Goal: Task Accomplishment & Management: Manage account settings

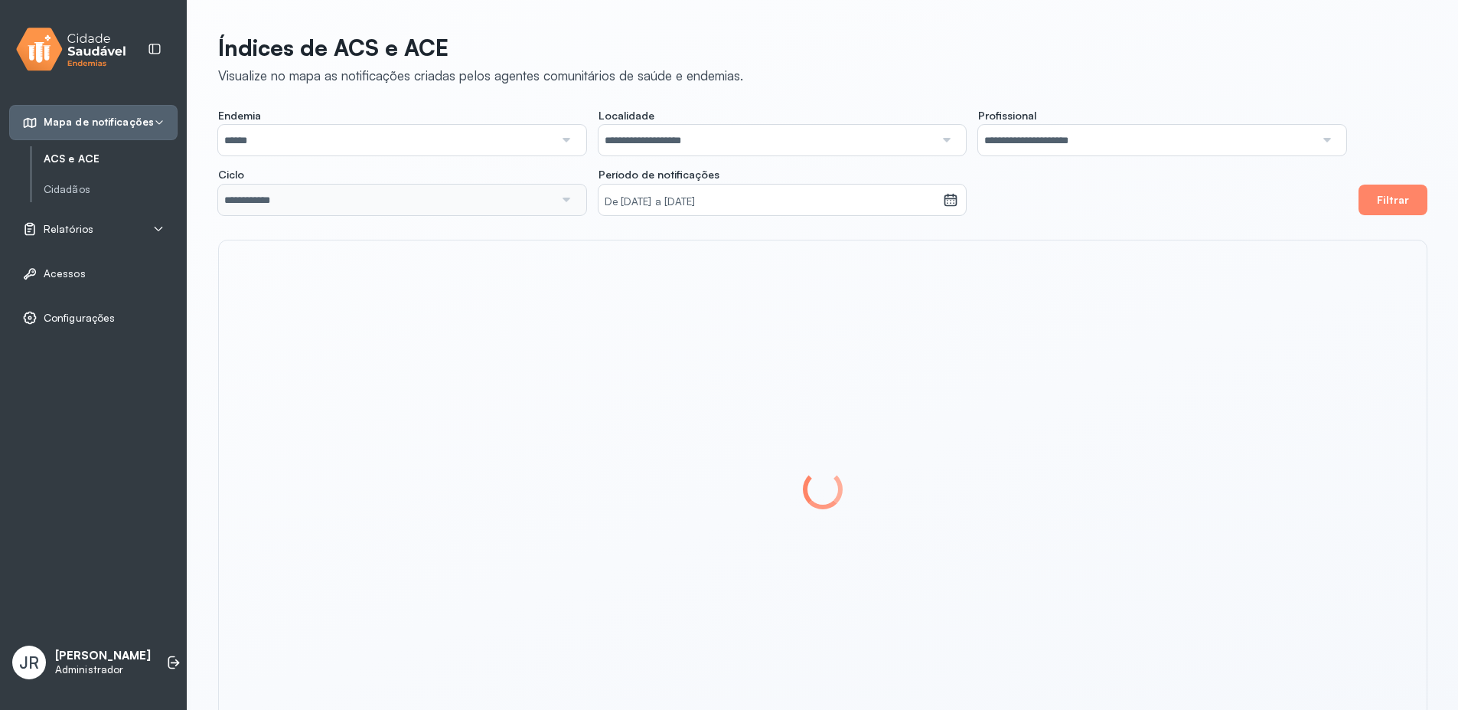
click at [67, 666] on p "Administrador" at bounding box center [103, 669] width 96 height 13
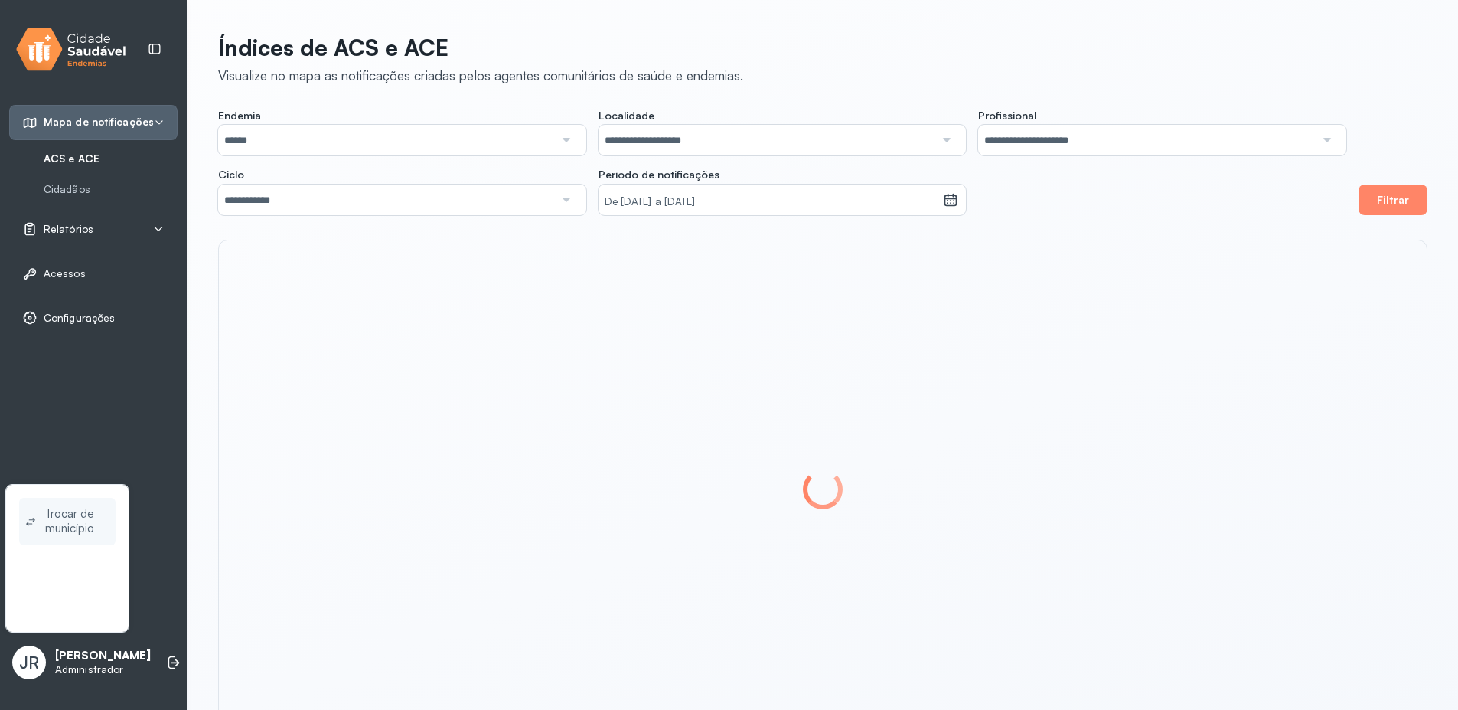
click at [57, 520] on span "Trocar de município" at bounding box center [77, 521] width 64 height 35
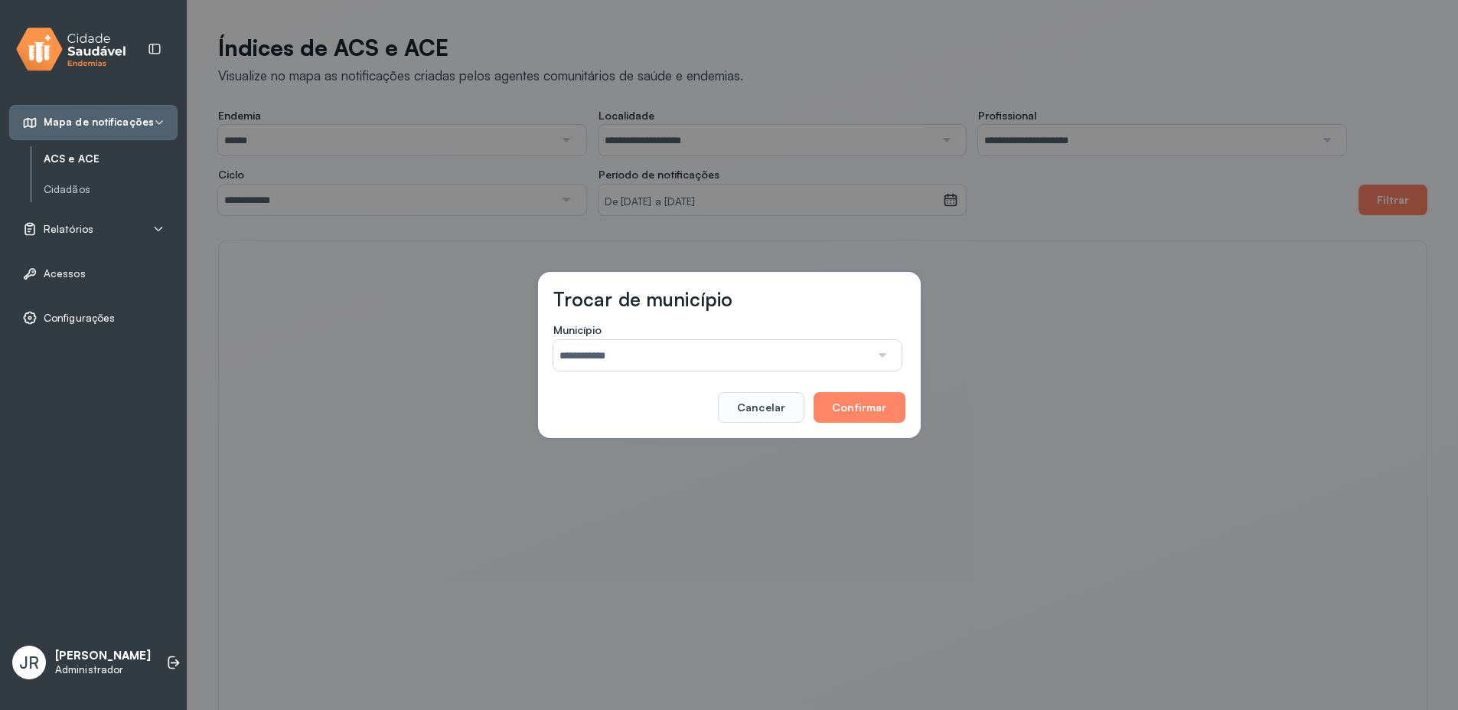
click at [779, 359] on input "**********" at bounding box center [711, 355] width 317 height 31
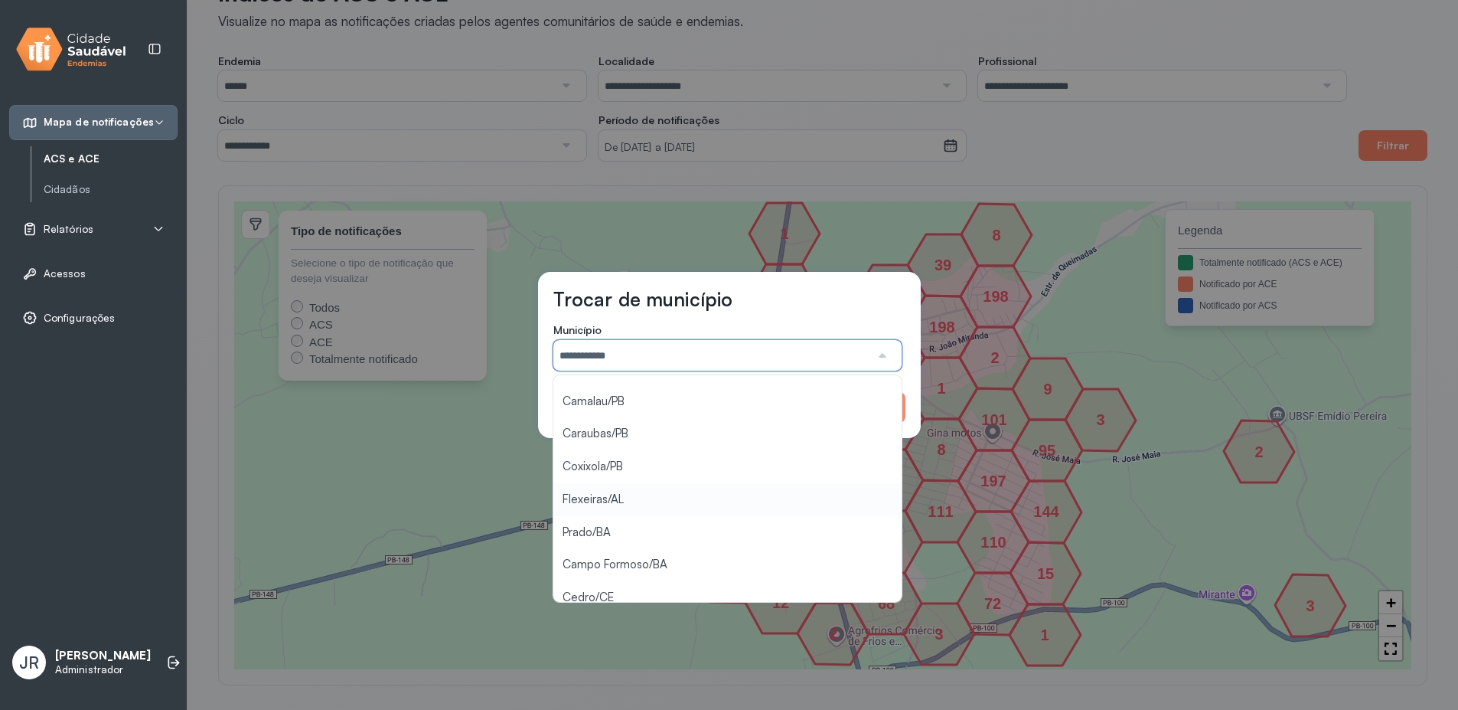
scroll to position [35, 0]
click at [595, 580] on div "Trocar de município Município ******** Queimadas/PB Camalau/PB Caraubas/PB Coxi…" at bounding box center [729, 355] width 1458 height 710
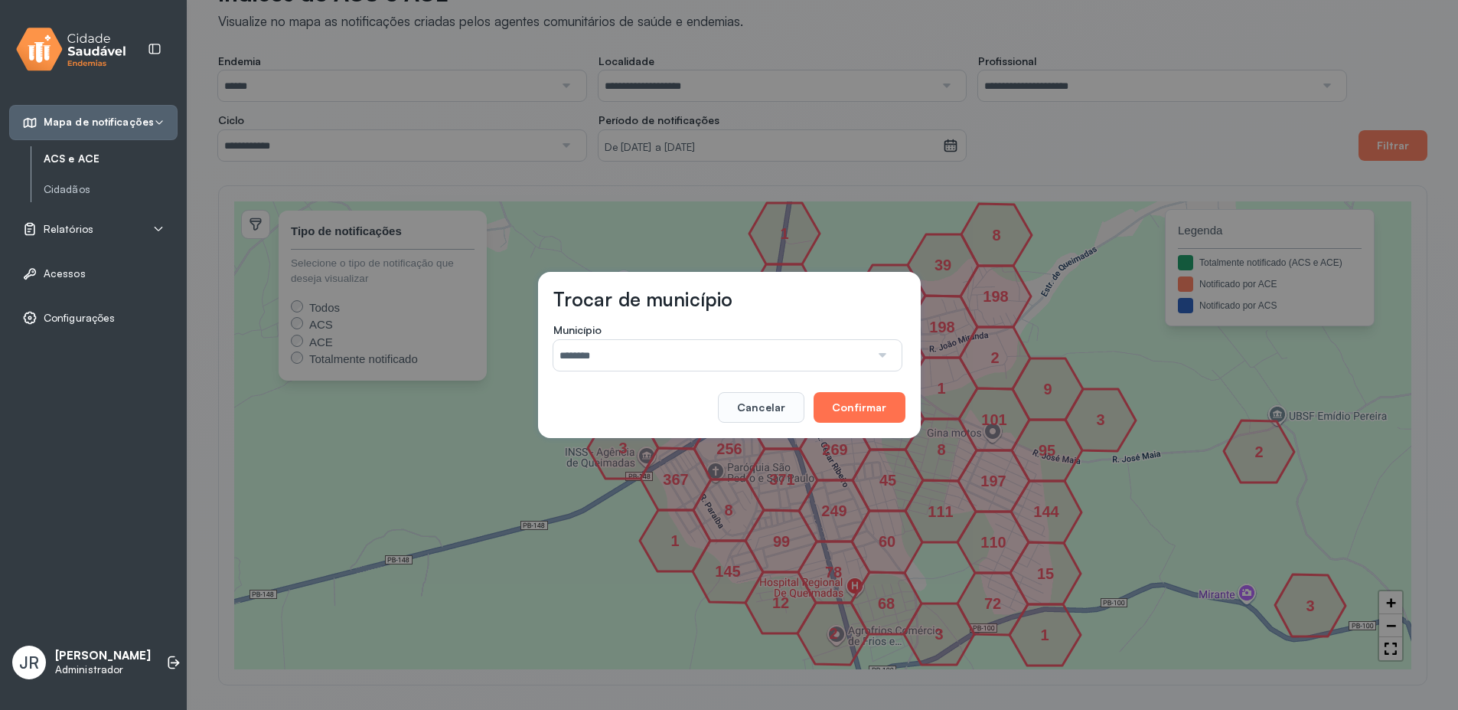
click at [870, 414] on button "Confirmar" at bounding box center [859, 407] width 91 height 31
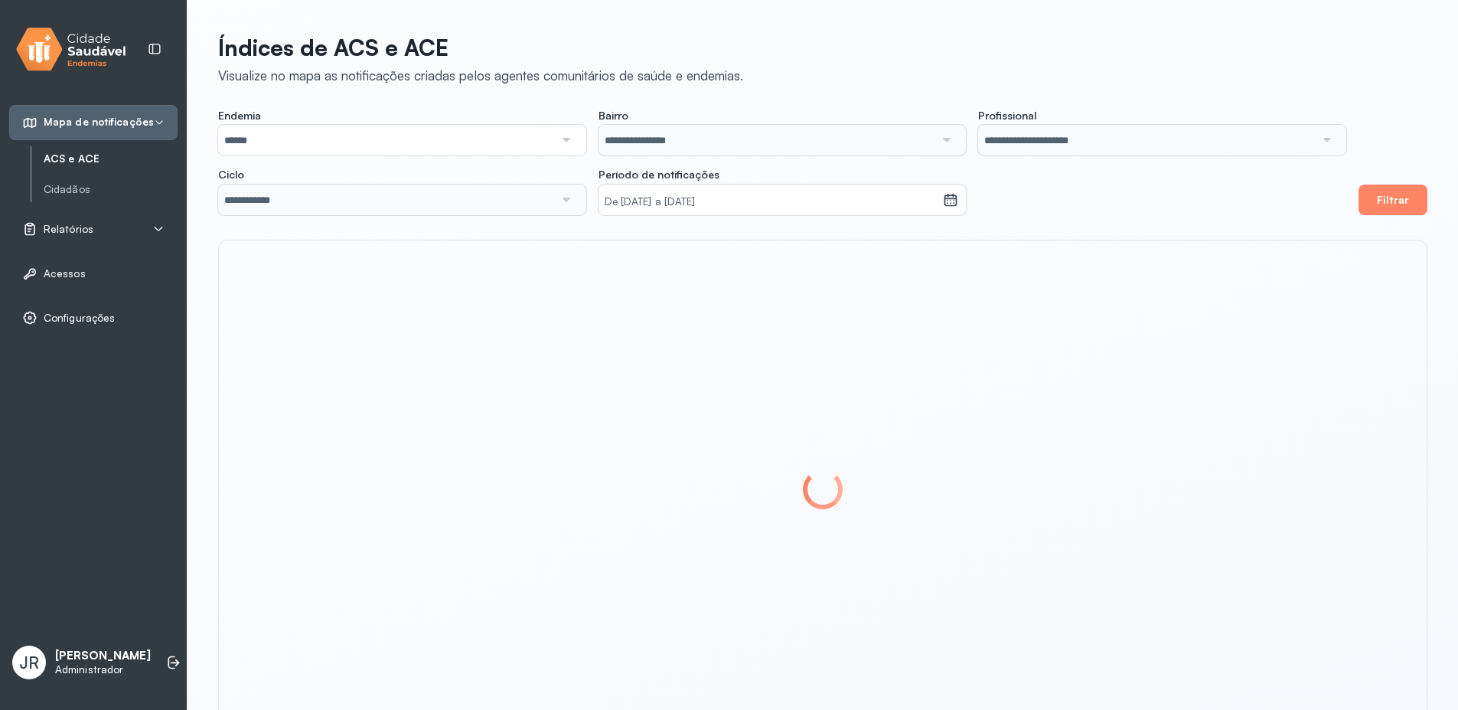
scroll to position [53, 0]
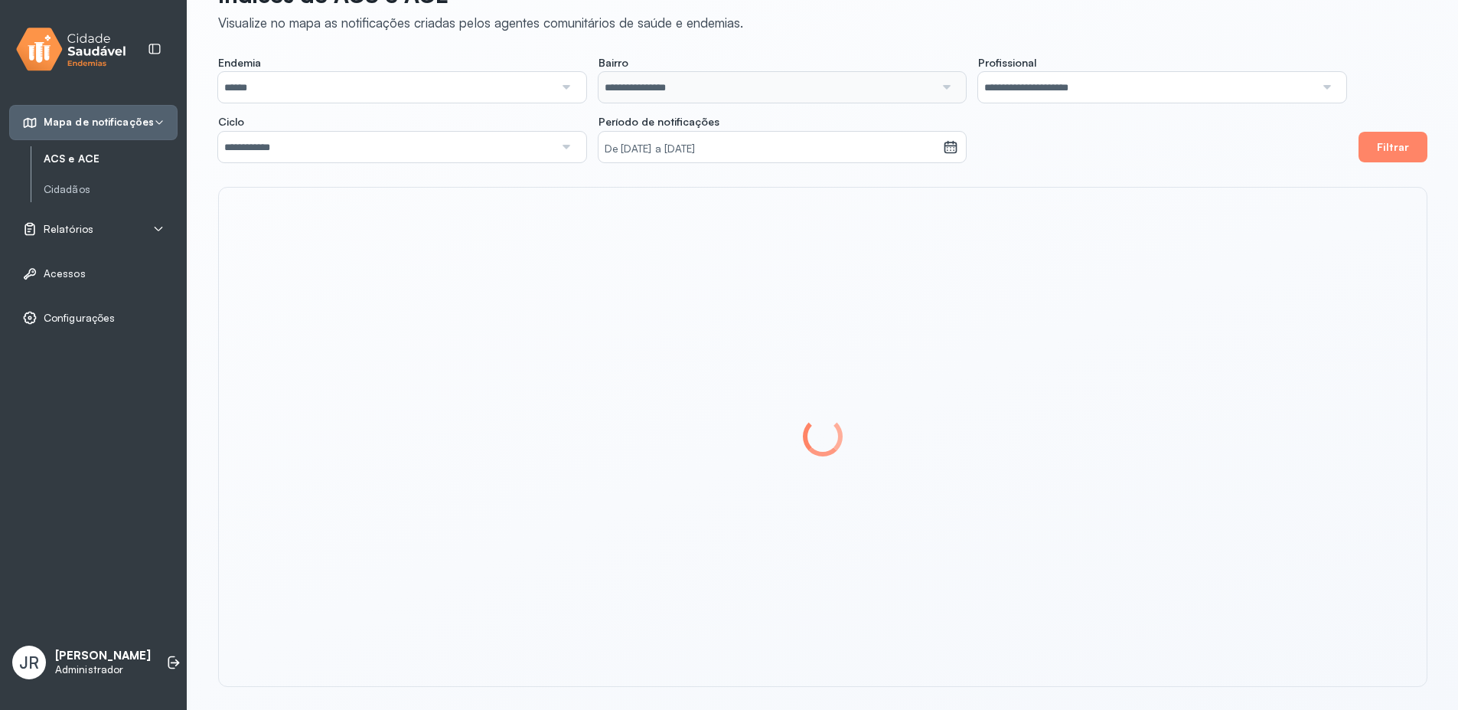
click at [69, 235] on div "Relatórios" at bounding box center [57, 228] width 71 height 15
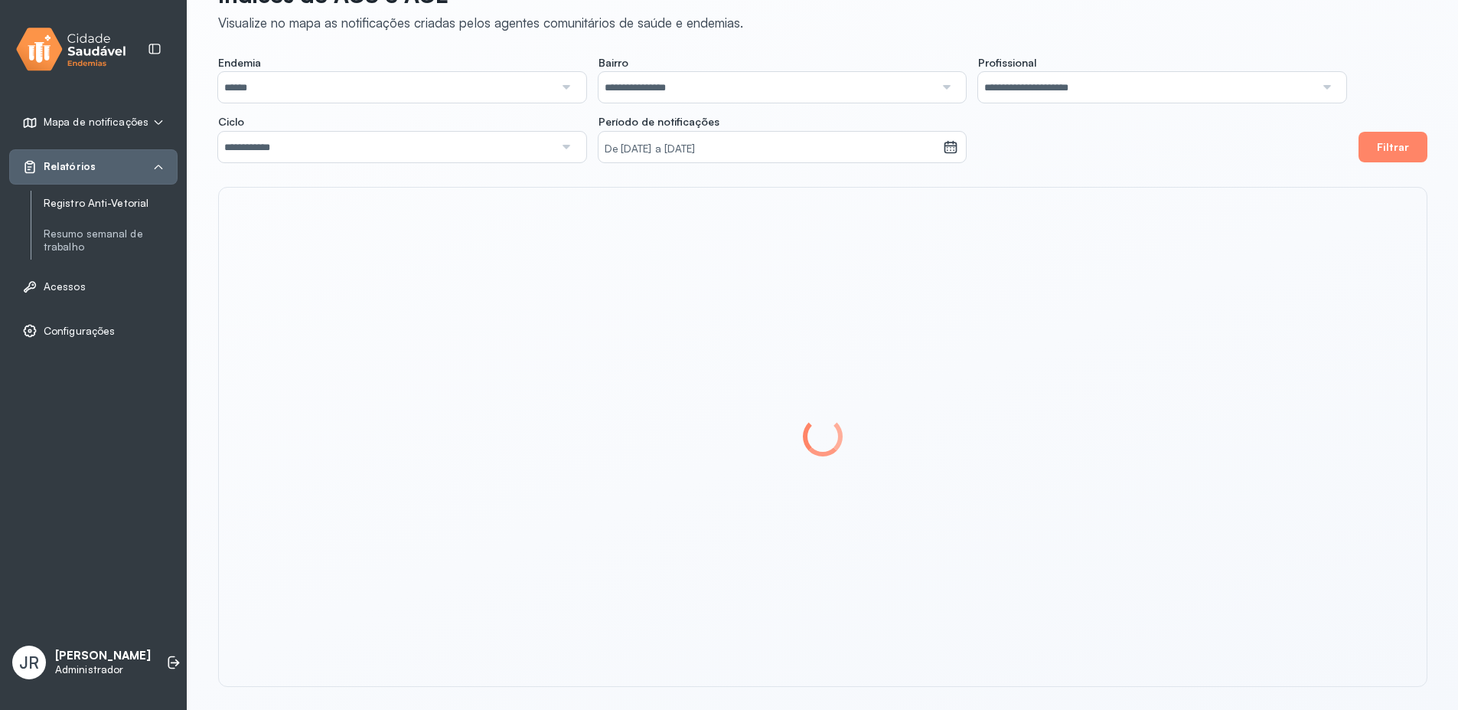
click at [92, 207] on link "Registro Anti-Vetorial" at bounding box center [111, 203] width 134 height 13
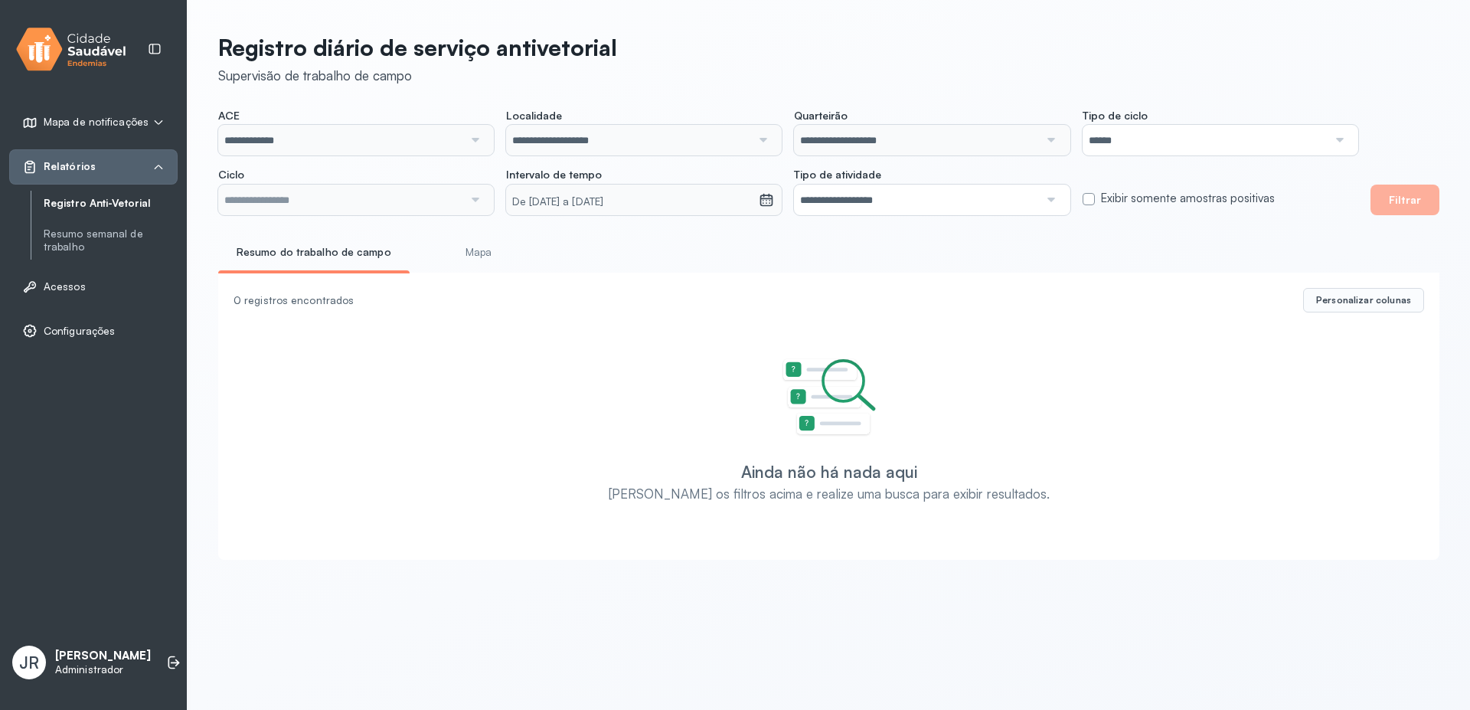
type input "**********"
click at [377, 129] on input "**********" at bounding box center [340, 140] width 245 height 31
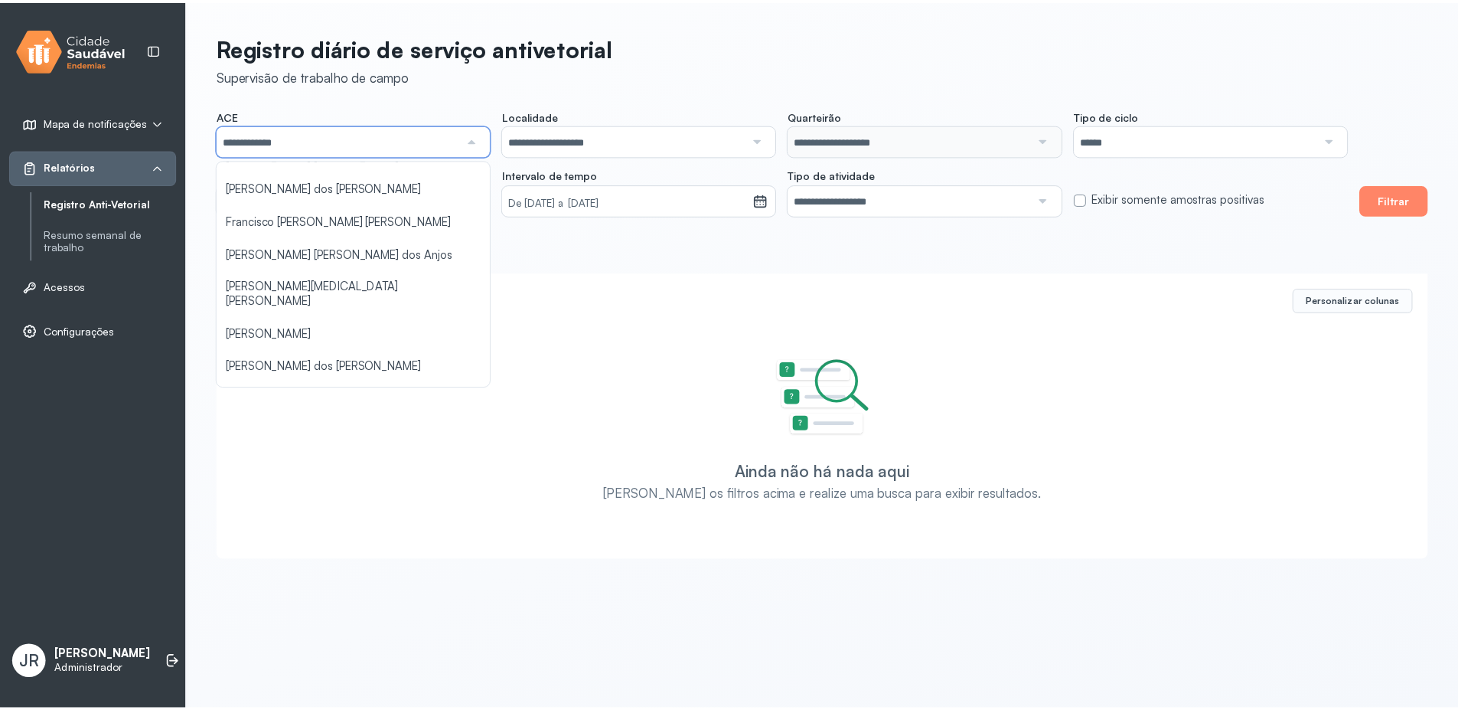
scroll to position [297, 0]
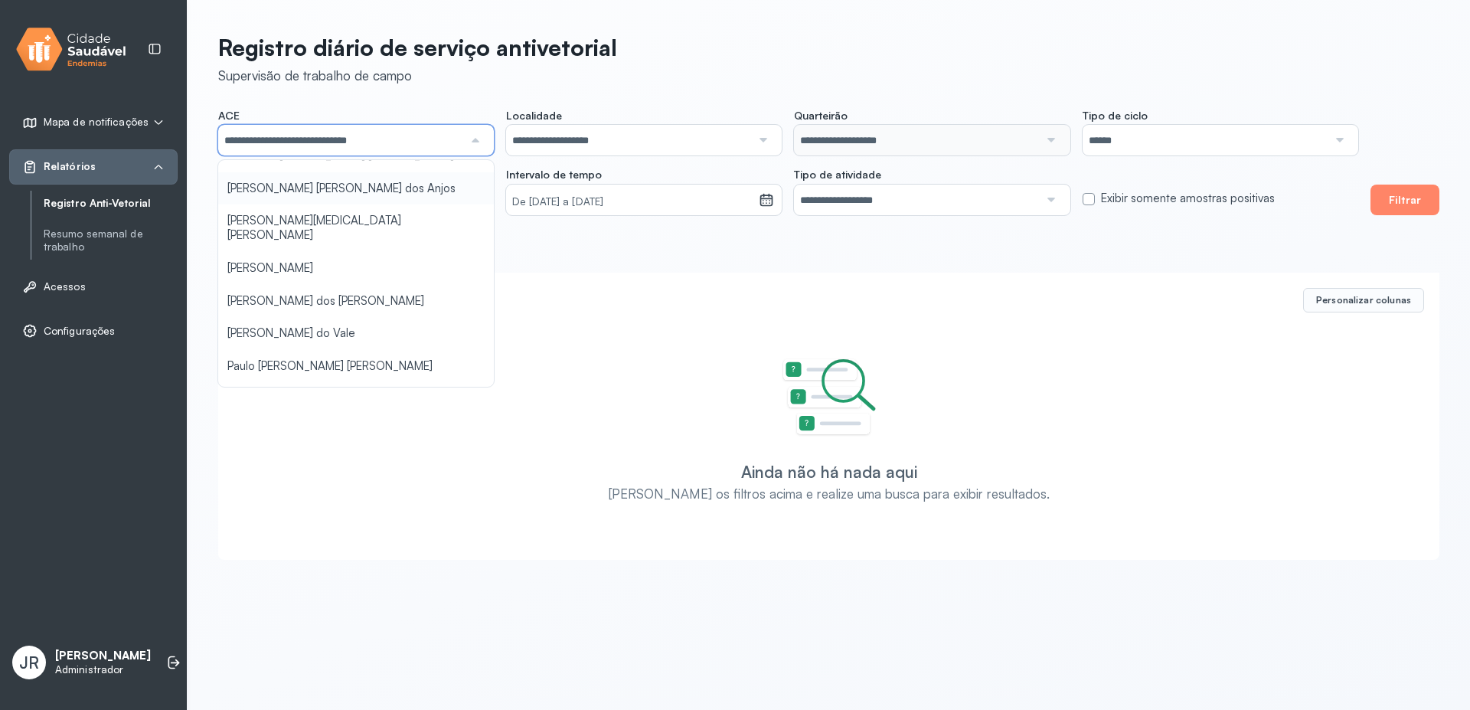
click at [285, 173] on div "**********" at bounding box center [788, 162] width 1140 height 106
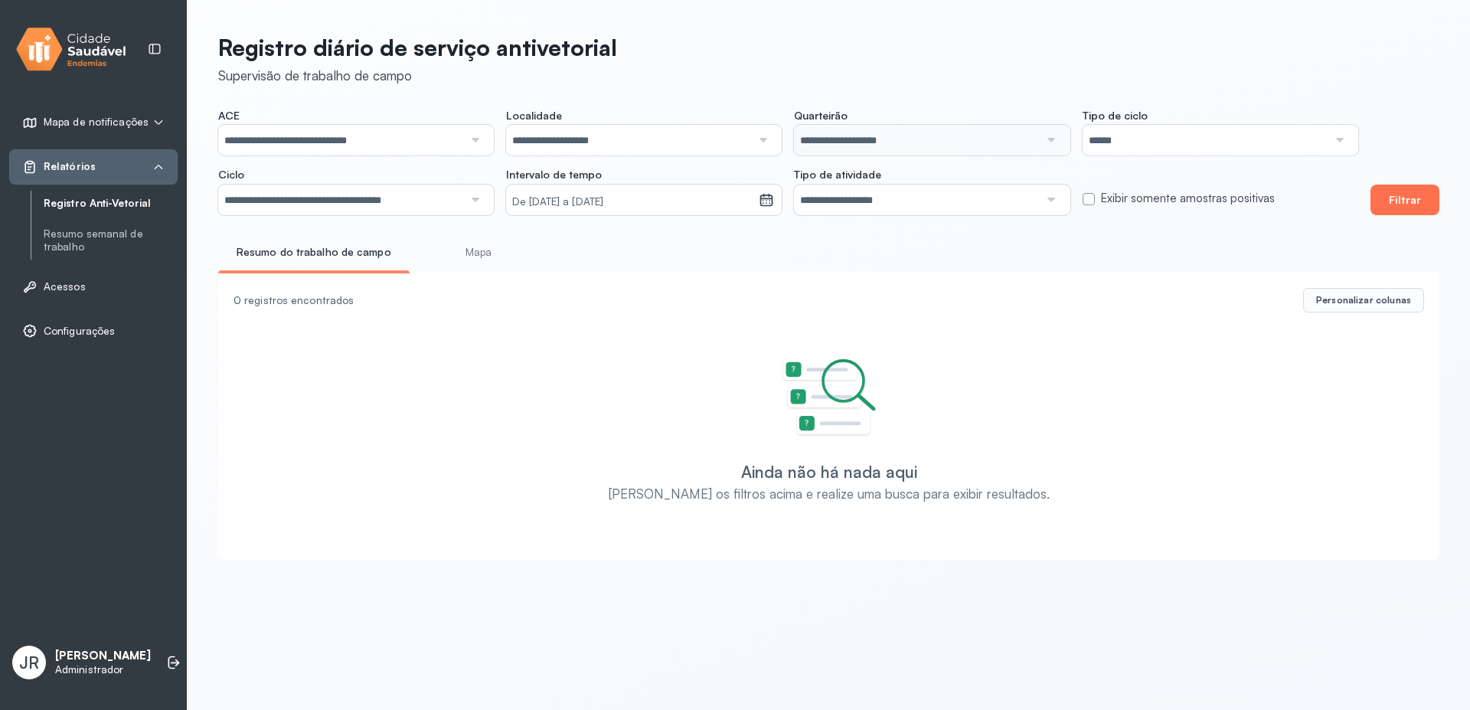
click at [1395, 204] on button "Filtrar" at bounding box center [1404, 199] width 69 height 31
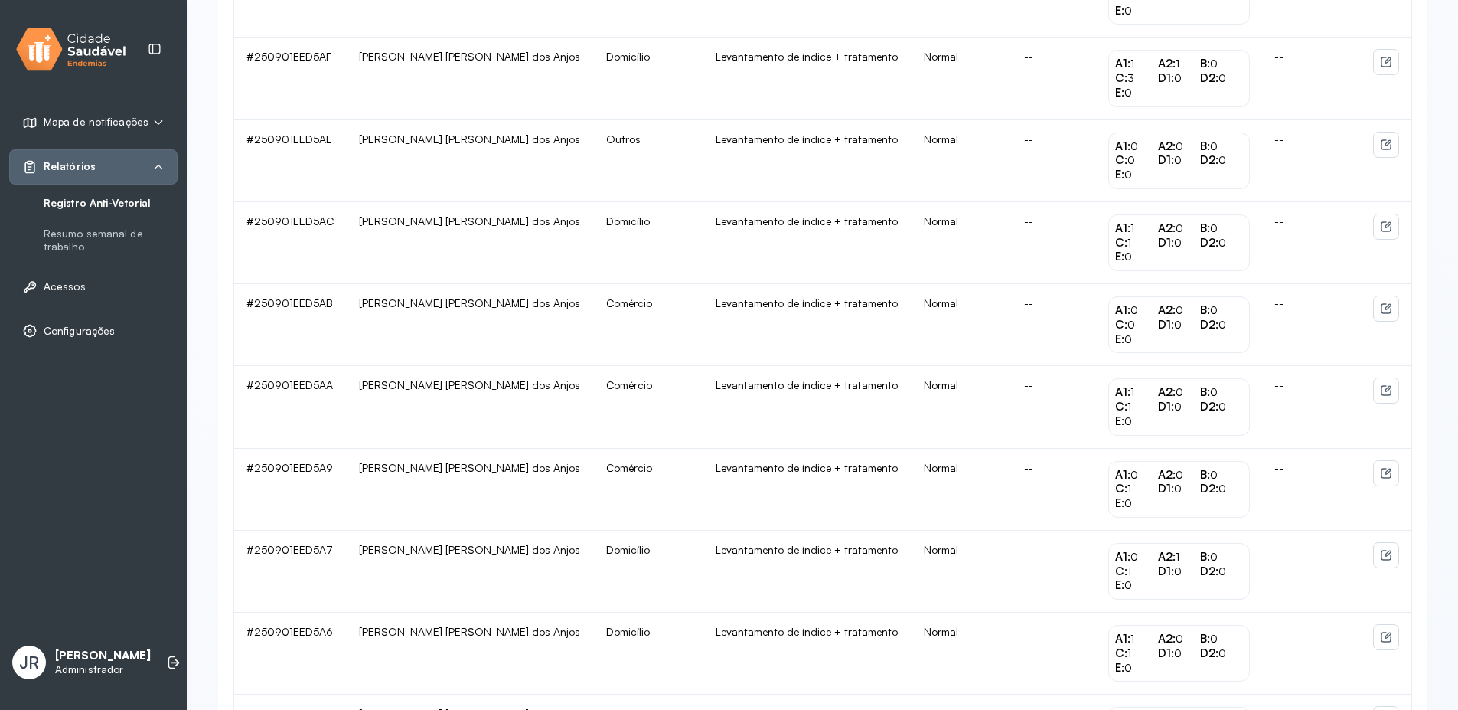
scroll to position [1370, 0]
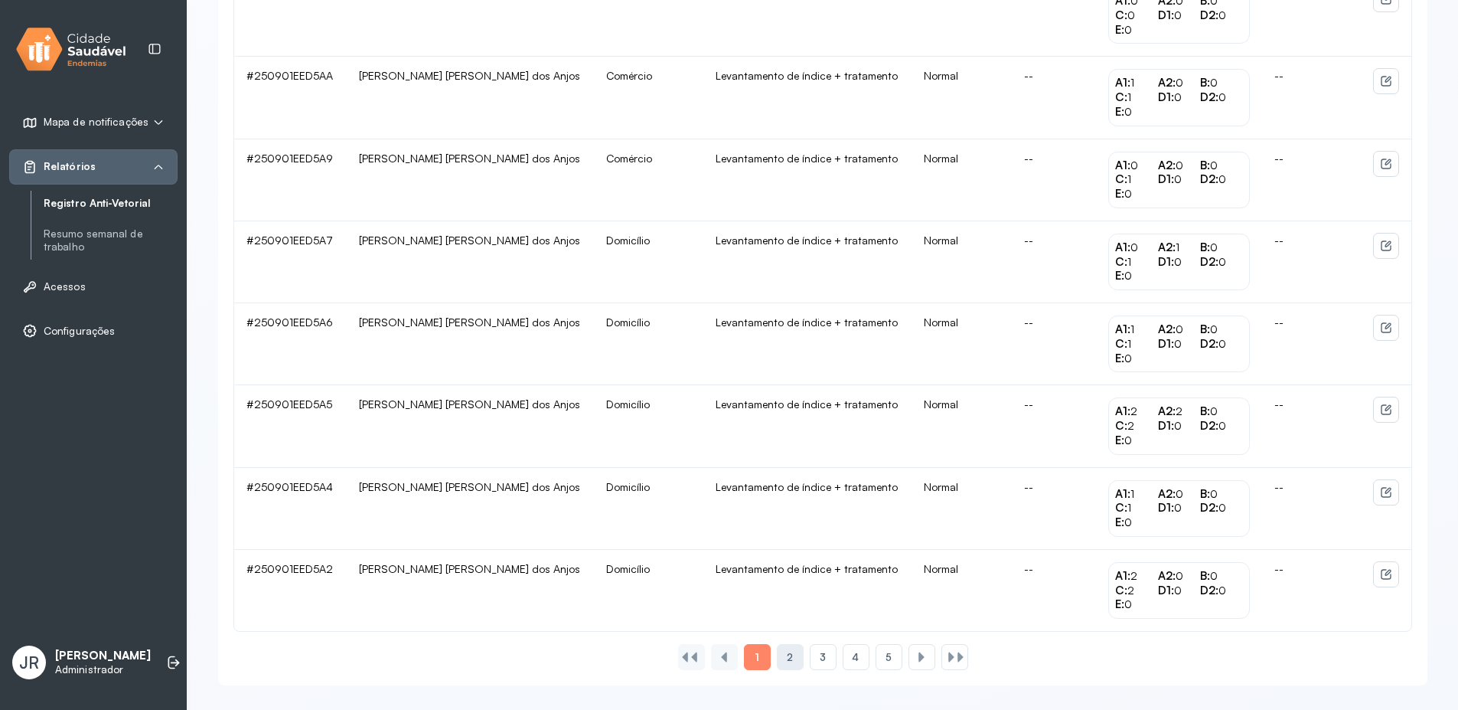
click at [788, 660] on span "2" at bounding box center [790, 657] width 6 height 13
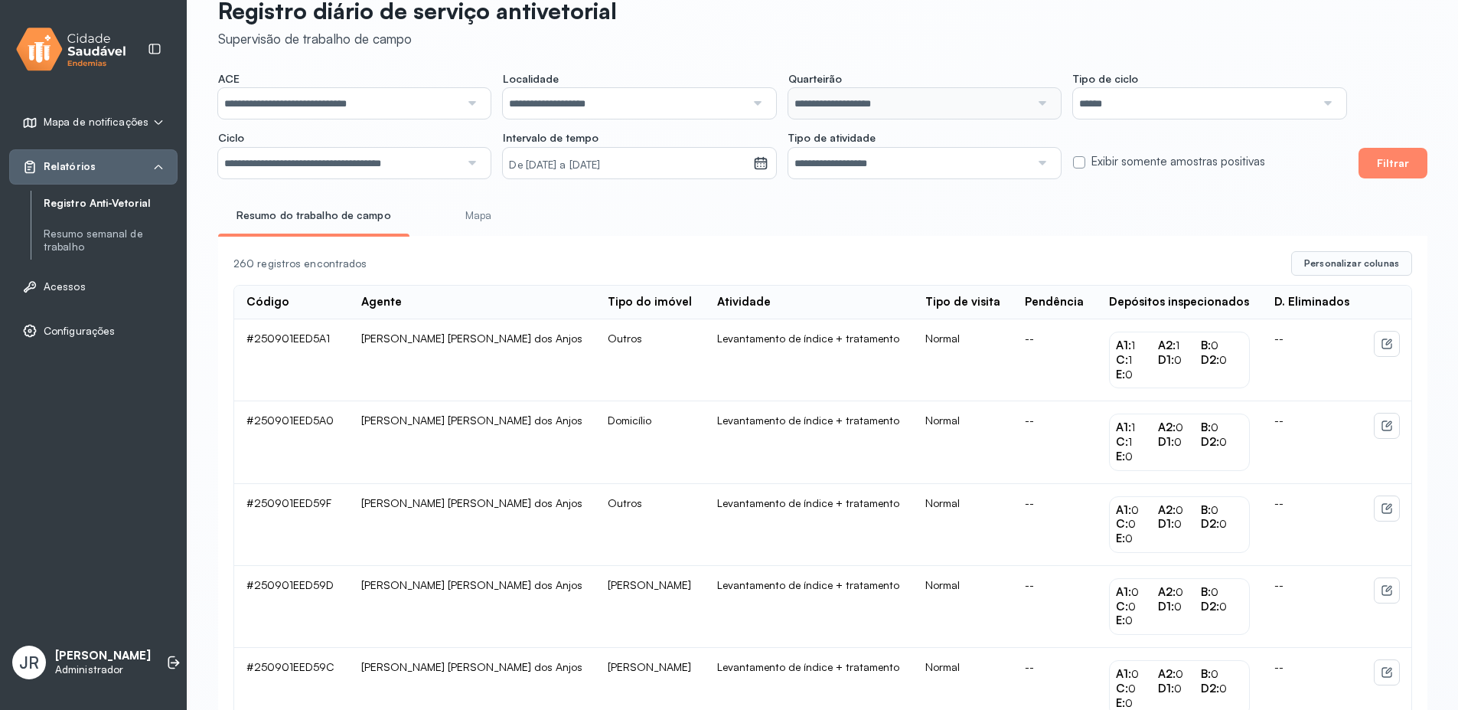
scroll to position [0, 0]
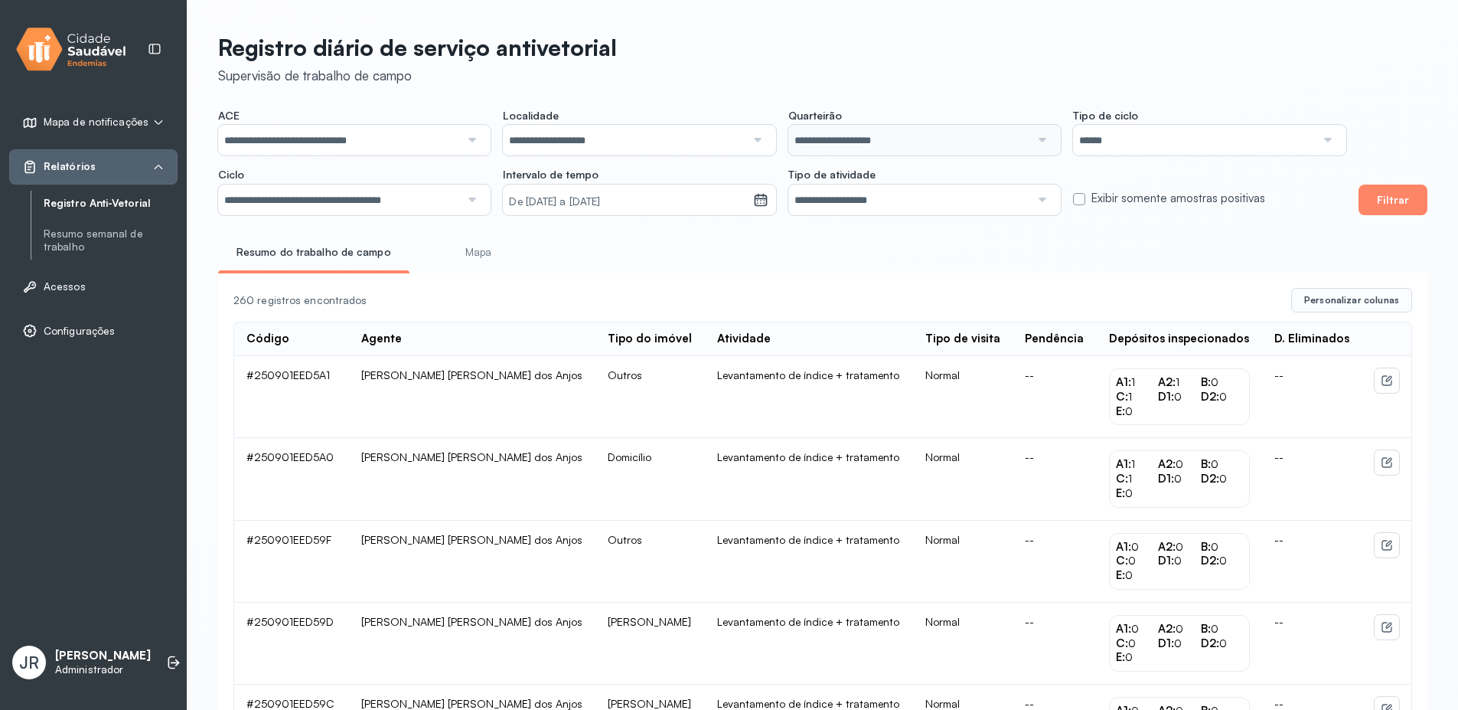
click at [321, 306] on div "260 registros encontrados" at bounding box center [756, 300] width 1046 height 13
click at [1081, 197] on label at bounding box center [1079, 199] width 12 height 12
click at [1403, 206] on button "Filtrar" at bounding box center [1393, 199] width 69 height 31
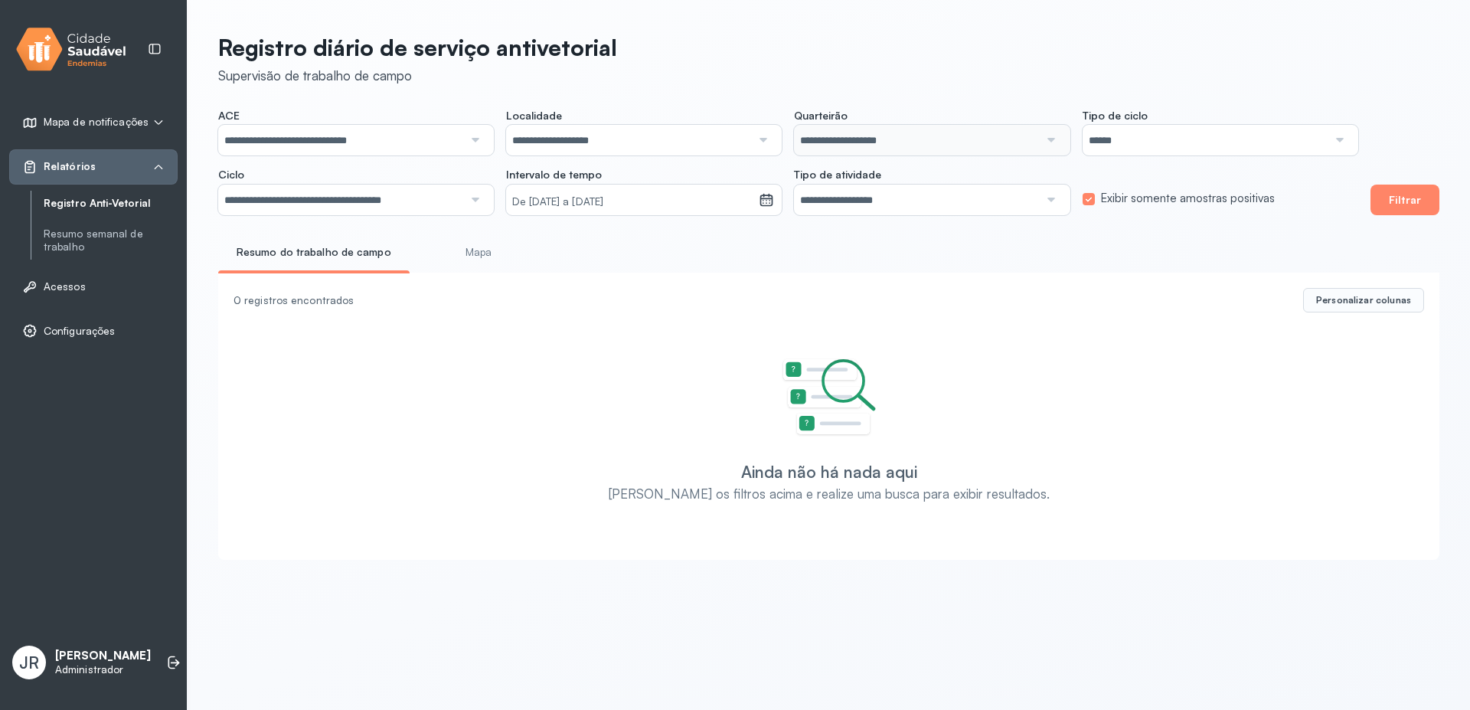
click at [1087, 201] on label at bounding box center [1088, 199] width 12 height 12
click at [1403, 199] on button "Filtrar" at bounding box center [1404, 199] width 69 height 31
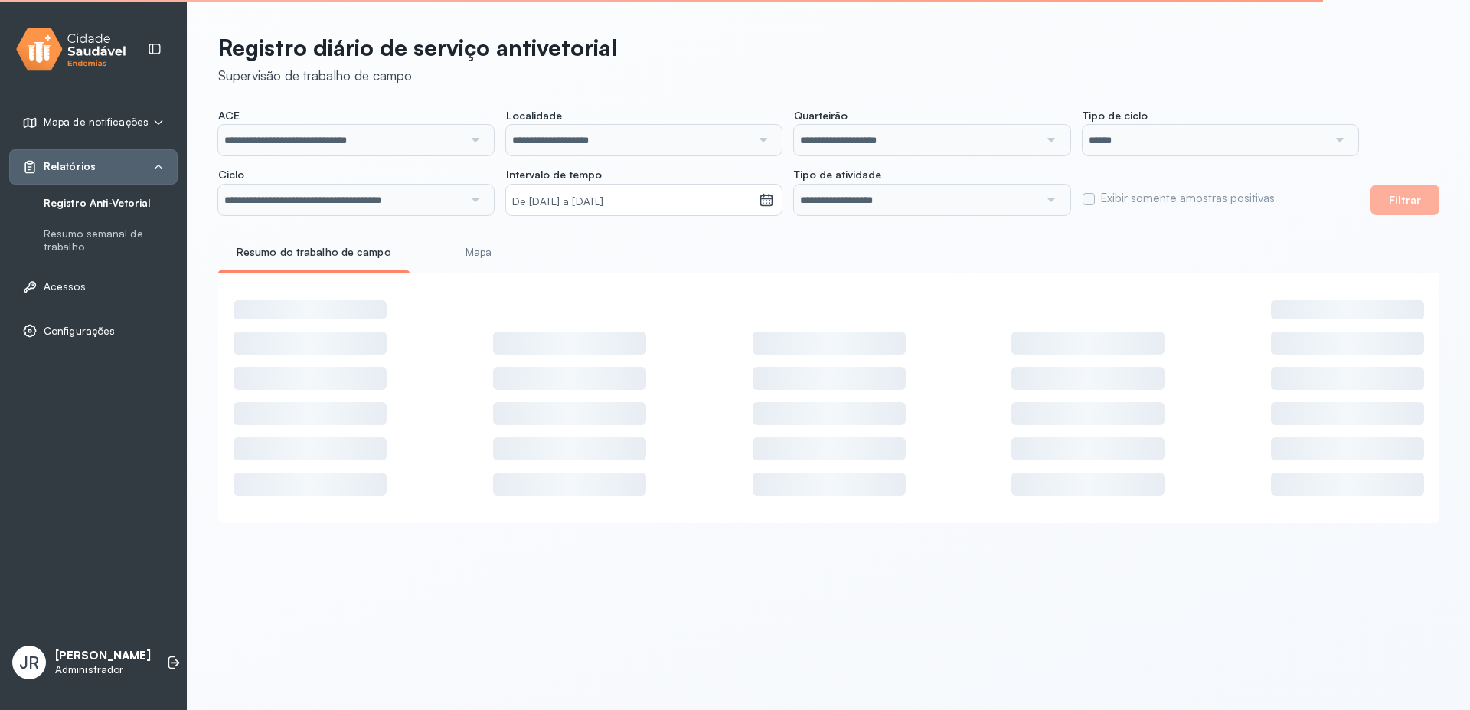
click at [696, 206] on small "De [DATE] a [DATE]" at bounding box center [632, 201] width 240 height 15
click at [679, 198] on small "De [DATE] a [DATE]" at bounding box center [632, 201] width 240 height 15
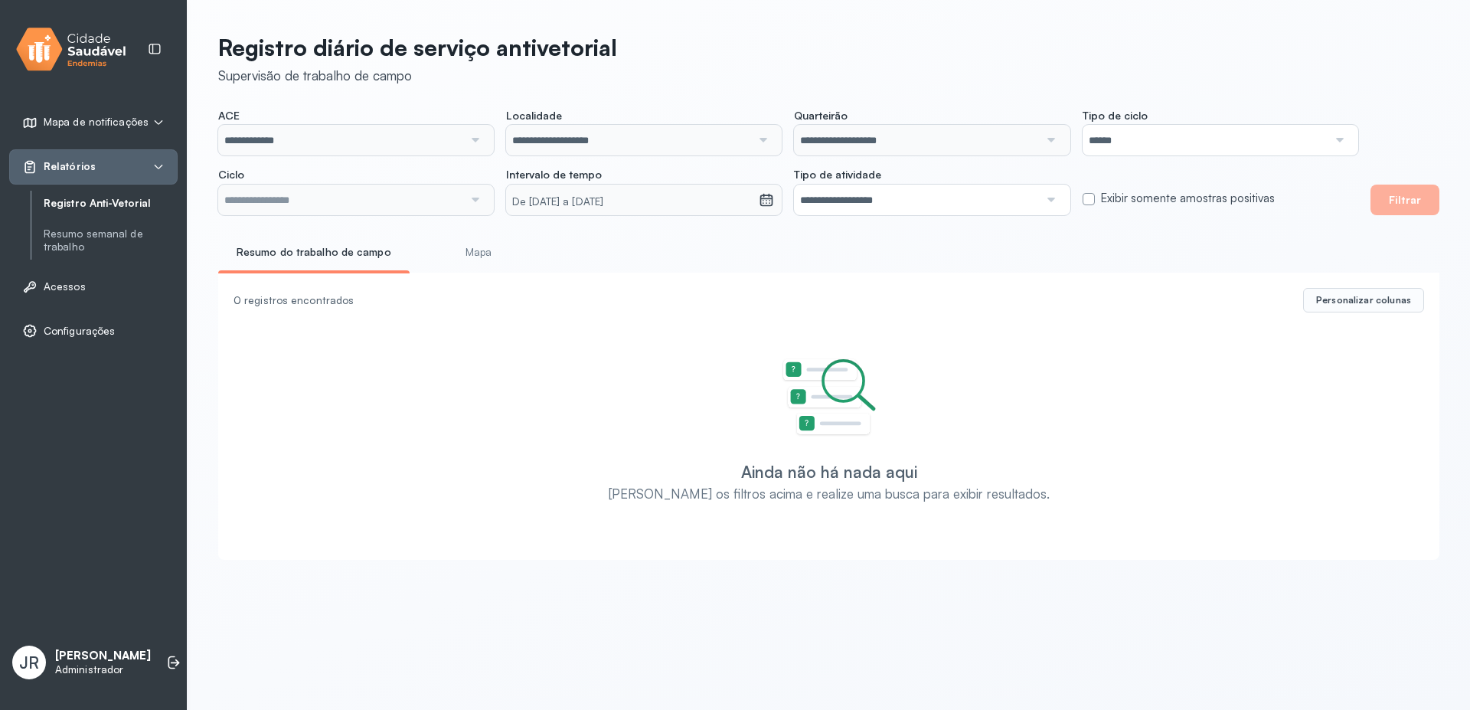
type input "**********"
click at [452, 132] on input "**********" at bounding box center [340, 140] width 245 height 31
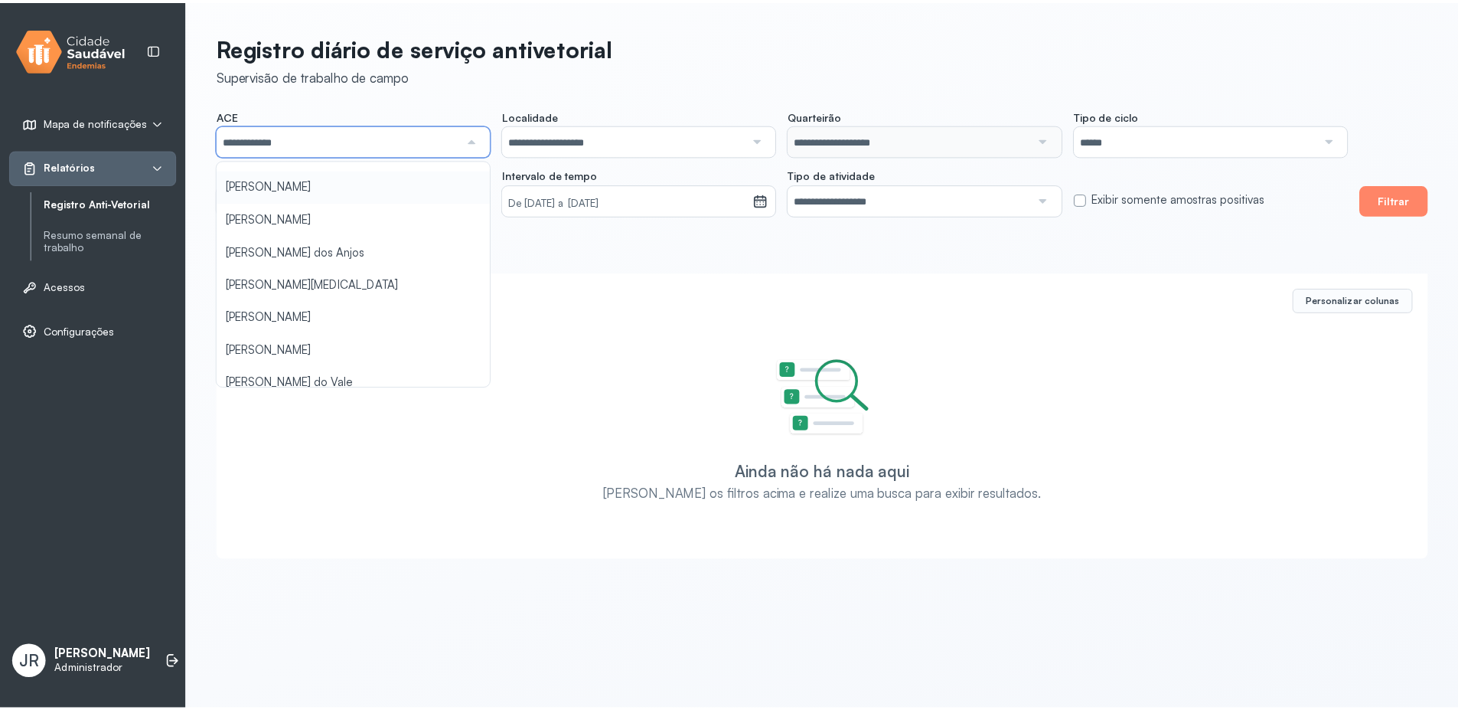
scroll to position [297, 0]
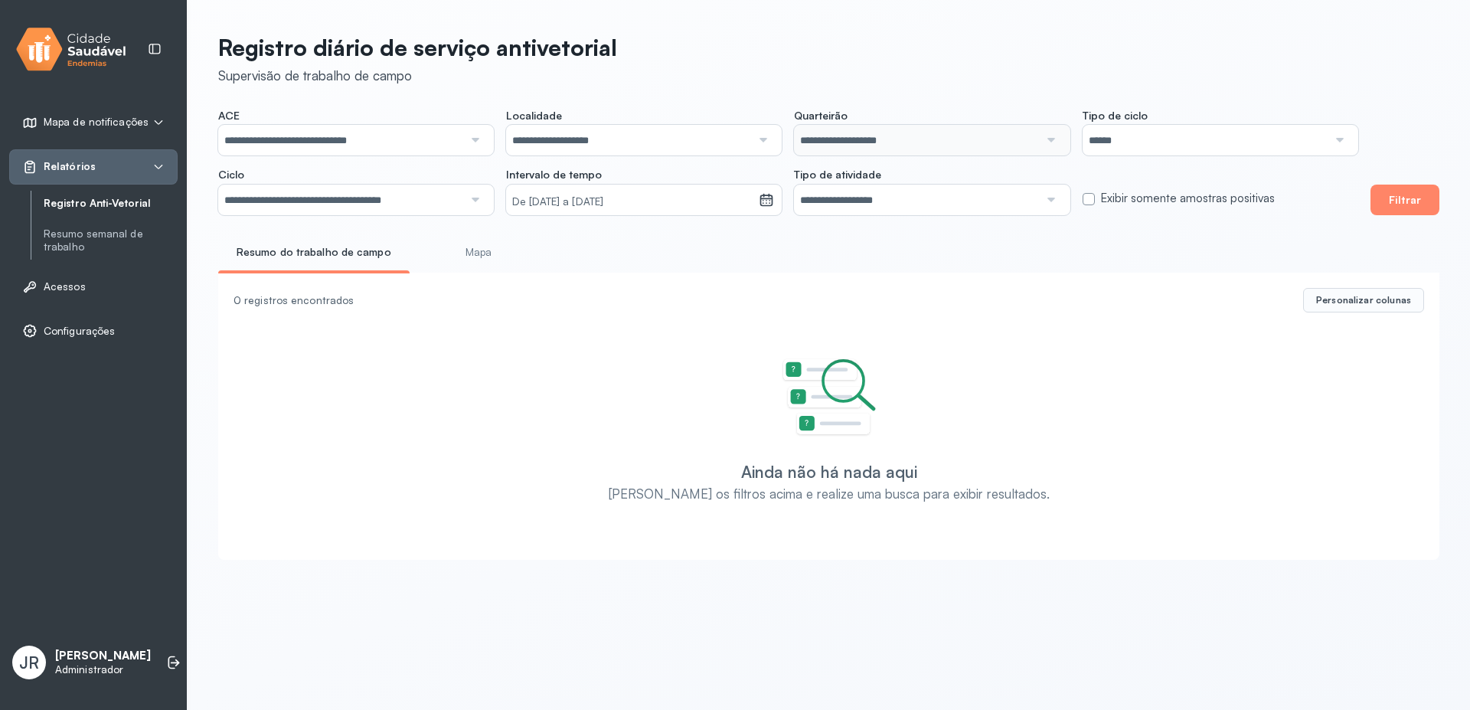
click at [313, 177] on div "**********" at bounding box center [788, 162] width 1140 height 106
click at [683, 199] on small "De [DATE] a [DATE]" at bounding box center [632, 201] width 240 height 15
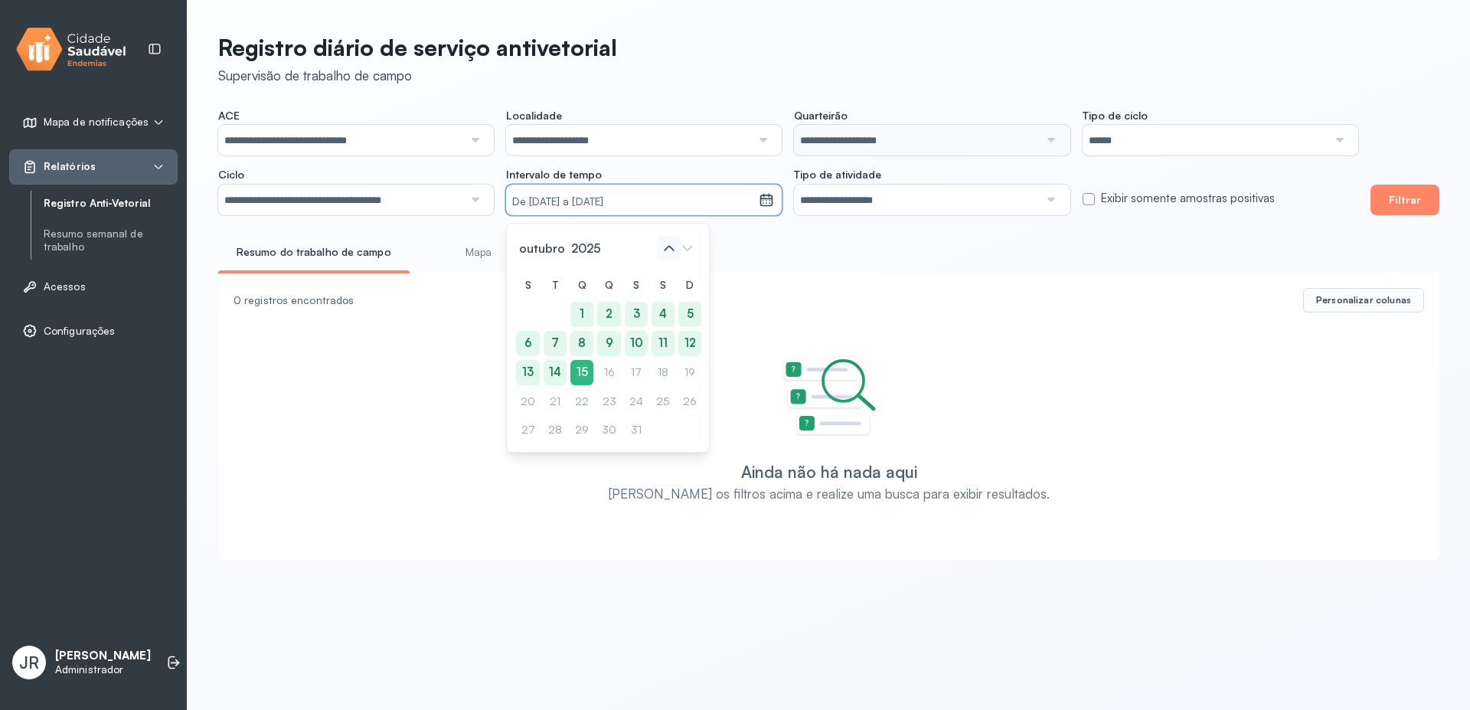
click at [667, 250] on icon at bounding box center [669, 248] width 24 height 24
click at [671, 246] on icon at bounding box center [669, 248] width 10 height 5
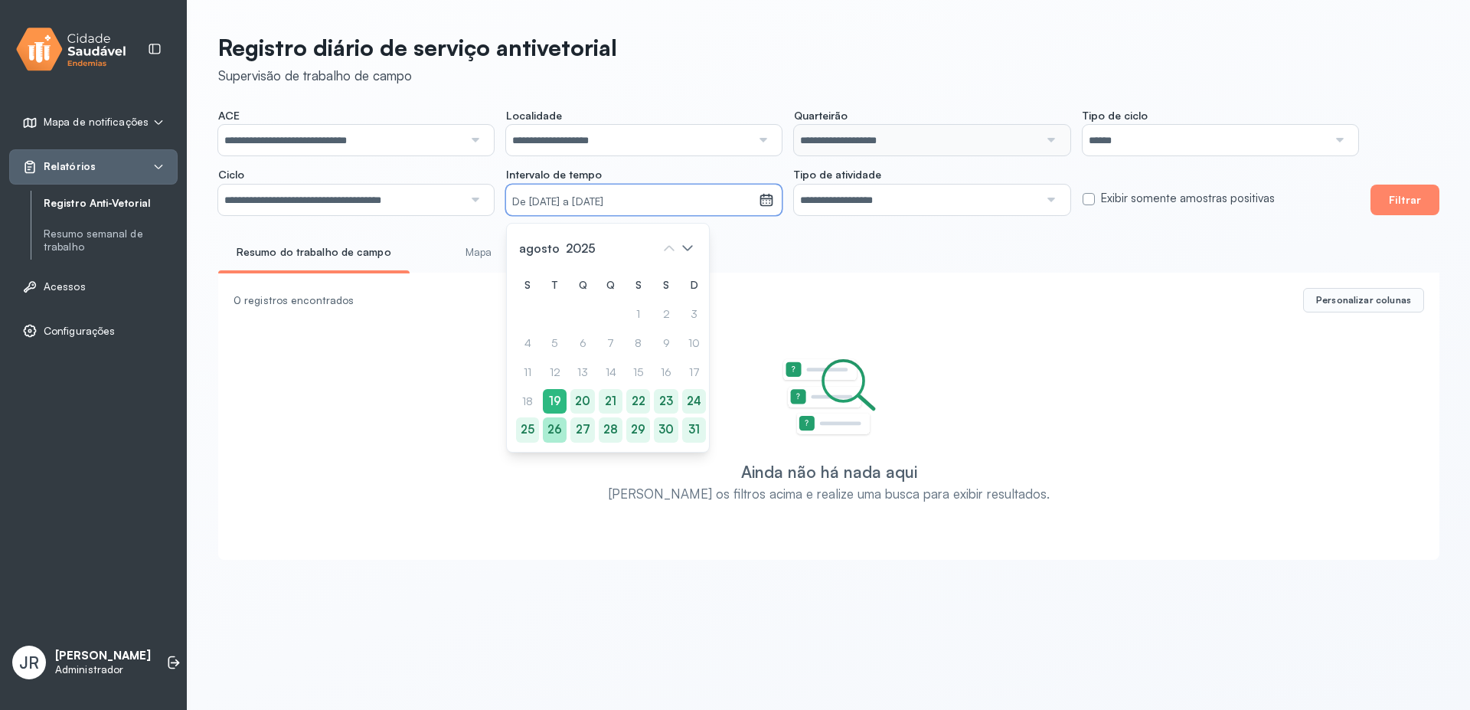
click at [551, 429] on div "26" at bounding box center [555, 429] width 24 height 25
click at [690, 252] on icon at bounding box center [687, 248] width 24 height 24
click at [672, 250] on icon at bounding box center [669, 248] width 24 height 24
click at [664, 429] on div "30" at bounding box center [665, 429] width 24 height 25
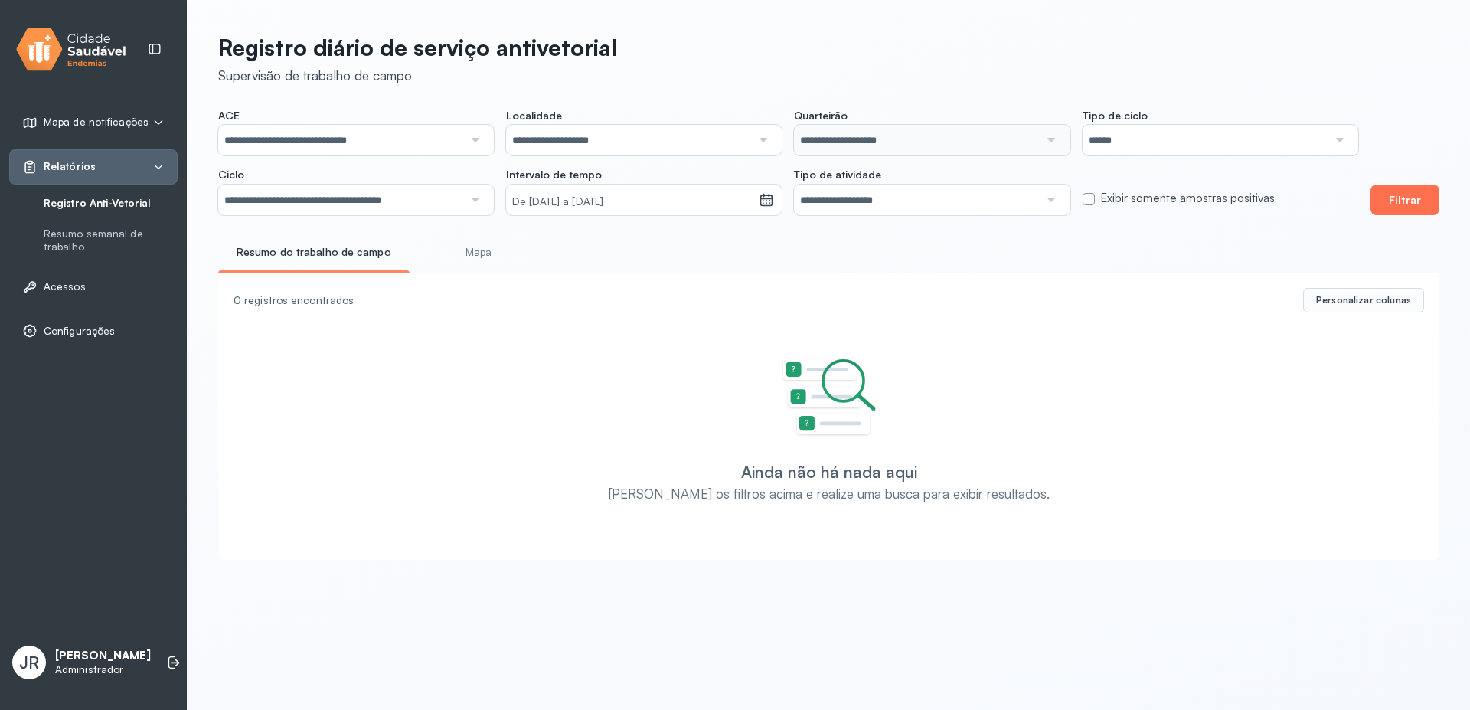
click at [1417, 202] on button "Filtrar" at bounding box center [1404, 199] width 69 height 31
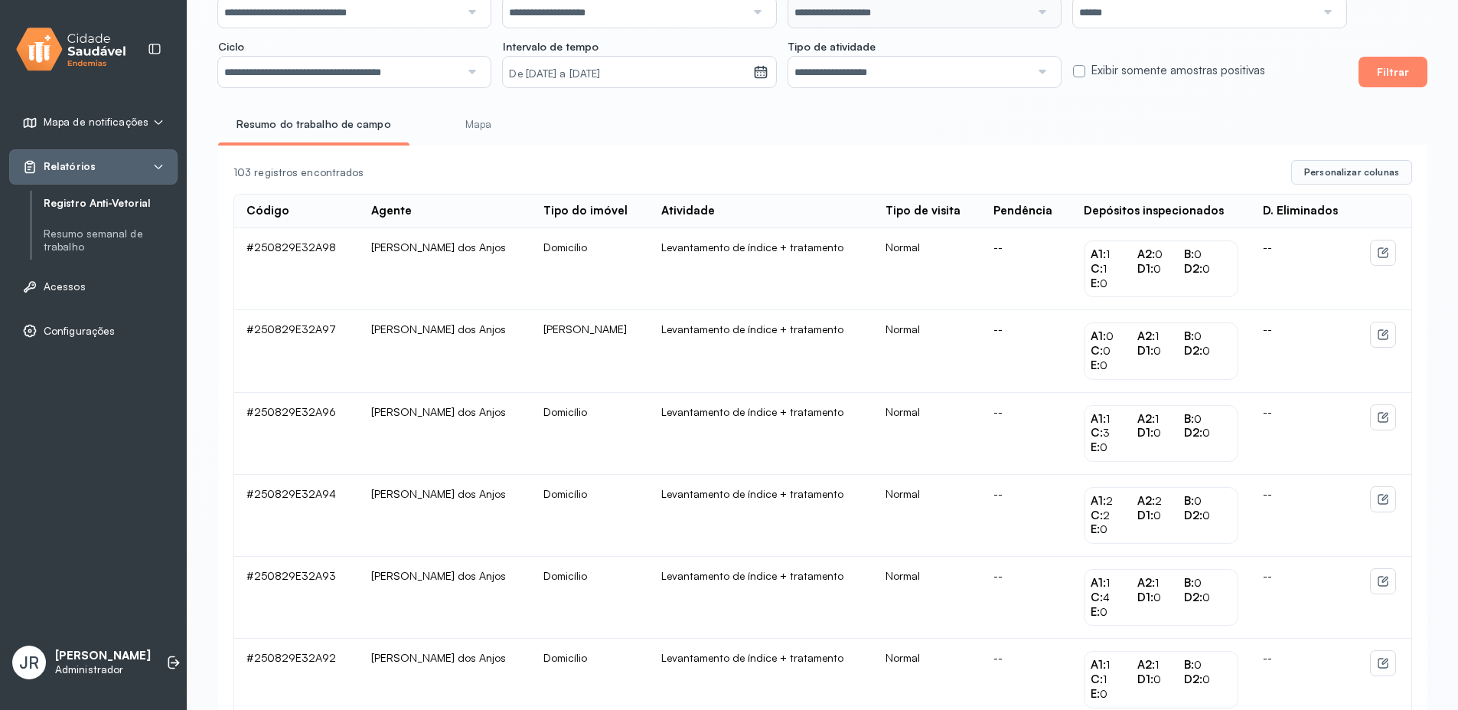
scroll to position [0, 0]
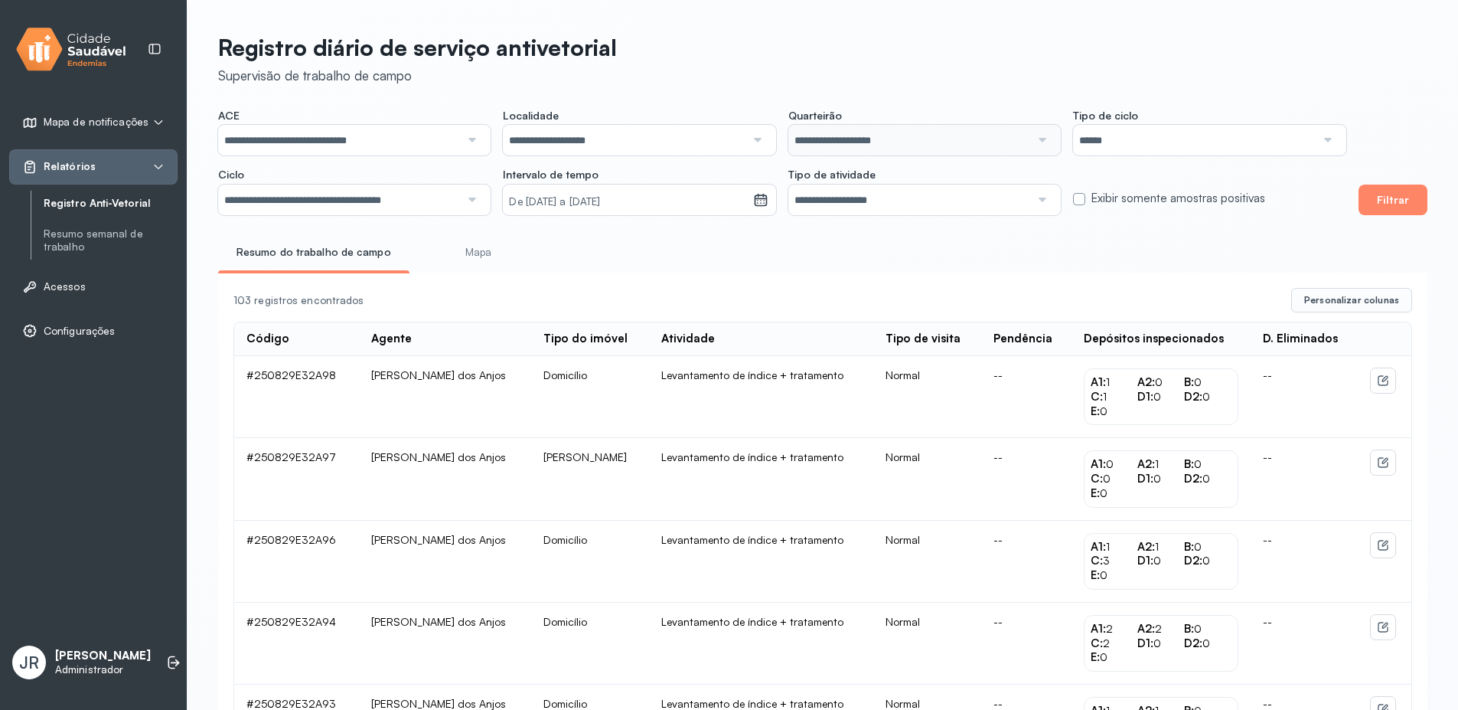
click at [672, 194] on small "De [DATE] a [DATE]" at bounding box center [627, 201] width 237 height 15
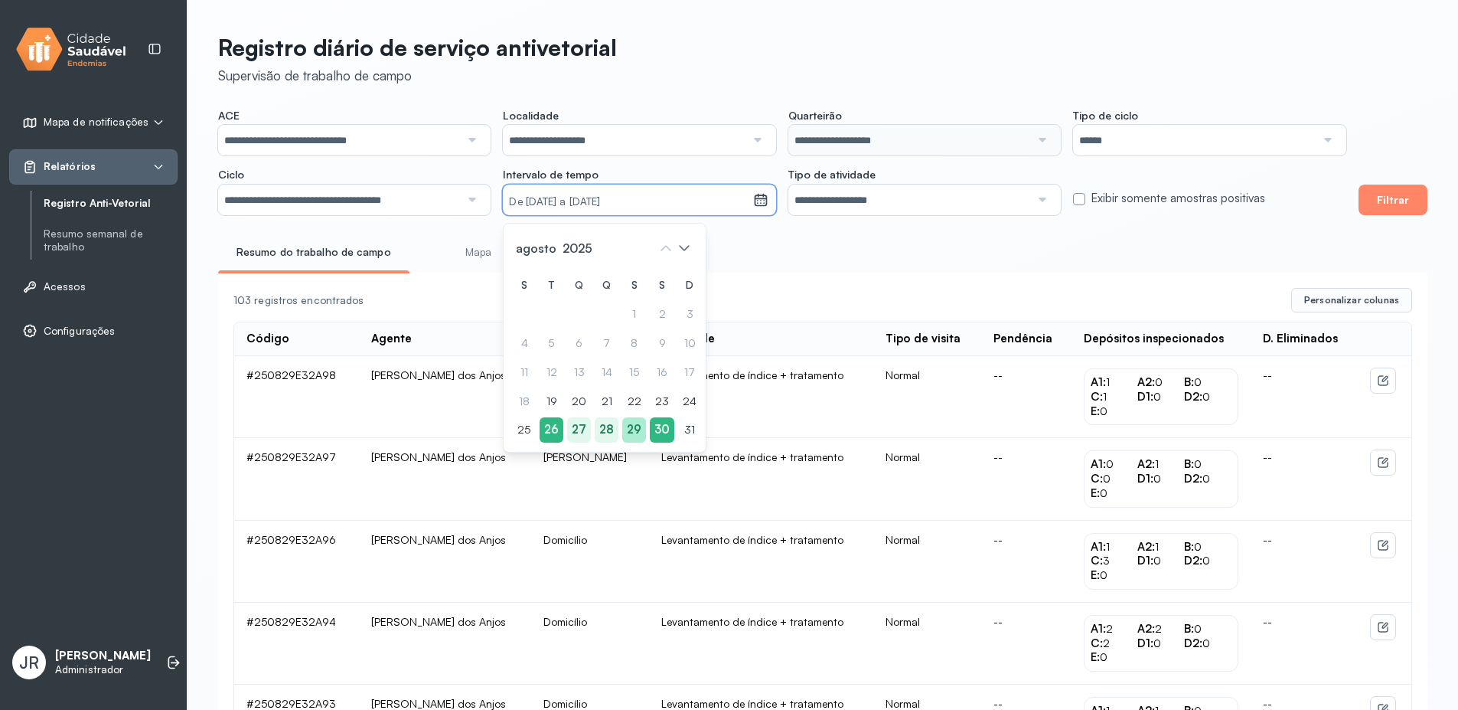
click at [630, 429] on div "29" at bounding box center [634, 429] width 24 height 25
click at [630, 429] on div "29" at bounding box center [633, 429] width 24 height 25
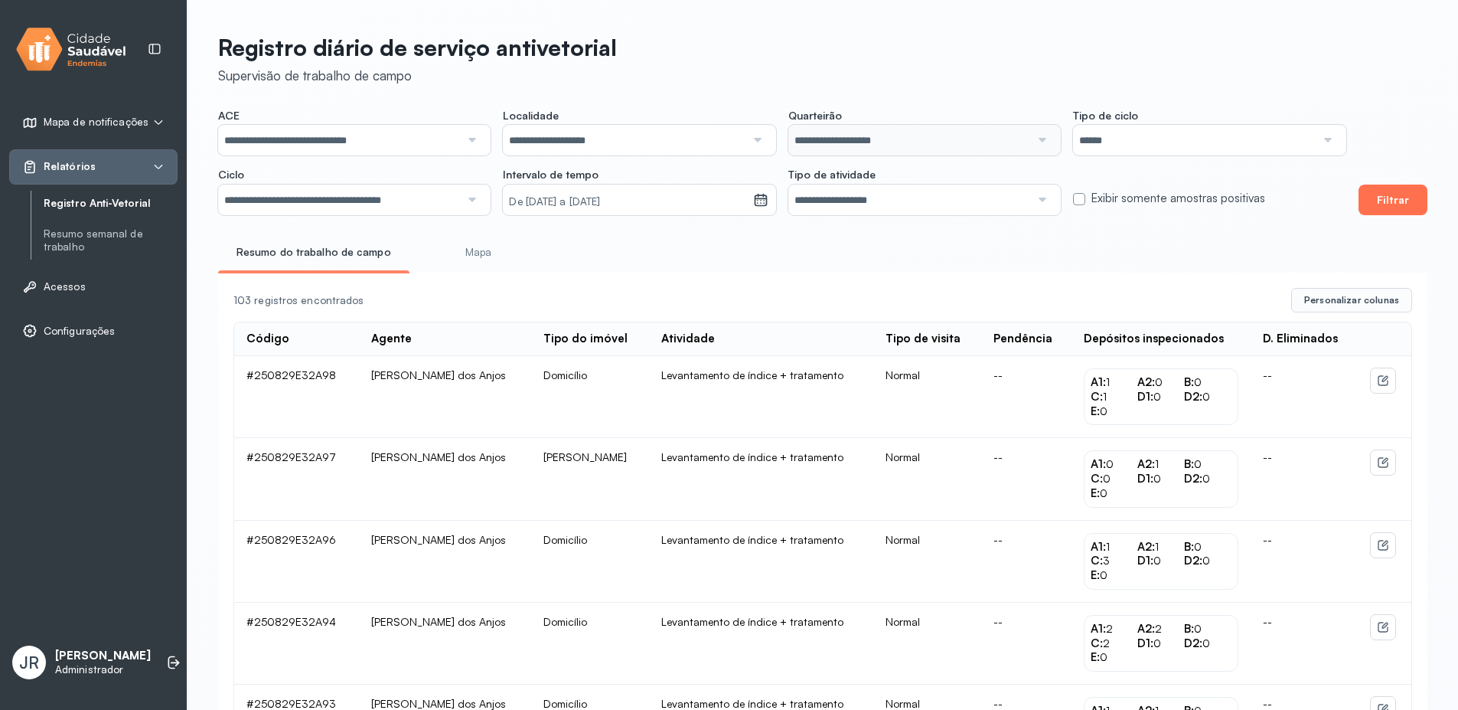
click at [1402, 198] on button "Filtrar" at bounding box center [1393, 199] width 69 height 31
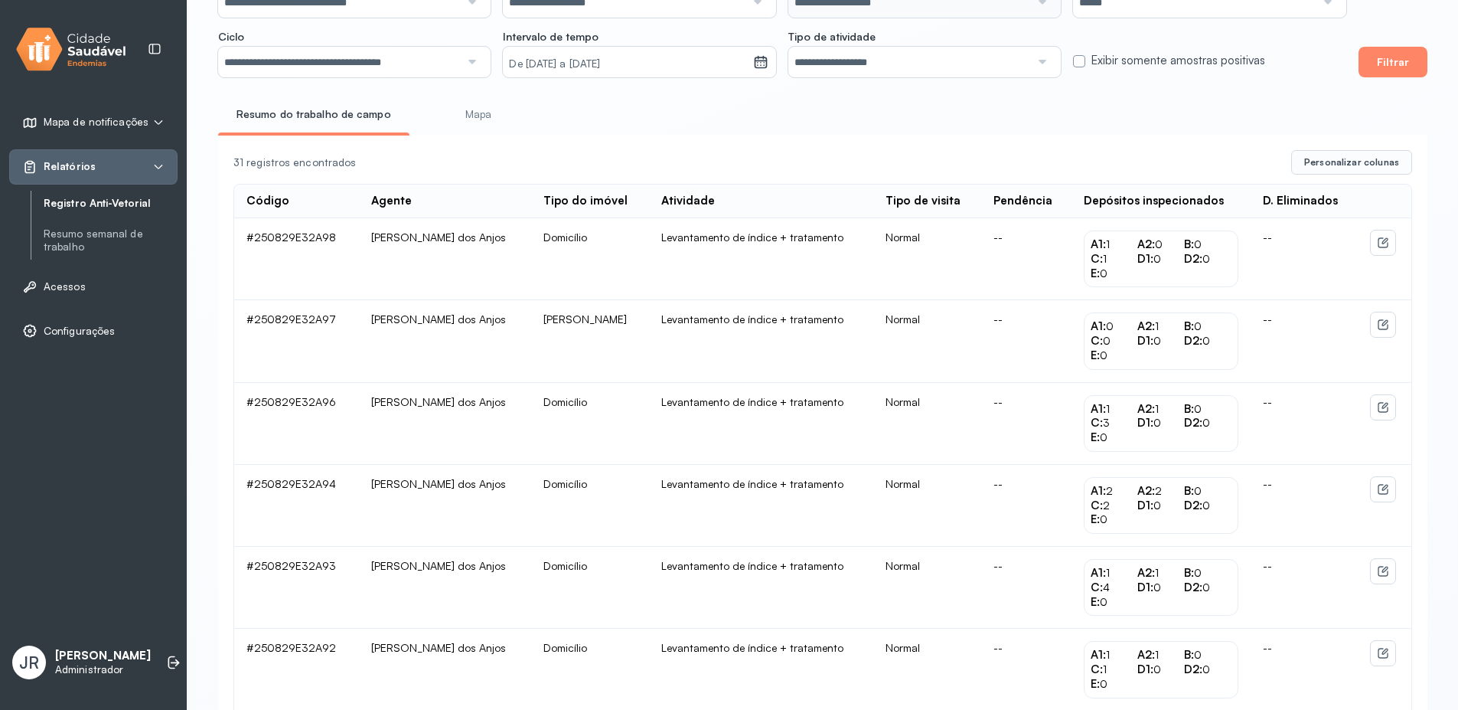
scroll to position [1173, 0]
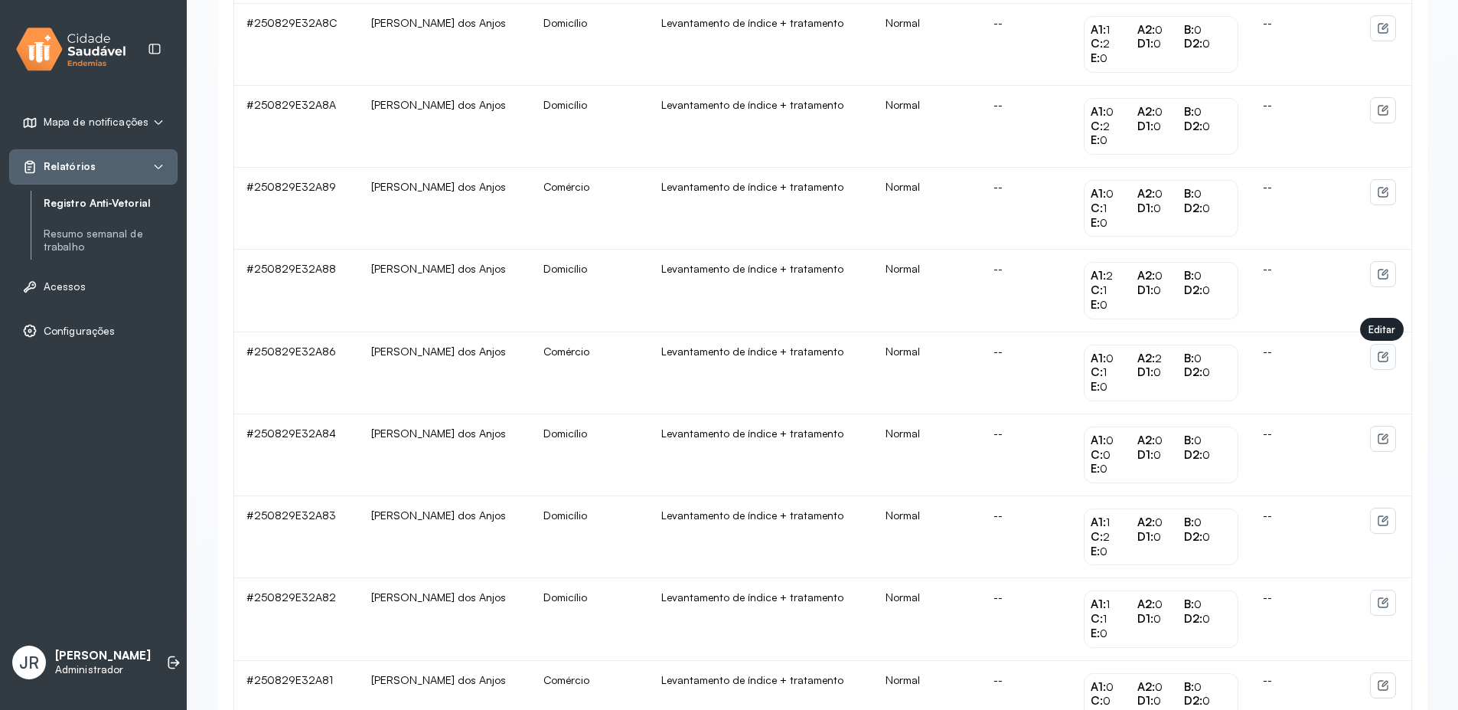
click at [1381, 367] on button at bounding box center [1383, 356] width 24 height 24
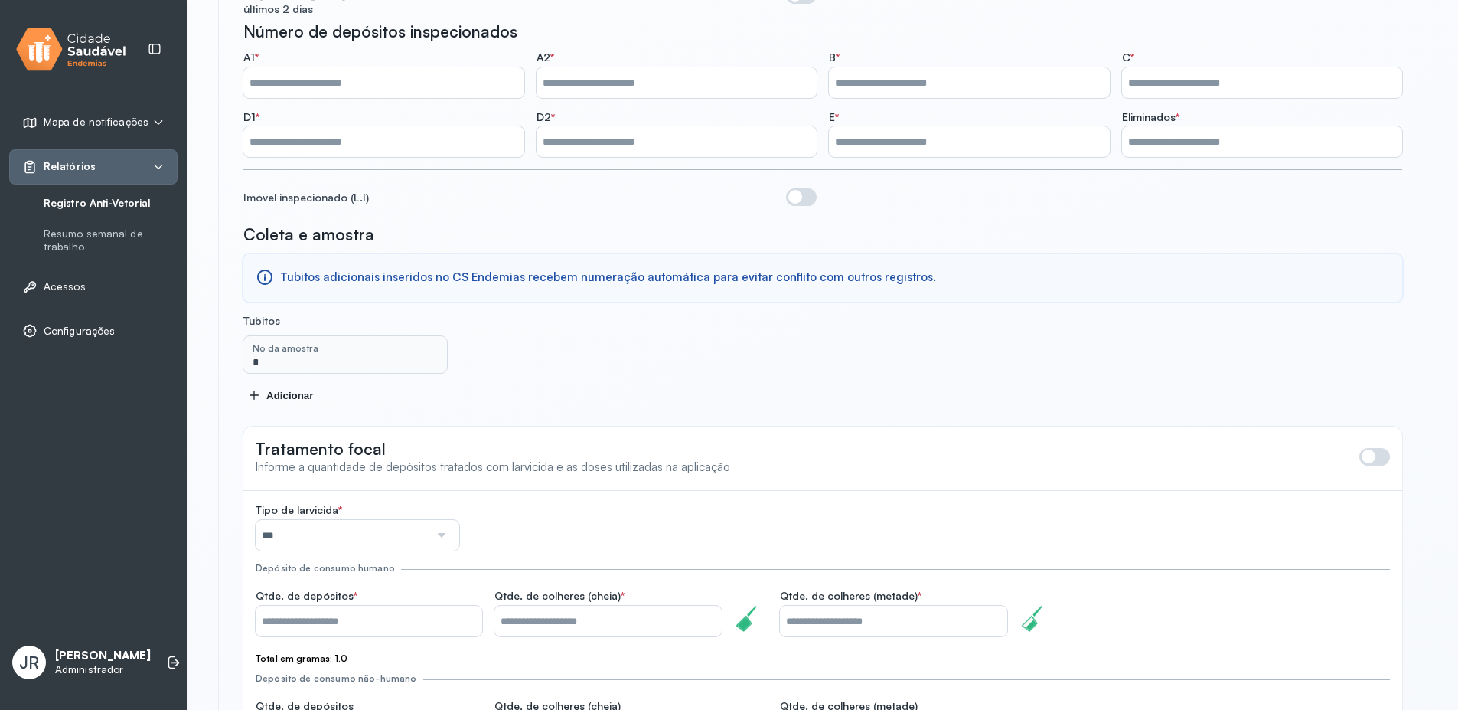
scroll to position [413, 0]
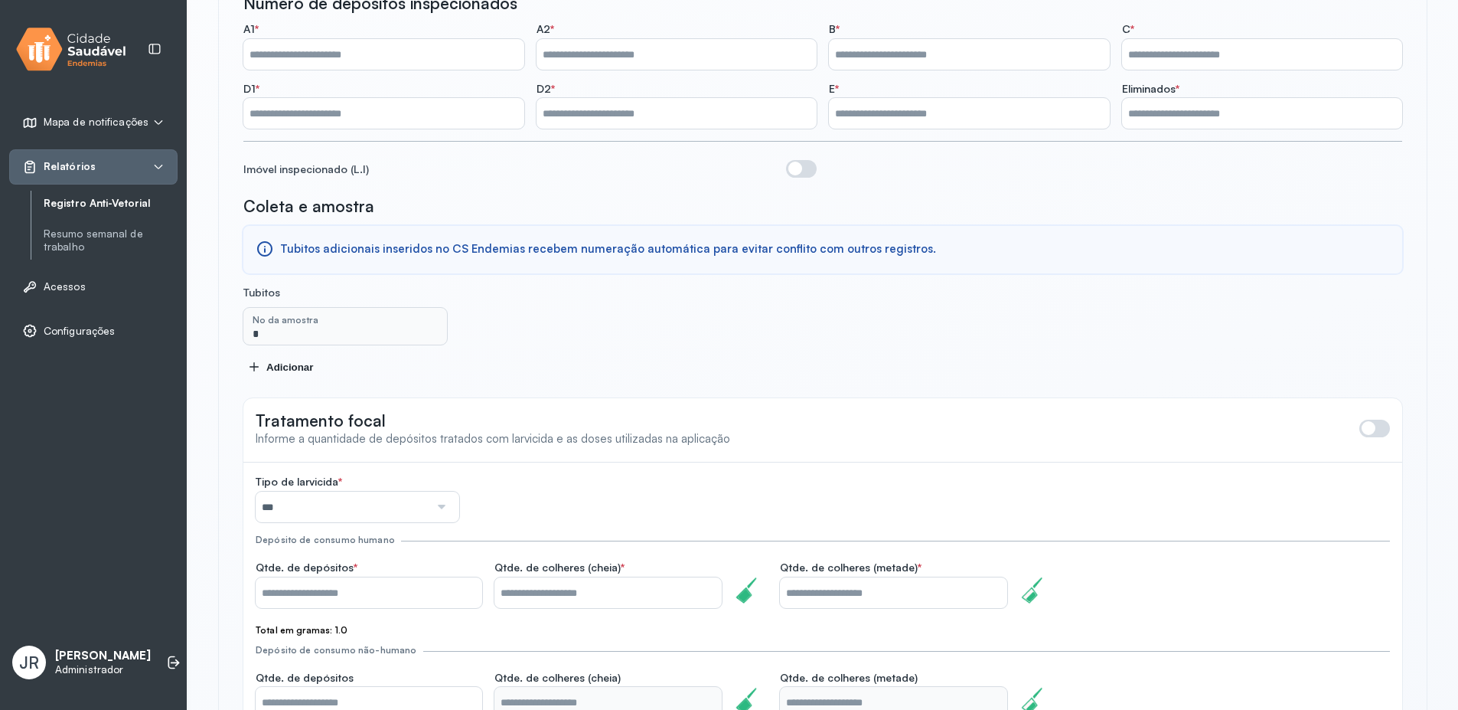
click at [278, 361] on div "Adicionar" at bounding box center [823, 367] width 1150 height 12
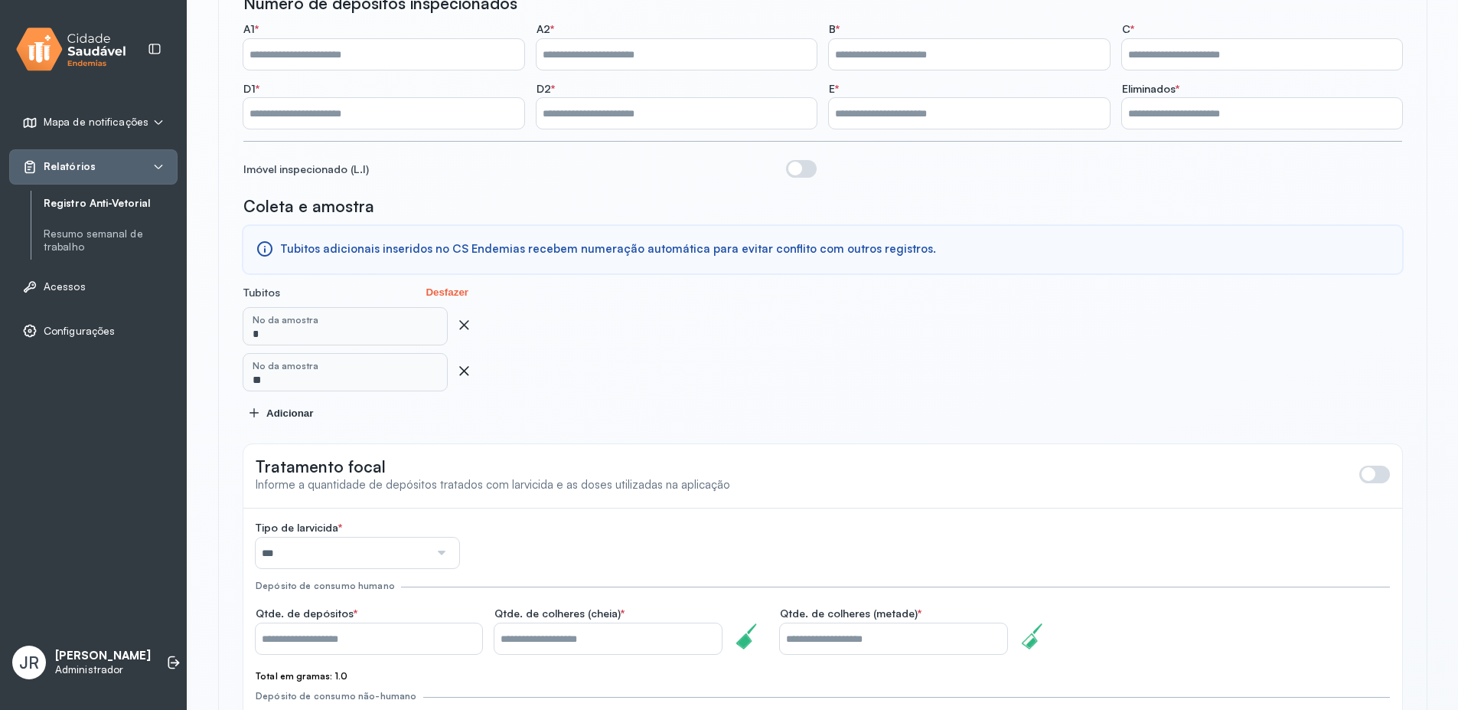
click at [463, 363] on icon at bounding box center [463, 370] width 15 height 15
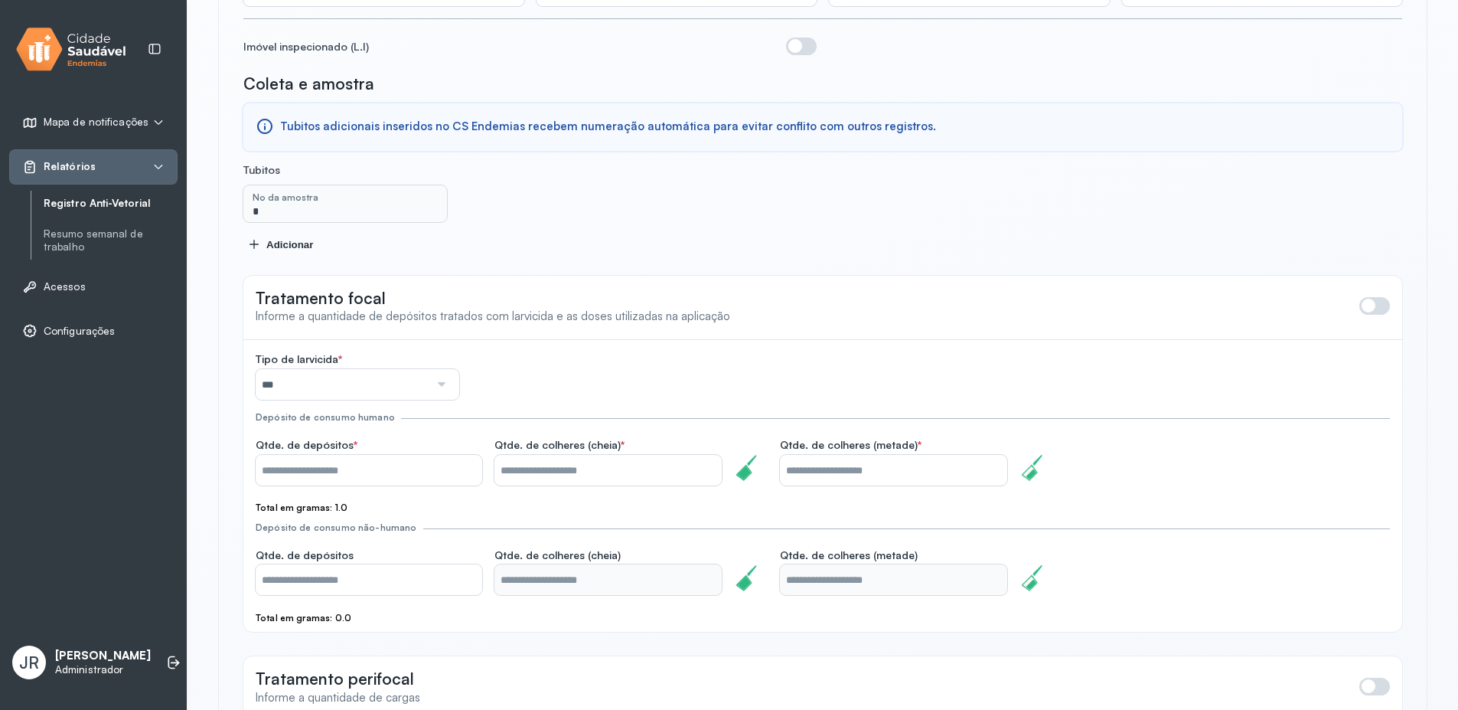
scroll to position [689, 0]
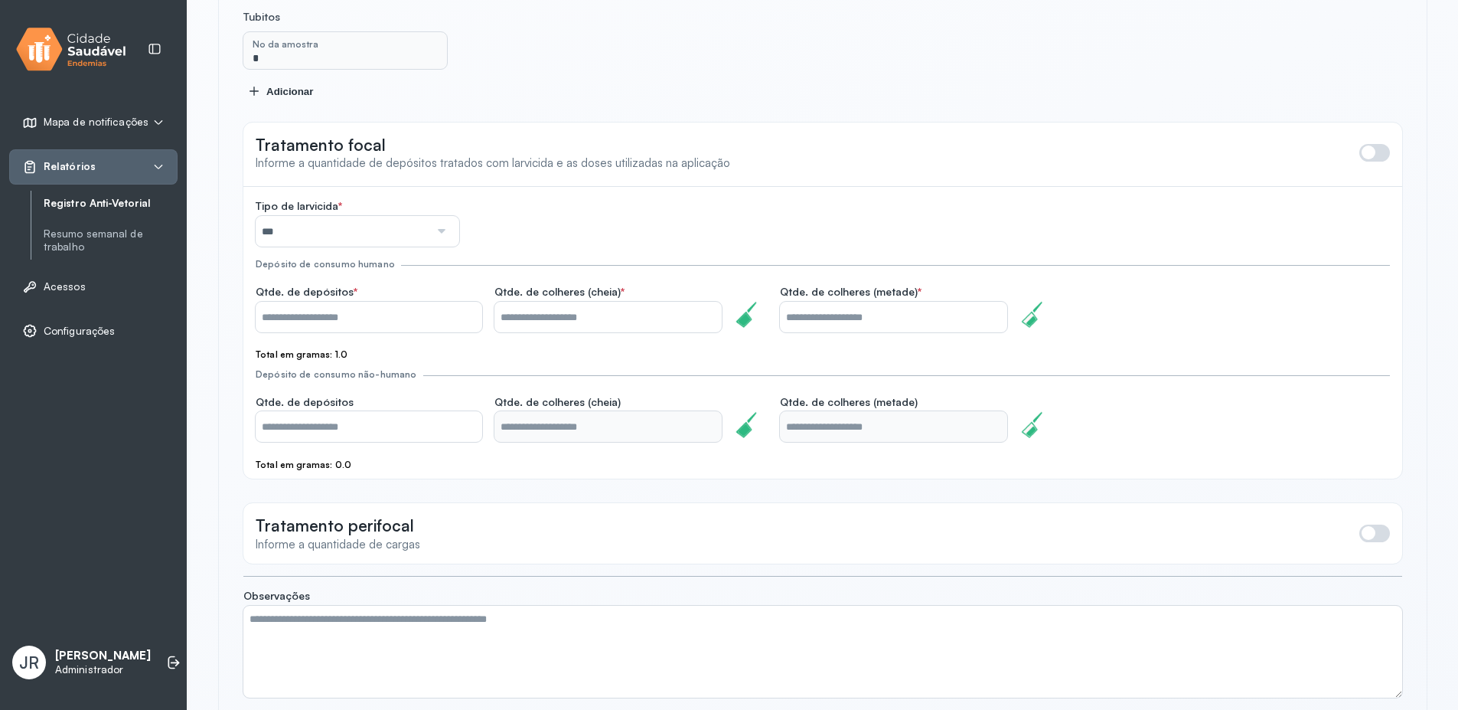
click at [674, 302] on input "*" at bounding box center [607, 317] width 227 height 31
click at [375, 305] on input "*" at bounding box center [369, 317] width 227 height 31
click at [505, 334] on div "Qtde. de depósitos * * Qtde. de colheres (cheia) * * Qtde. de colheres (metade)…" at bounding box center [823, 321] width 1134 height 72
click at [429, 222] on div at bounding box center [439, 231] width 21 height 31
click at [535, 212] on div "Tipo de larvicida * *** BTI LT Natular DT/ Espinosade PYRIPROXYFEN Depósito de …" at bounding box center [823, 332] width 1134 height 267
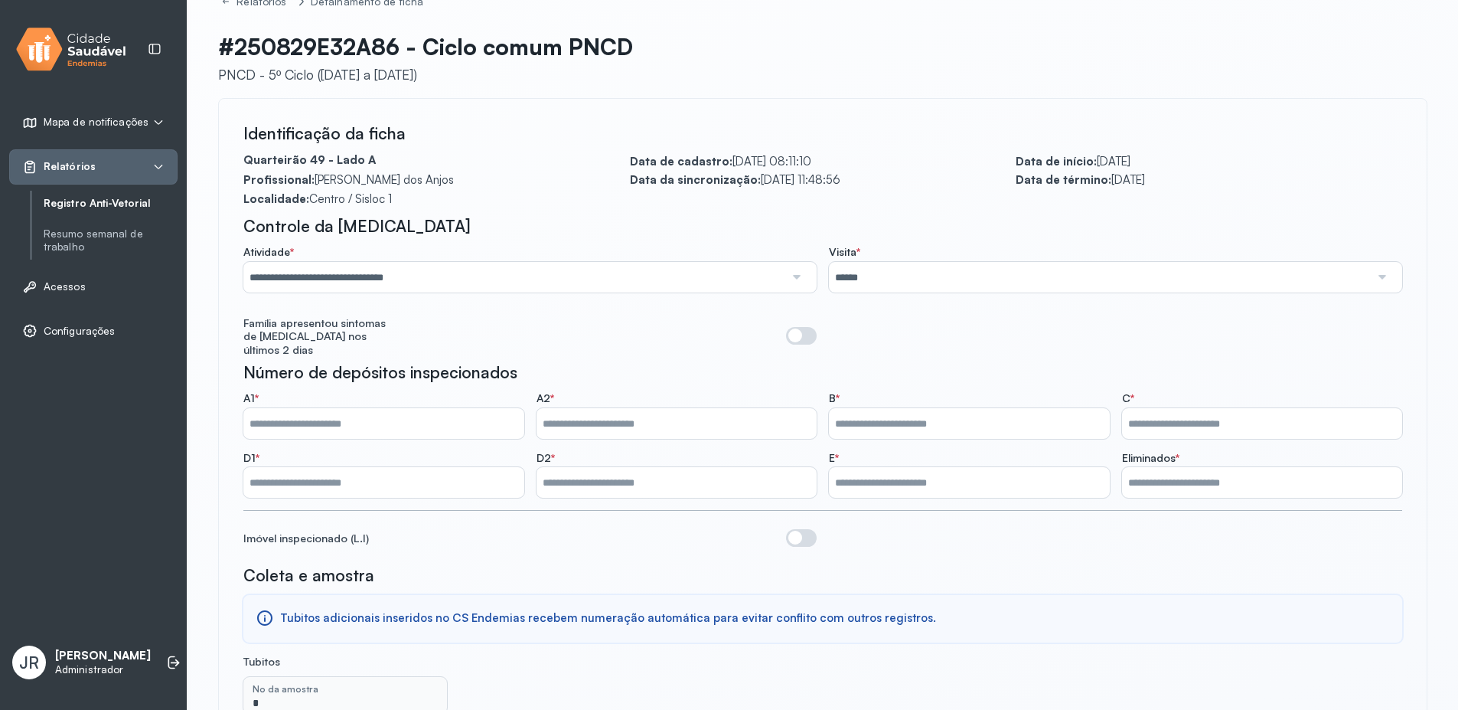
scroll to position [0, 0]
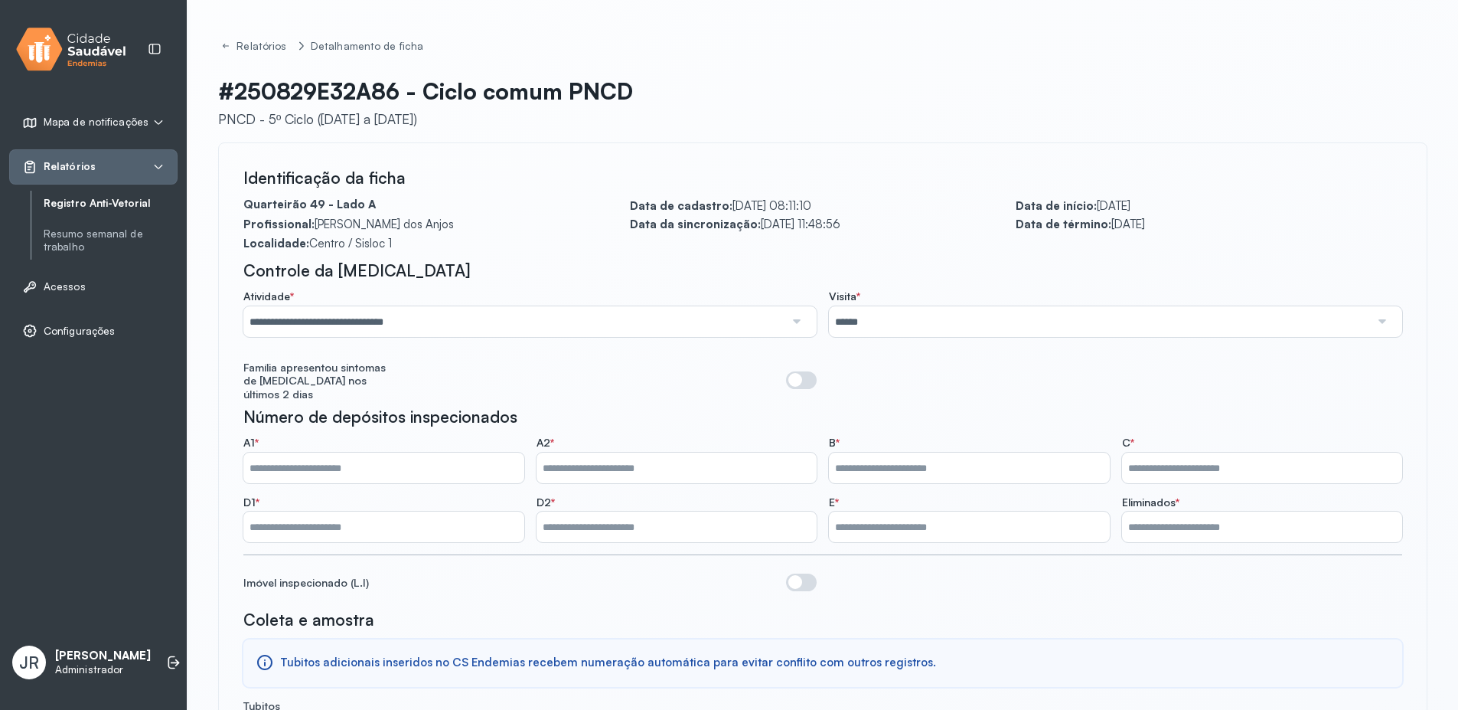
click at [461, 324] on input "**********" at bounding box center [513, 321] width 541 height 31
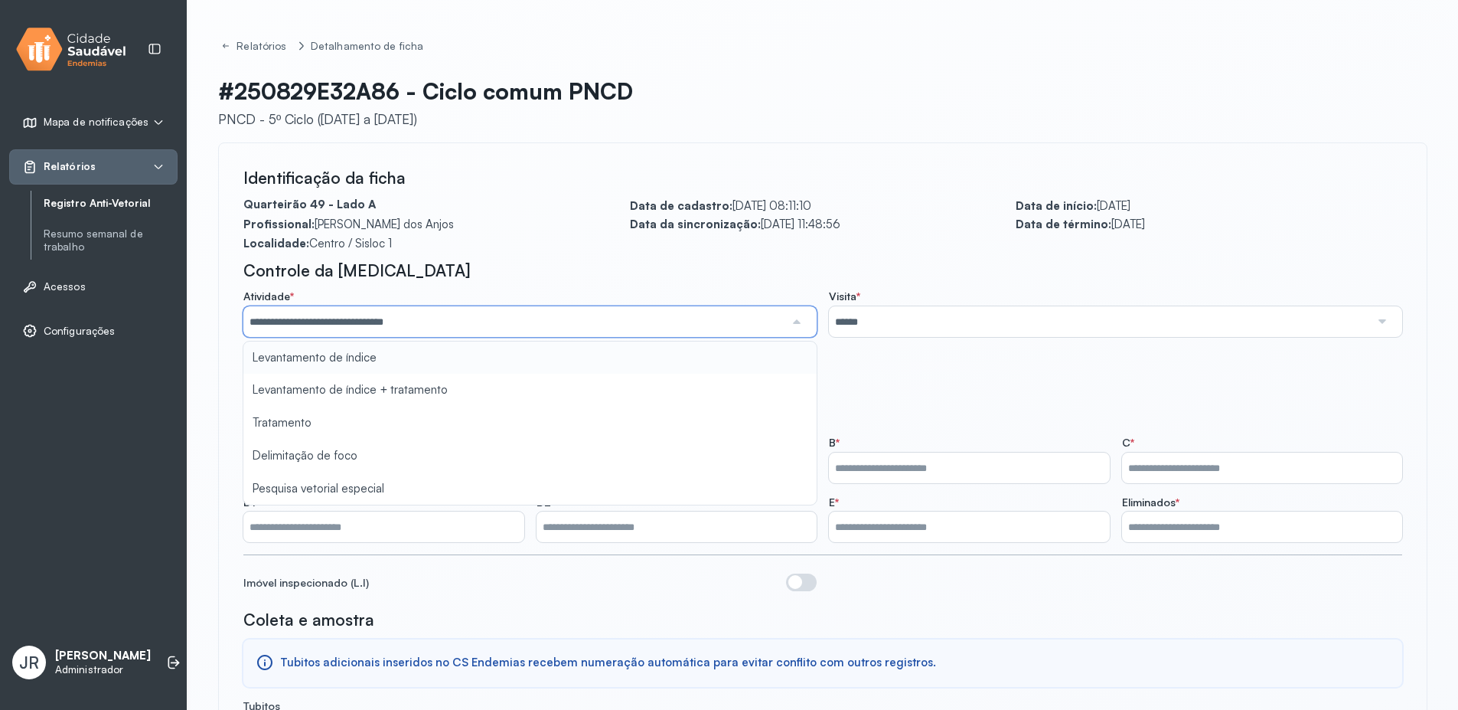
click at [577, 276] on div "Controle da [MEDICAL_DATA]" at bounding box center [822, 270] width 1159 height 20
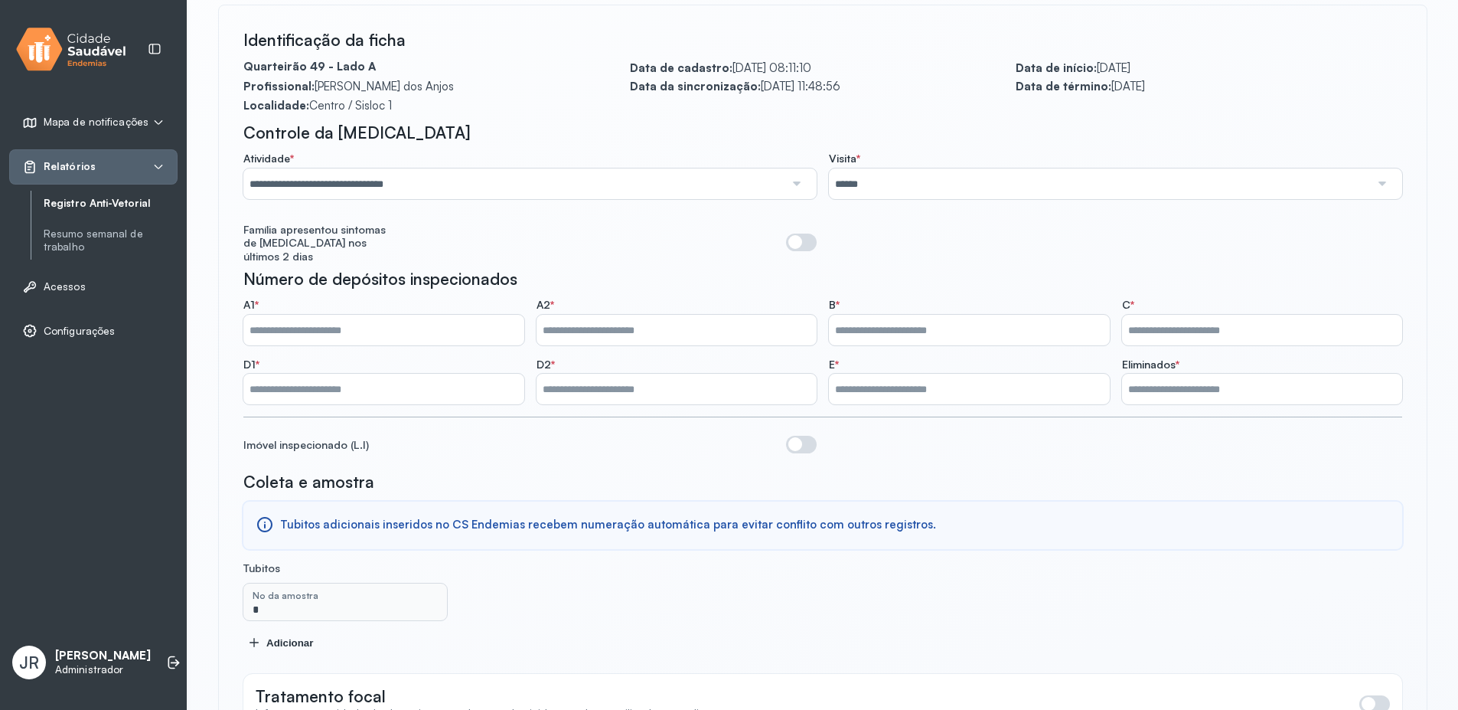
scroll to position [276, 0]
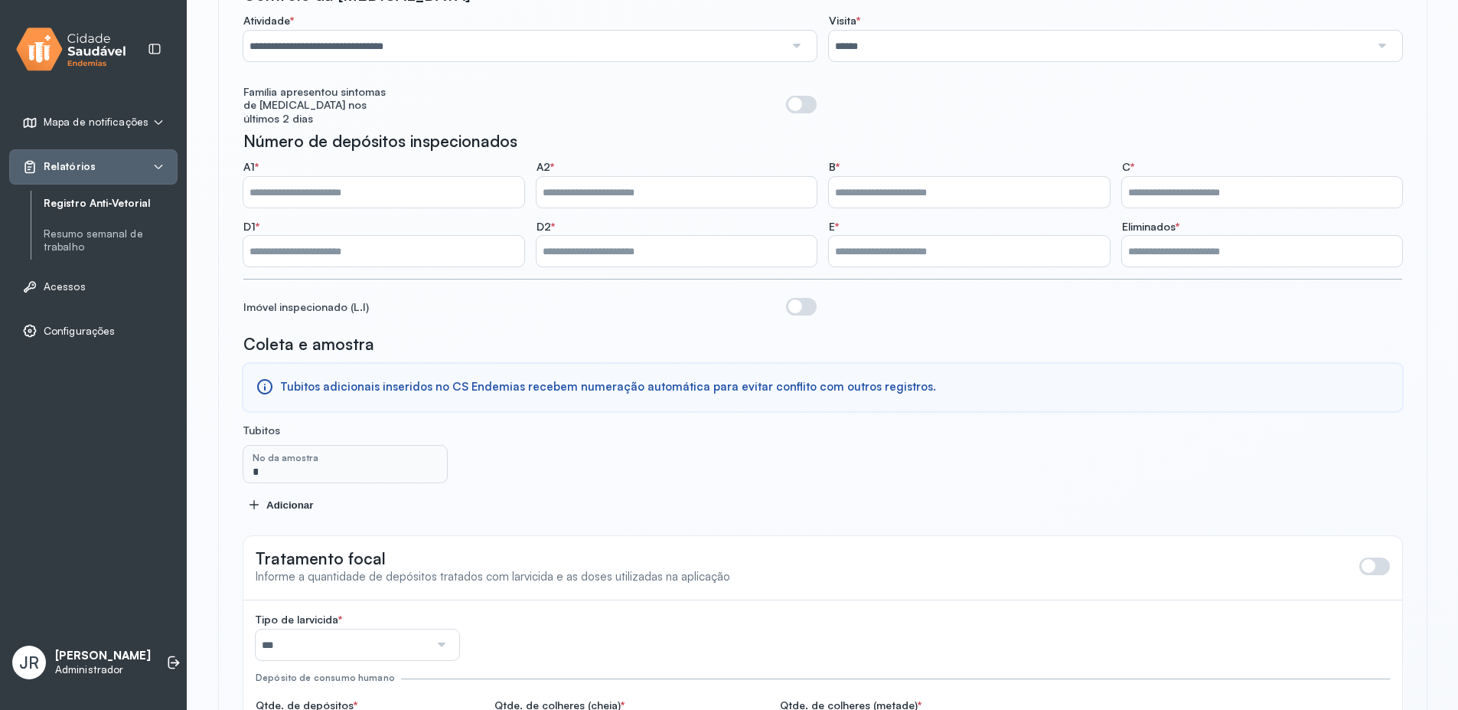
click at [518, 414] on div "Coleta e amostra Tubitos adicionais inseridos no CS Endemias recebem numeração …" at bounding box center [822, 423] width 1159 height 178
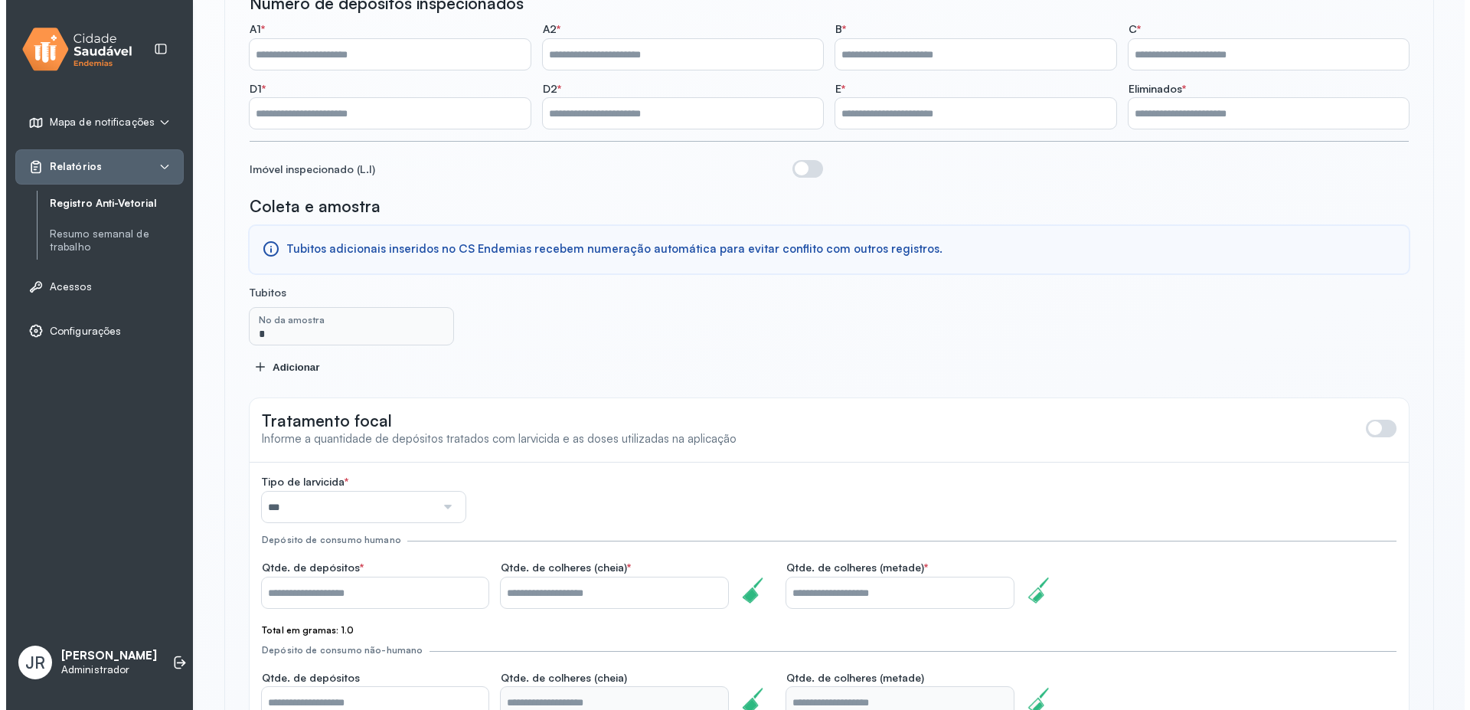
scroll to position [0, 0]
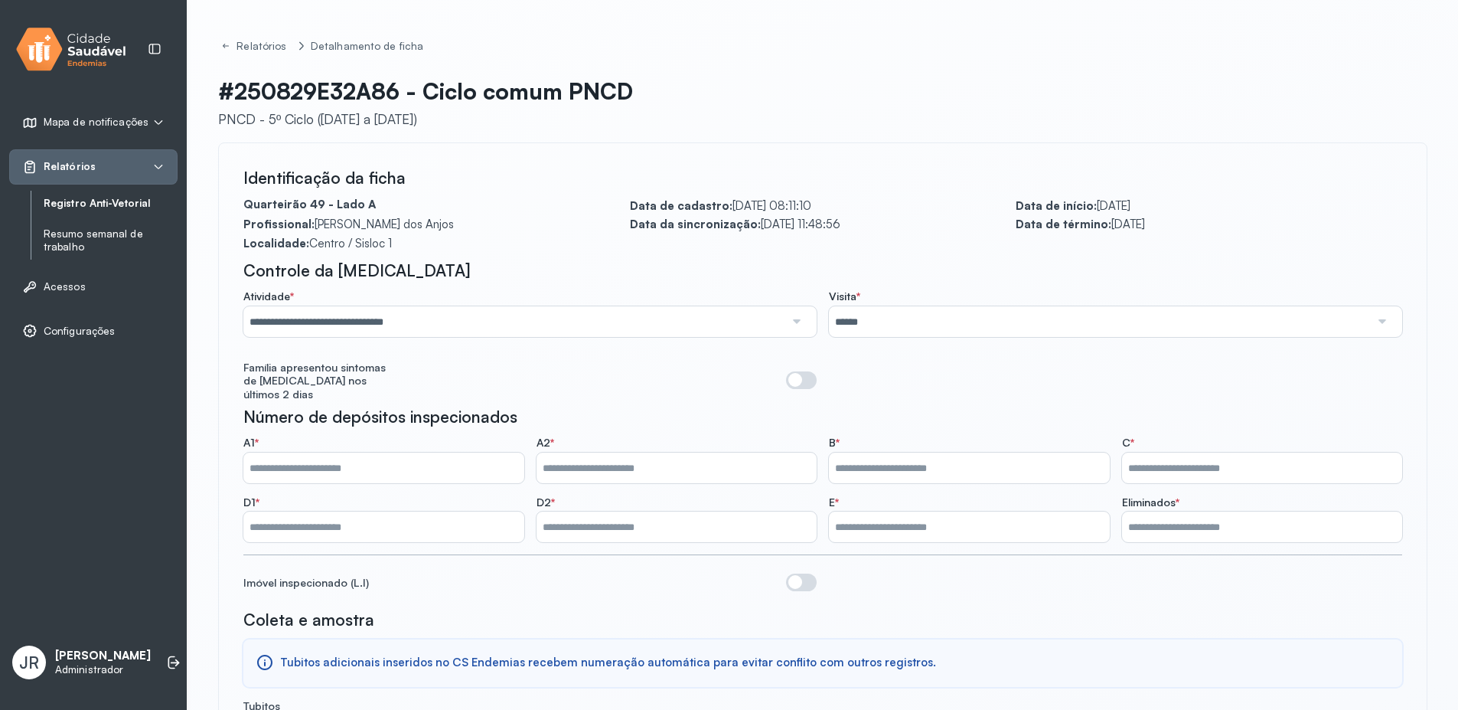
click at [85, 236] on link "Resumo semanal de trabalho" at bounding box center [111, 240] width 134 height 26
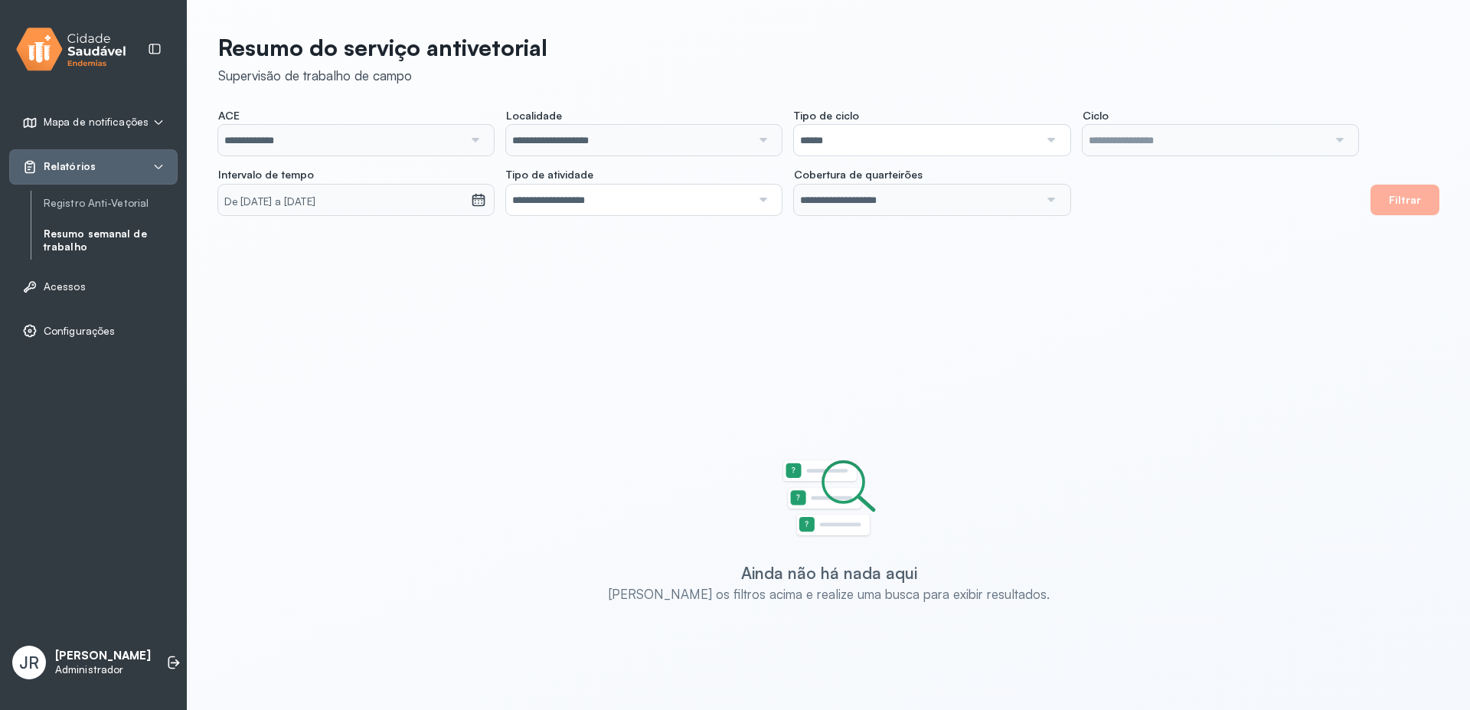
type input "**********"
click at [746, 133] on input "**********" at bounding box center [628, 140] width 245 height 31
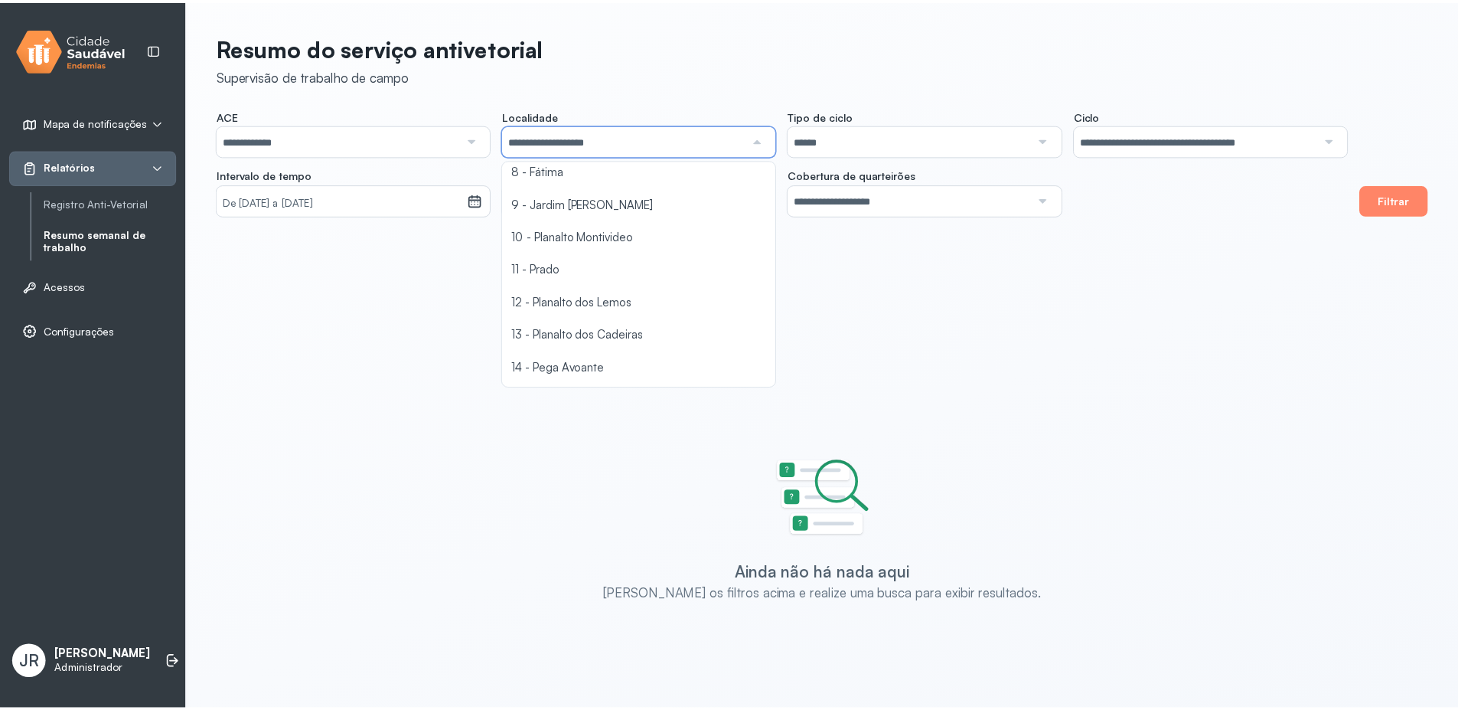
scroll to position [428, 0]
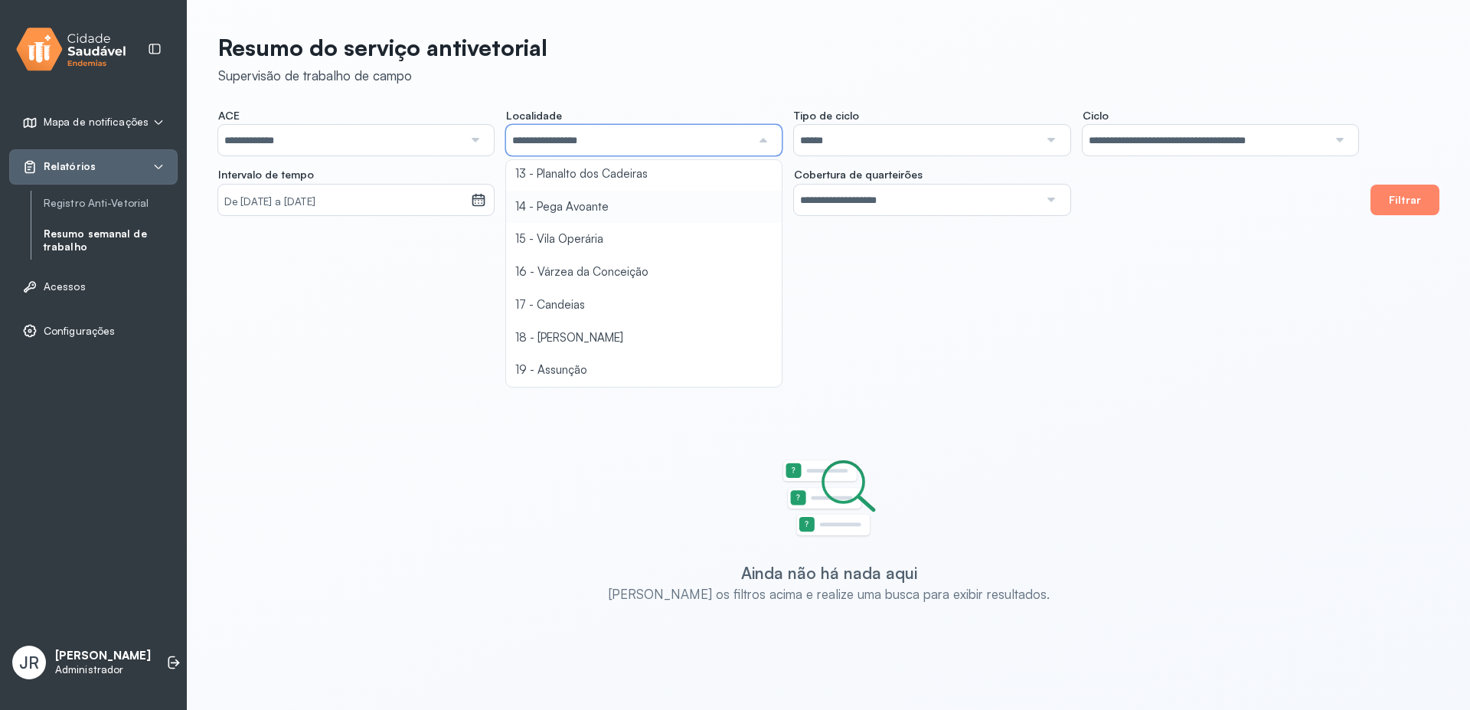
click at [598, 206] on div "**********" at bounding box center [788, 162] width 1140 height 106
click at [398, 204] on small "De [DATE] a [DATE]" at bounding box center [344, 201] width 240 height 15
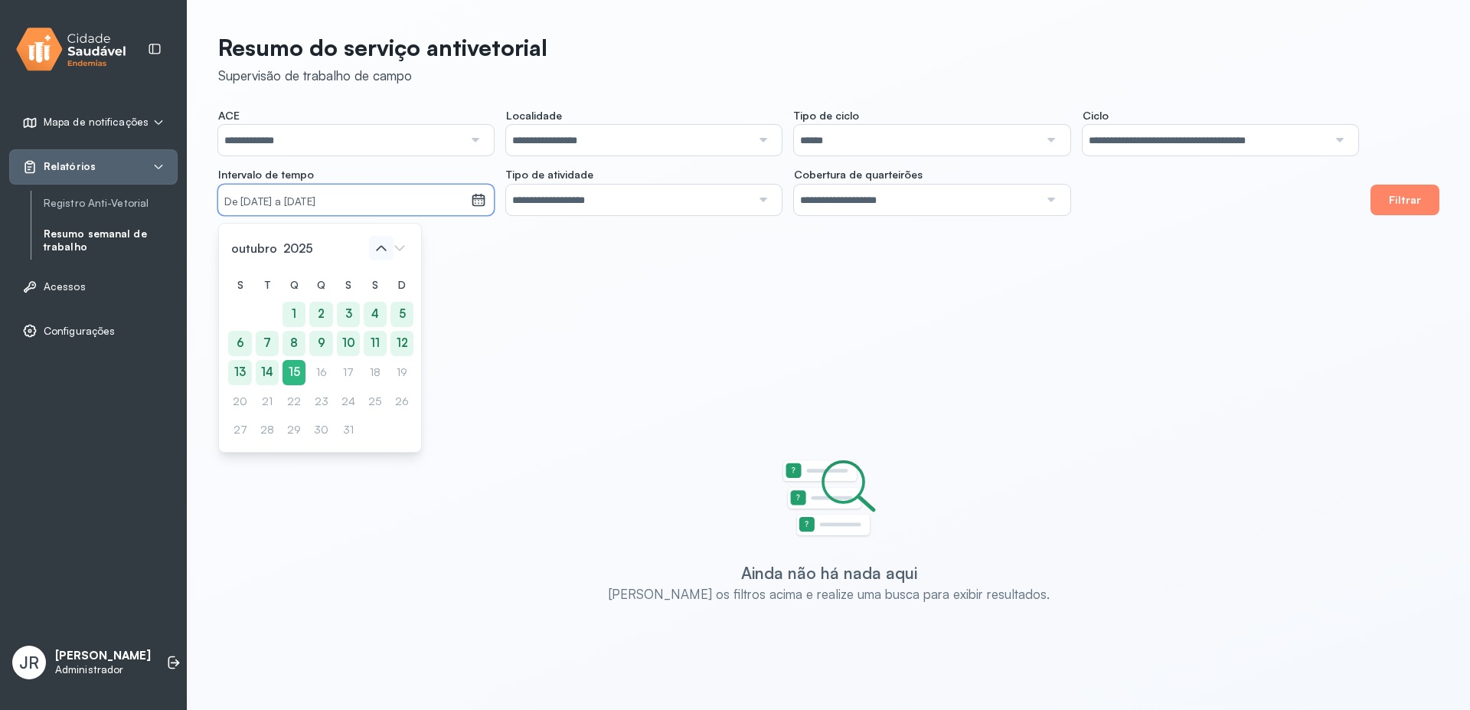
click at [383, 245] on icon at bounding box center [381, 248] width 24 height 24
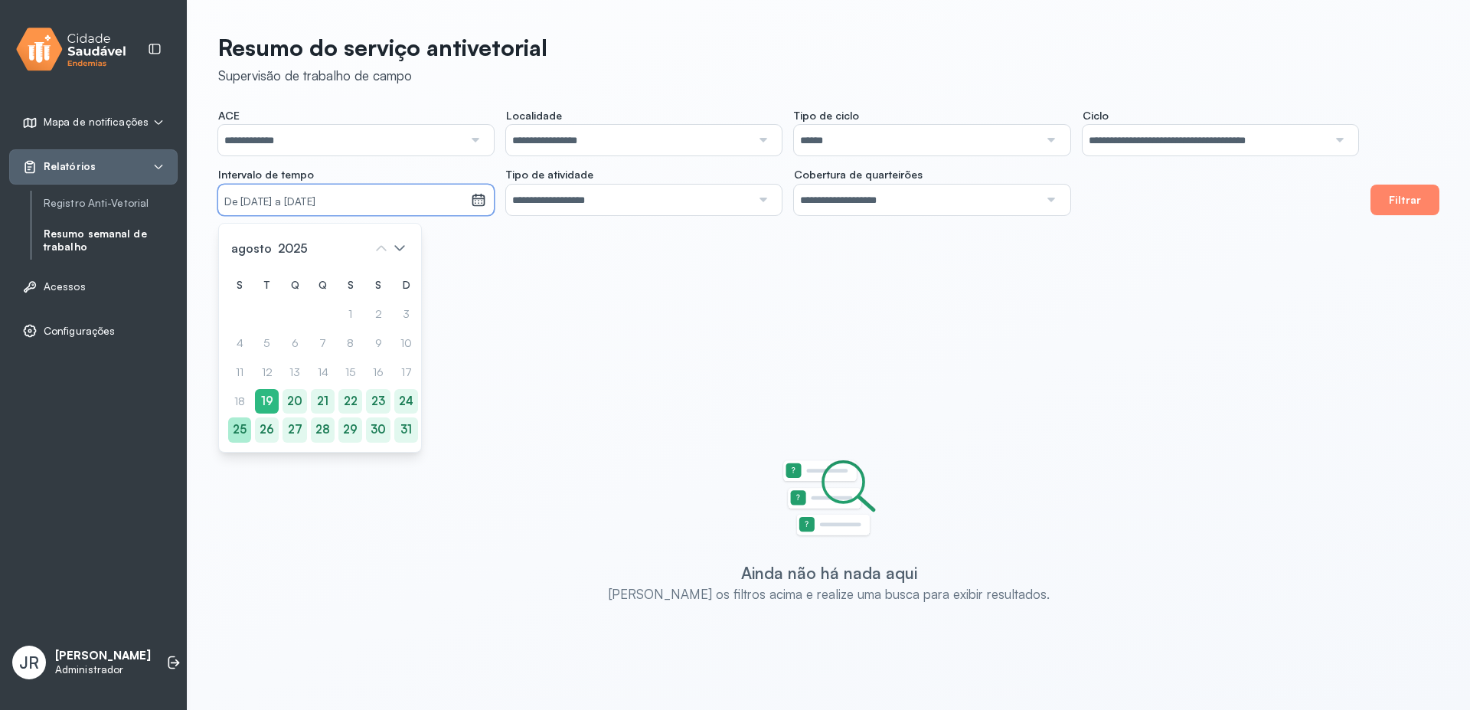
click at [394, 433] on div "25" at bounding box center [406, 429] width 24 height 25
click at [380, 430] on div "30" at bounding box center [377, 429] width 24 height 25
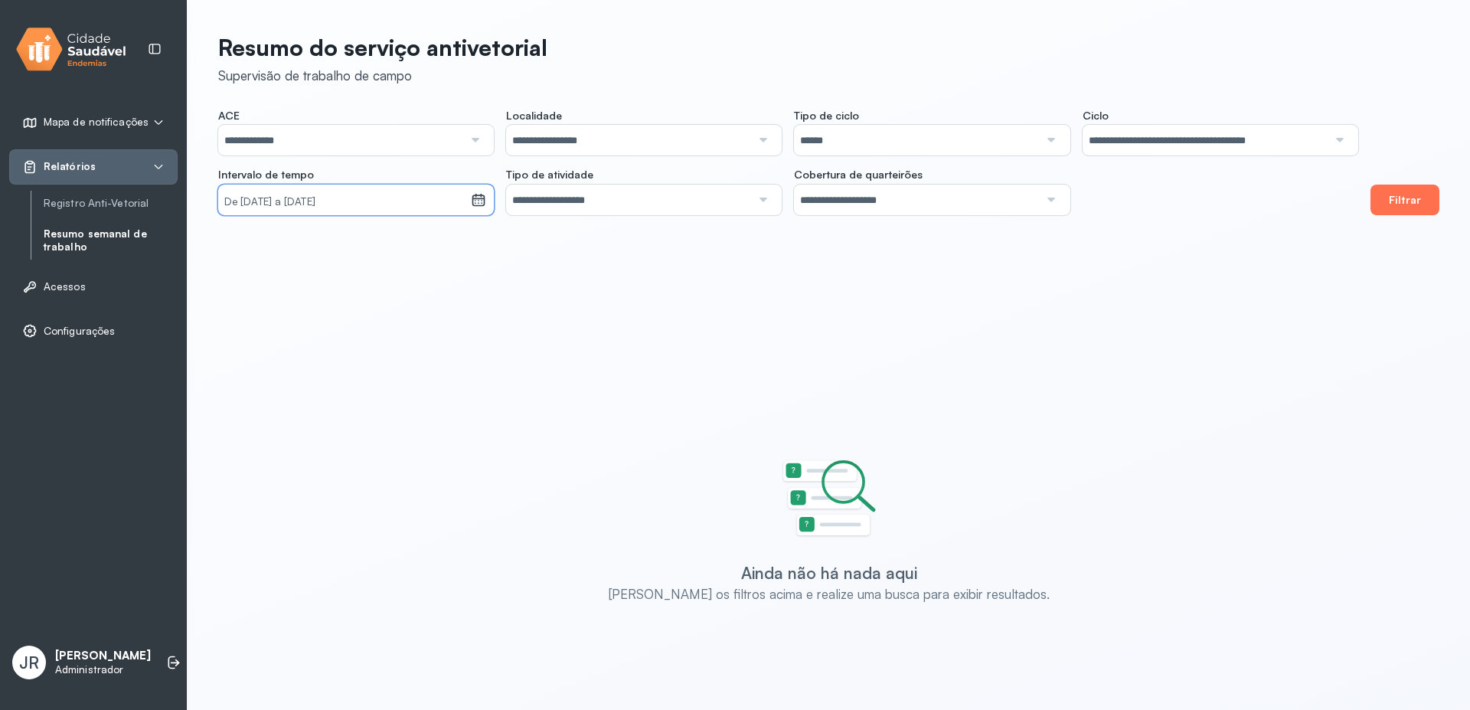
click at [1405, 201] on button "Filtrar" at bounding box center [1404, 199] width 69 height 31
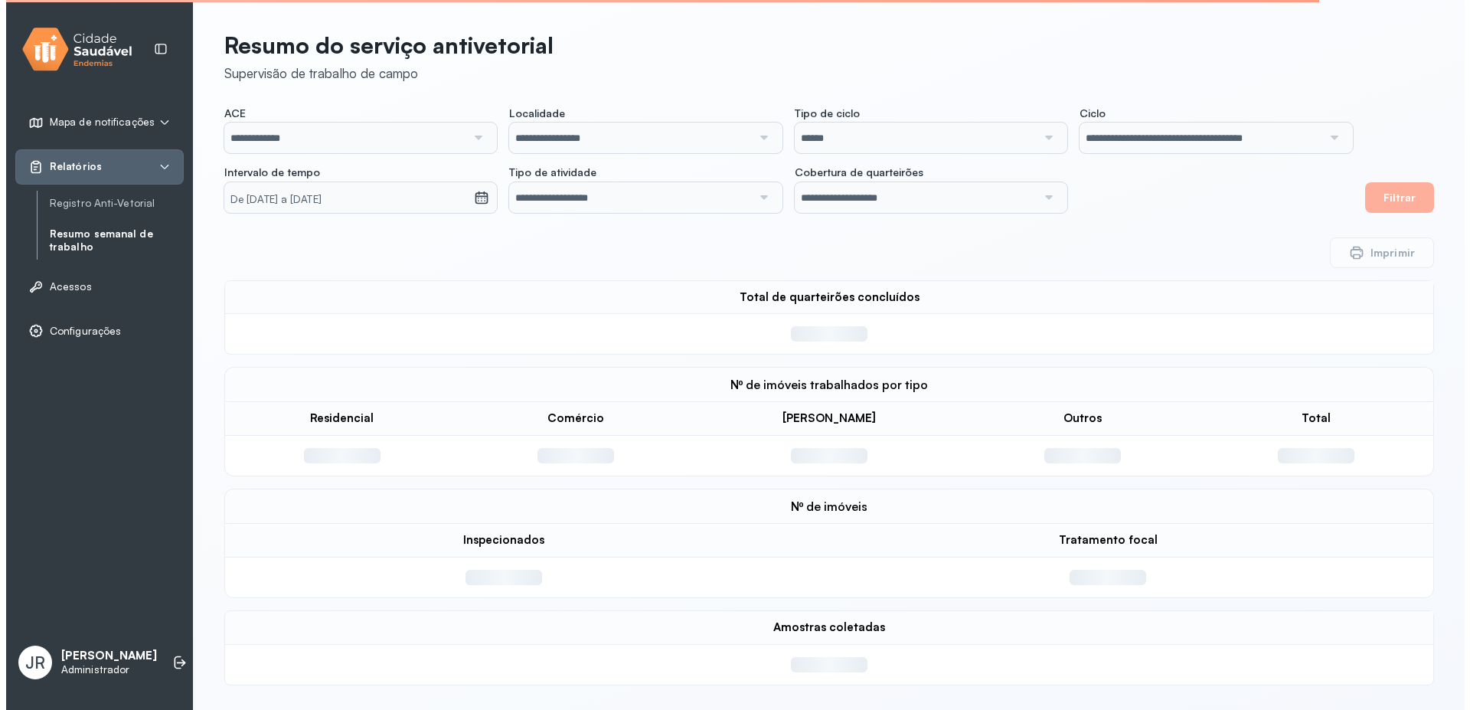
scroll to position [0, 0]
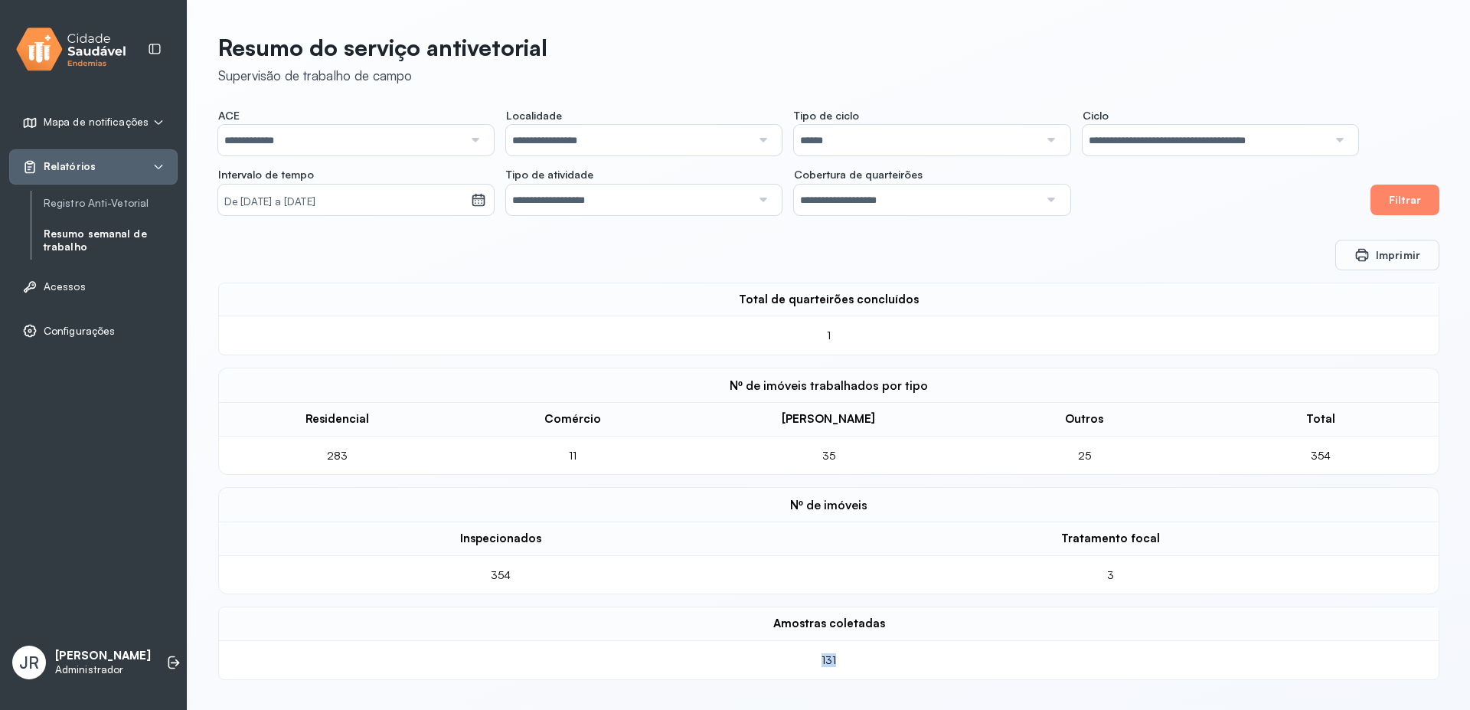
drag, startPoint x: 842, startPoint y: 657, endPoint x: 818, endPoint y: 659, distance: 23.8
click at [818, 659] on div "131" at bounding box center [829, 660] width 77 height 14
click at [802, 674] on td "131" at bounding box center [828, 660] width 1219 height 38
drag, startPoint x: 768, startPoint y: 622, endPoint x: 885, endPoint y: 628, distance: 116.5
click at [885, 628] on div "Amostras coletadas" at bounding box center [828, 623] width 1195 height 15
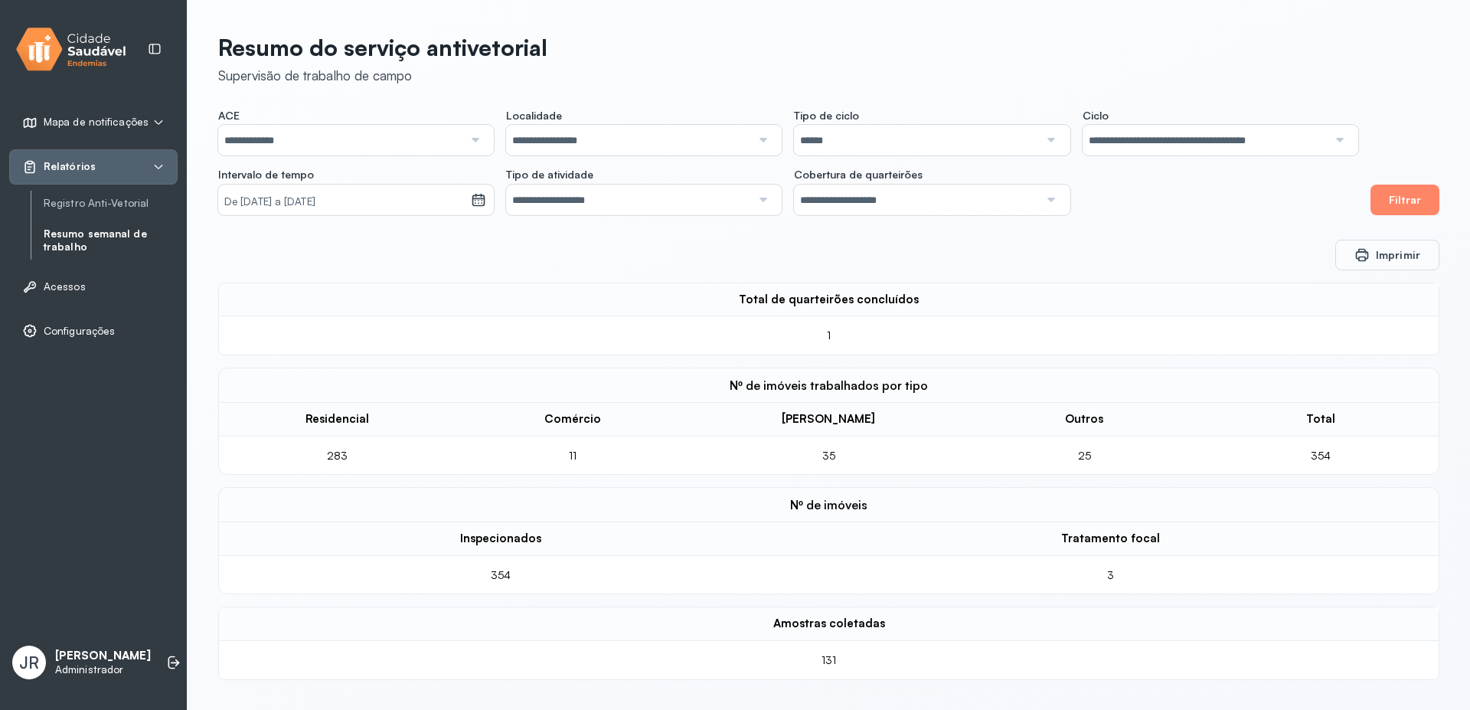
click at [717, 123] on label "Localidade" at bounding box center [644, 117] width 276 height 17
click at [705, 145] on input "**********" at bounding box center [628, 140] width 245 height 31
click at [594, 182] on div "**********" at bounding box center [788, 162] width 1140 height 106
click at [1391, 201] on button "Filtrar" at bounding box center [1404, 199] width 69 height 31
click at [155, 126] on icon at bounding box center [158, 122] width 12 height 12
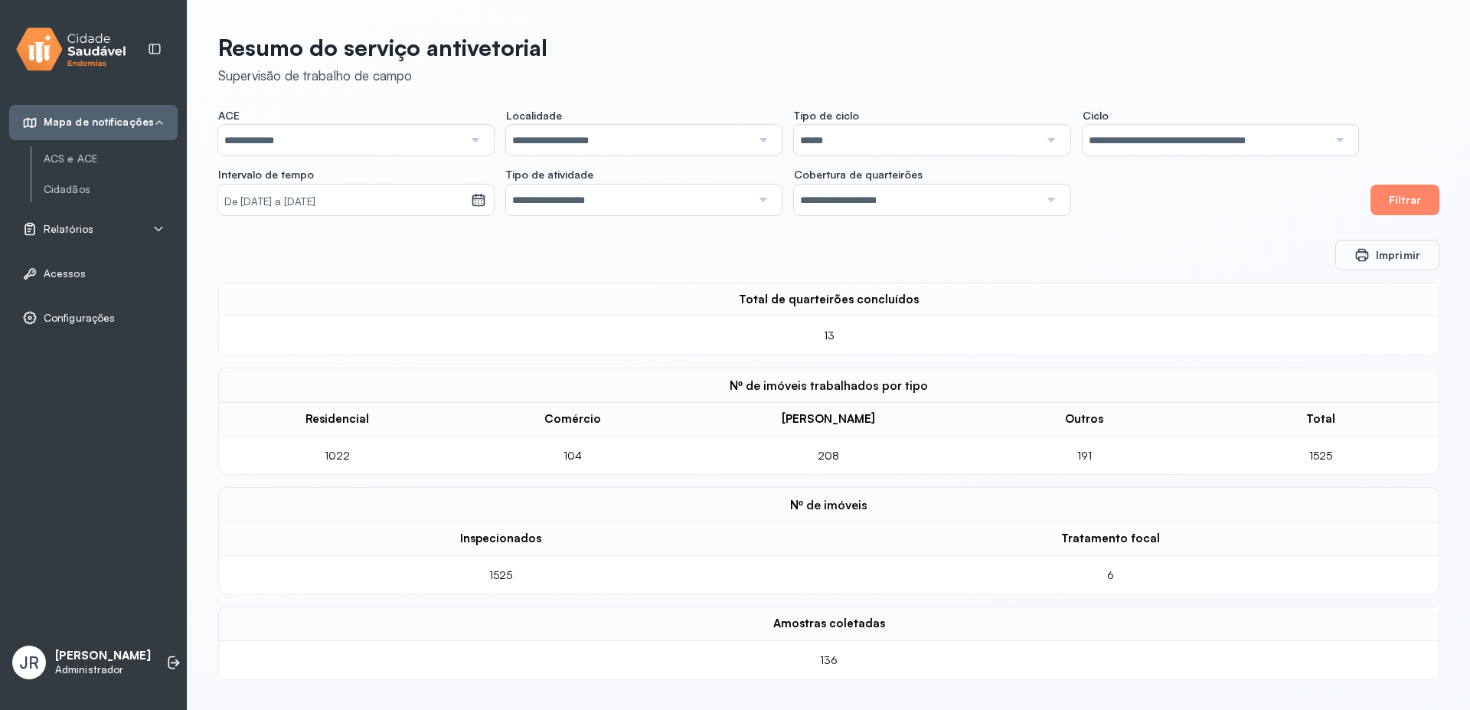
click at [142, 233] on div "Relatórios" at bounding box center [93, 228] width 142 height 15
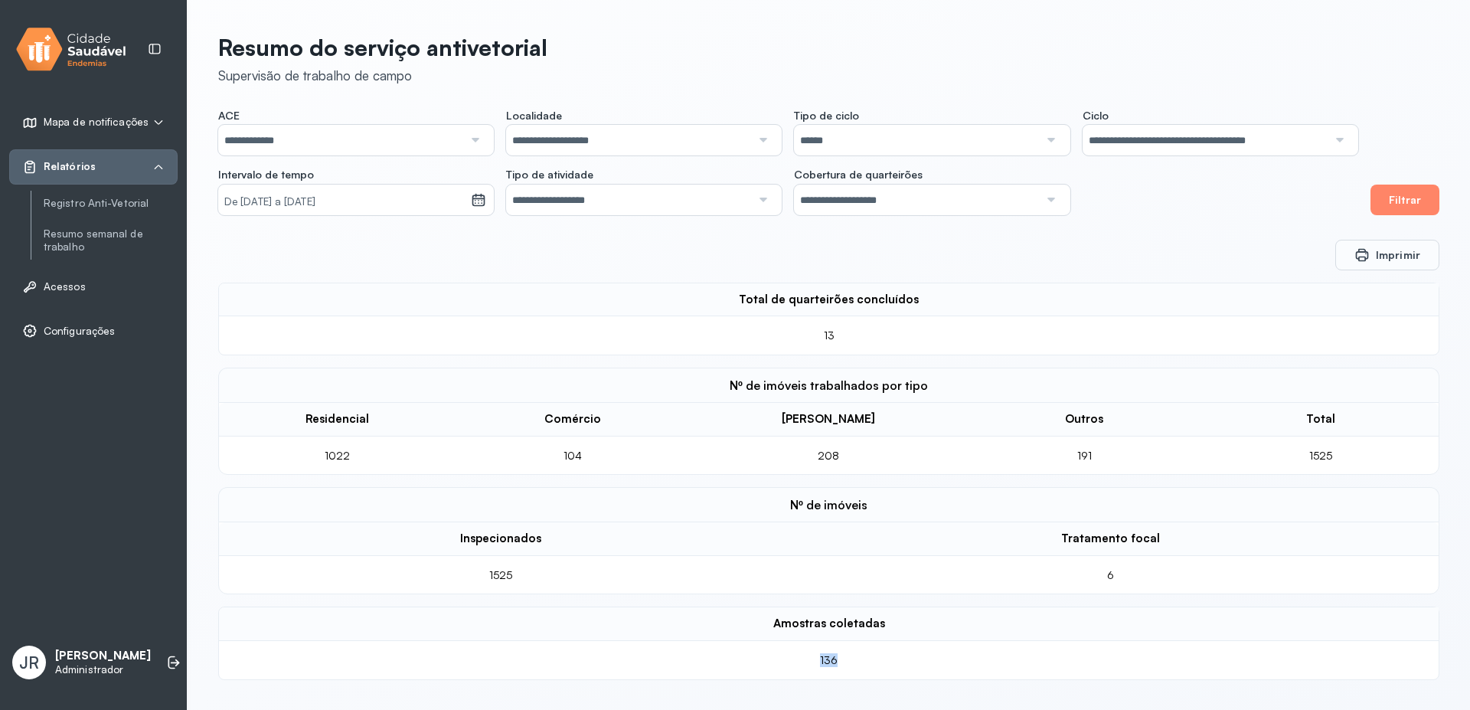
drag, startPoint x: 863, startPoint y: 659, endPoint x: 808, endPoint y: 657, distance: 54.4
click at [808, 657] on div "136" at bounding box center [829, 660] width 77 height 14
click at [805, 656] on div "136" at bounding box center [829, 660] width 77 height 14
click at [708, 145] on input "**********" at bounding box center [628, 140] width 245 height 31
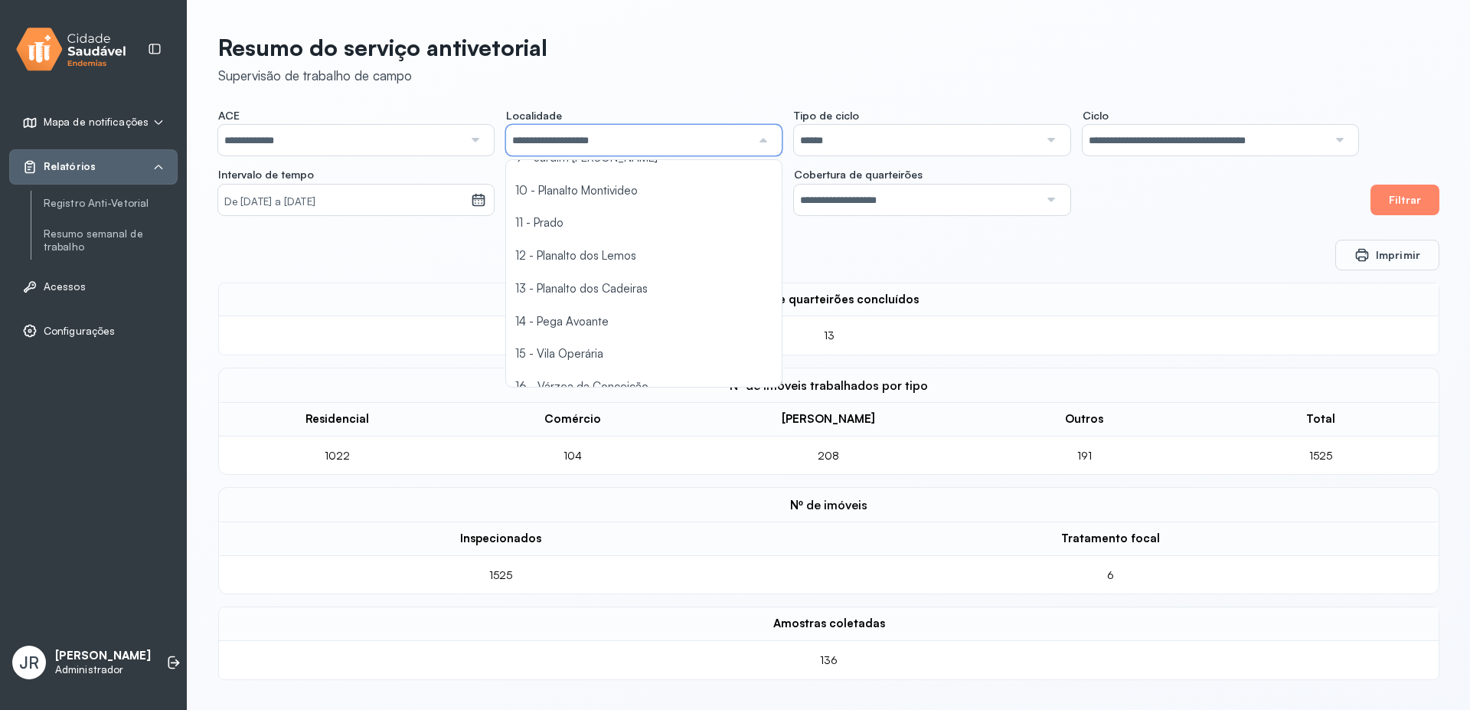
scroll to position [327, 0]
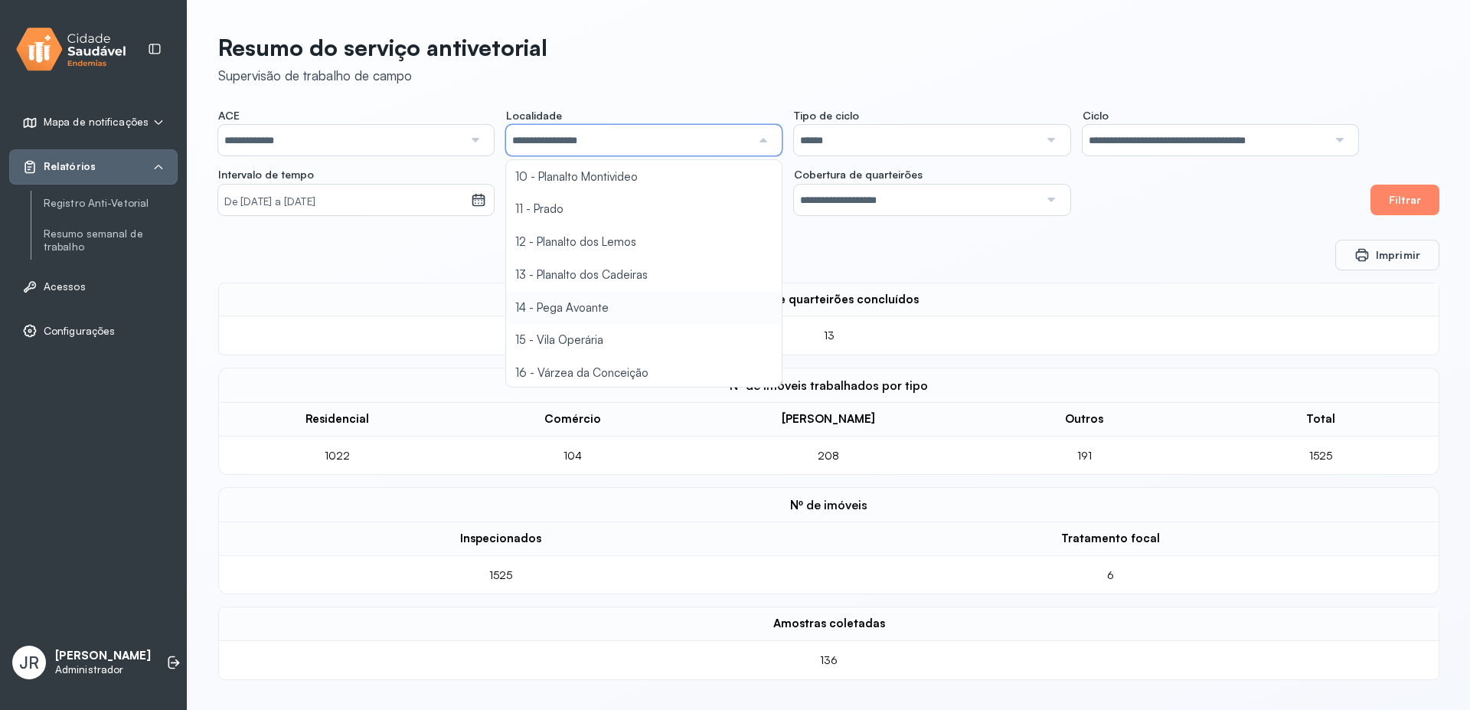
click at [599, 305] on div "**********" at bounding box center [829, 352] width 1282 height 704
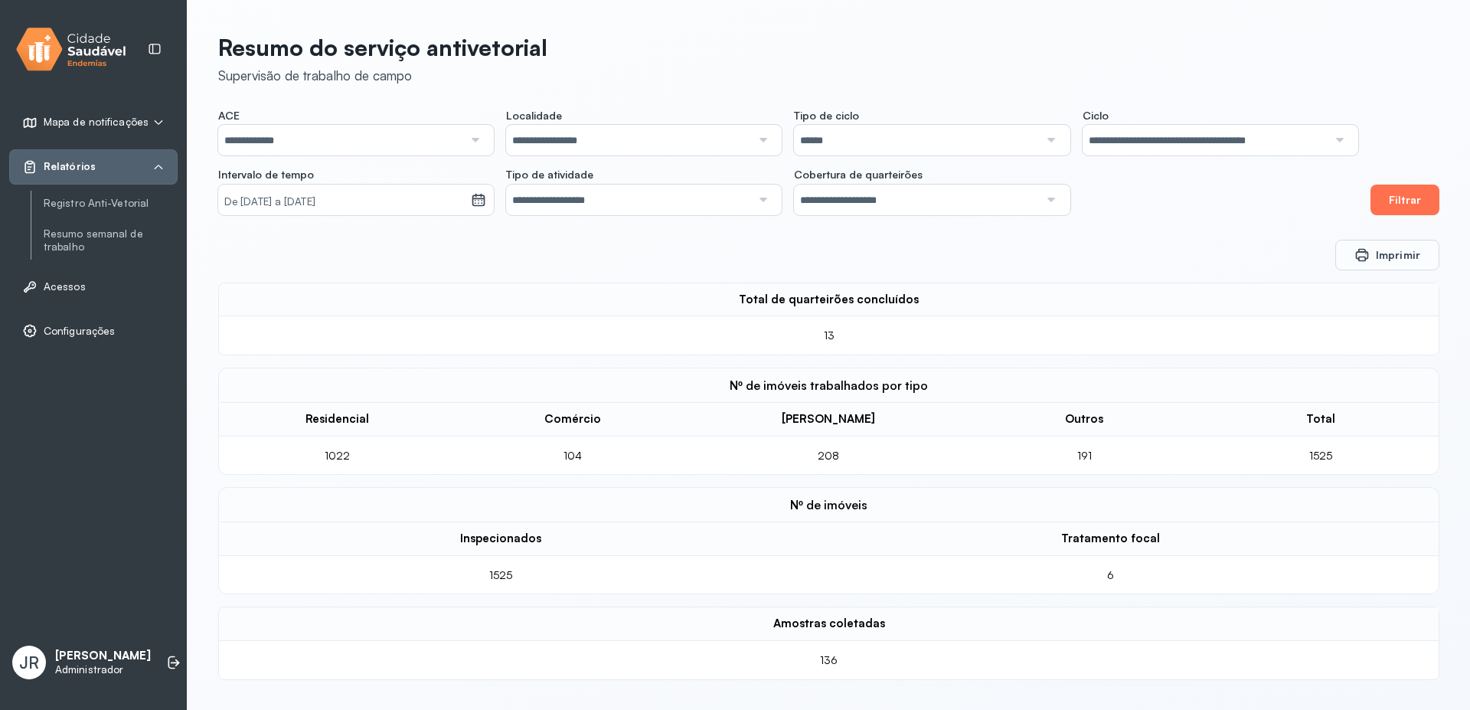
click at [1411, 207] on button "Filtrar" at bounding box center [1404, 199] width 69 height 31
click at [85, 203] on link "Registro Anti-Vetorial" at bounding box center [111, 203] width 134 height 13
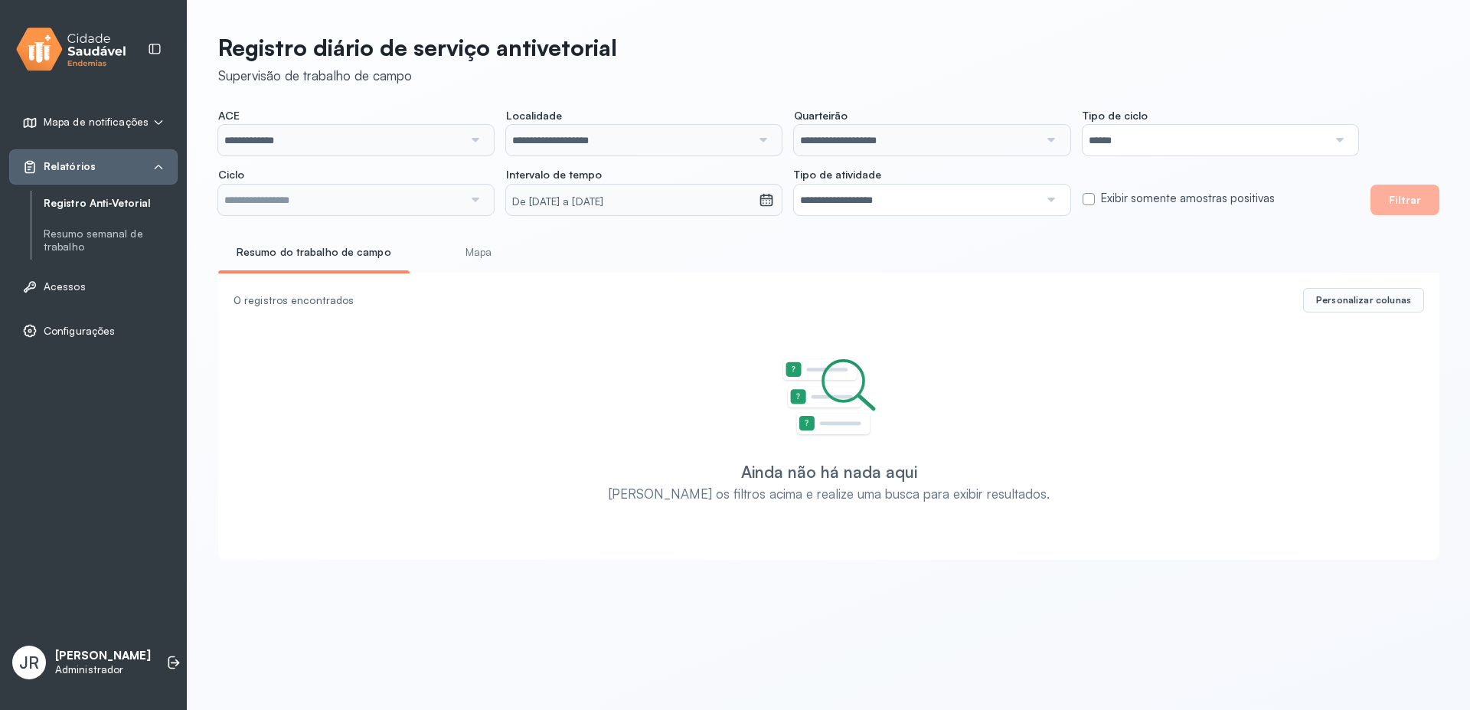
type input "**********"
click at [648, 147] on input "**********" at bounding box center [628, 140] width 245 height 31
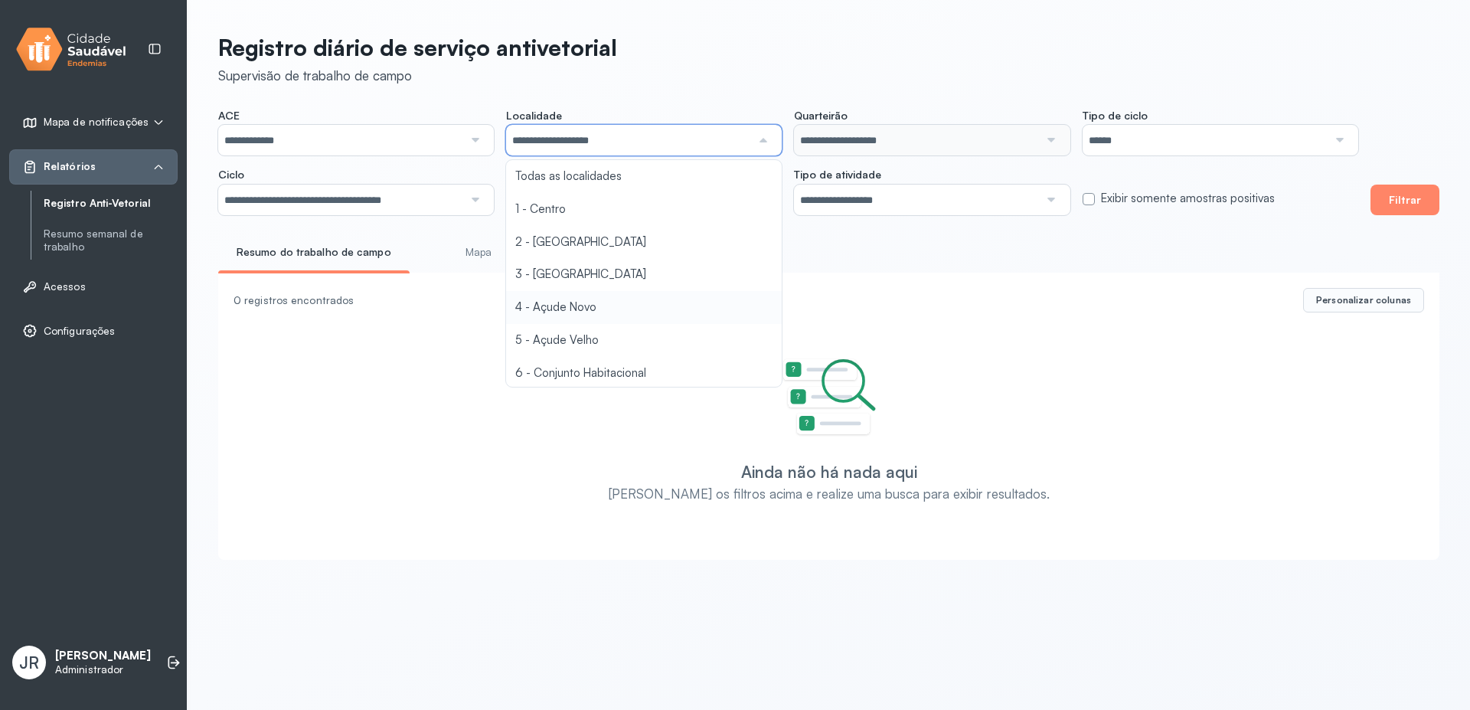
scroll to position [138, 0]
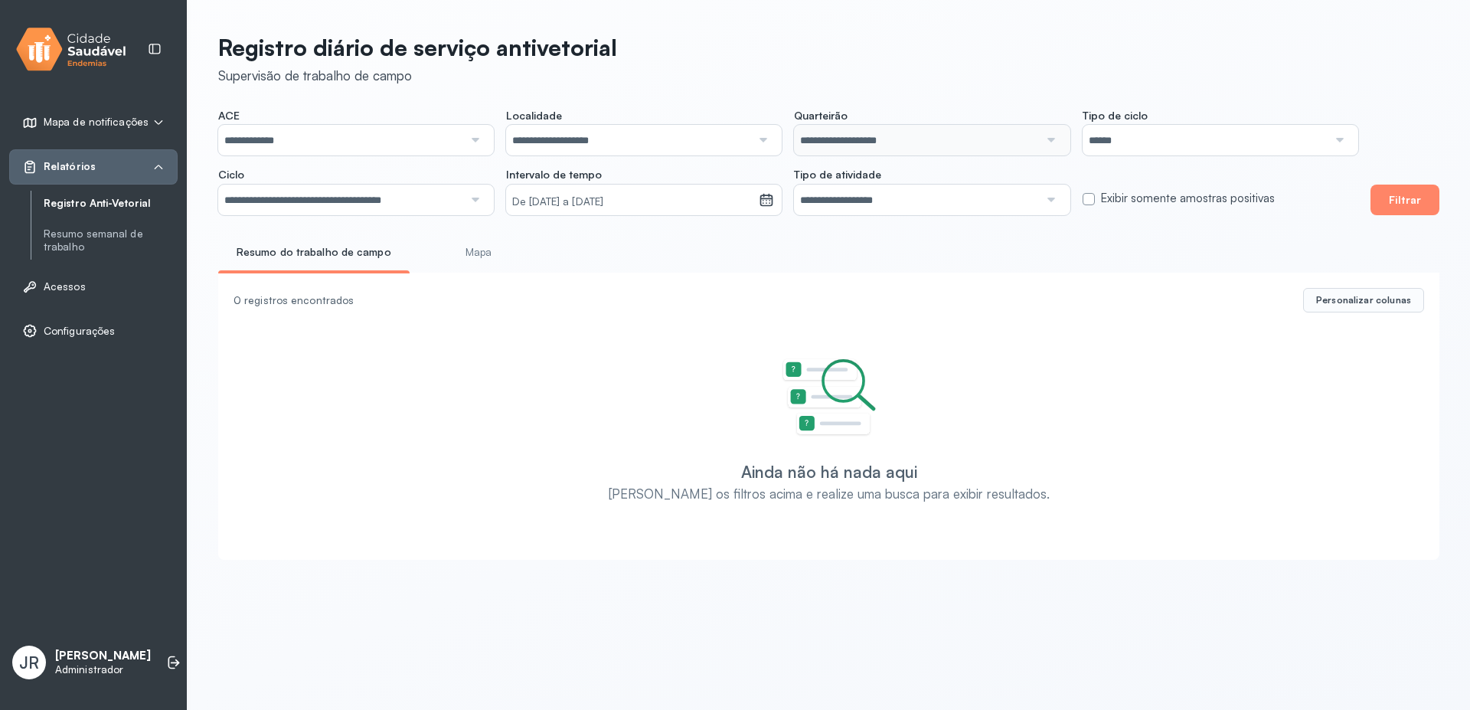
click at [470, 83] on div "Supervisão de trabalho de campo" at bounding box center [417, 75] width 399 height 16
click at [446, 139] on input "**********" at bounding box center [340, 140] width 245 height 31
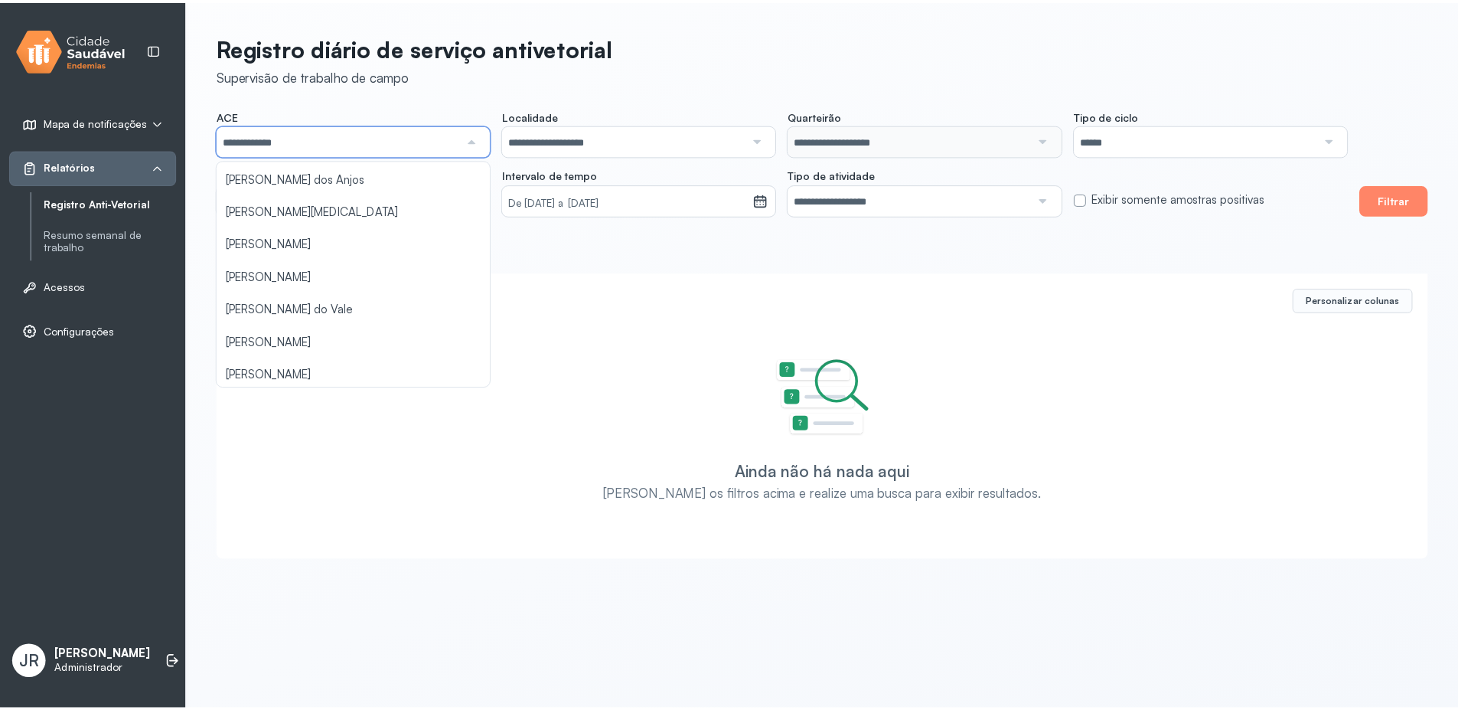
scroll to position [297, 0]
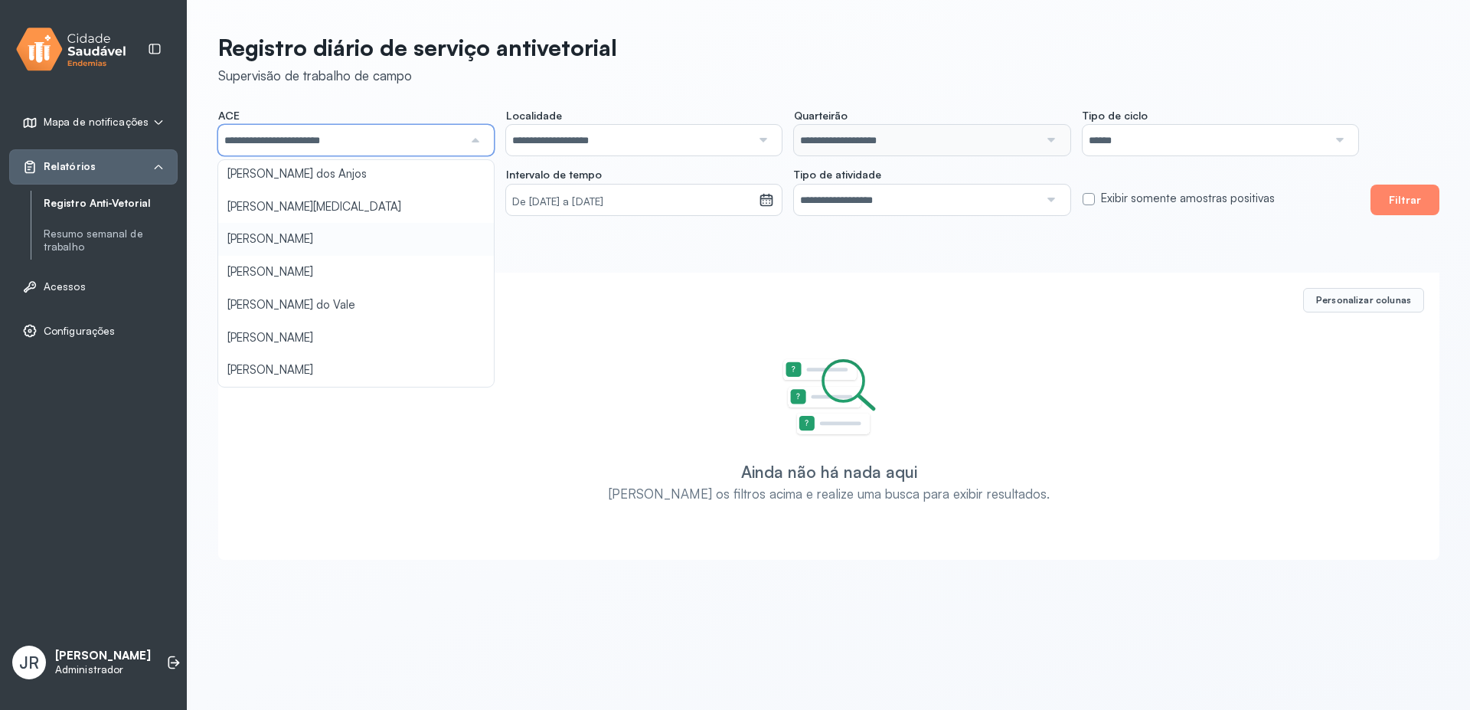
click at [334, 244] on div "**********" at bounding box center [829, 292] width 1282 height 584
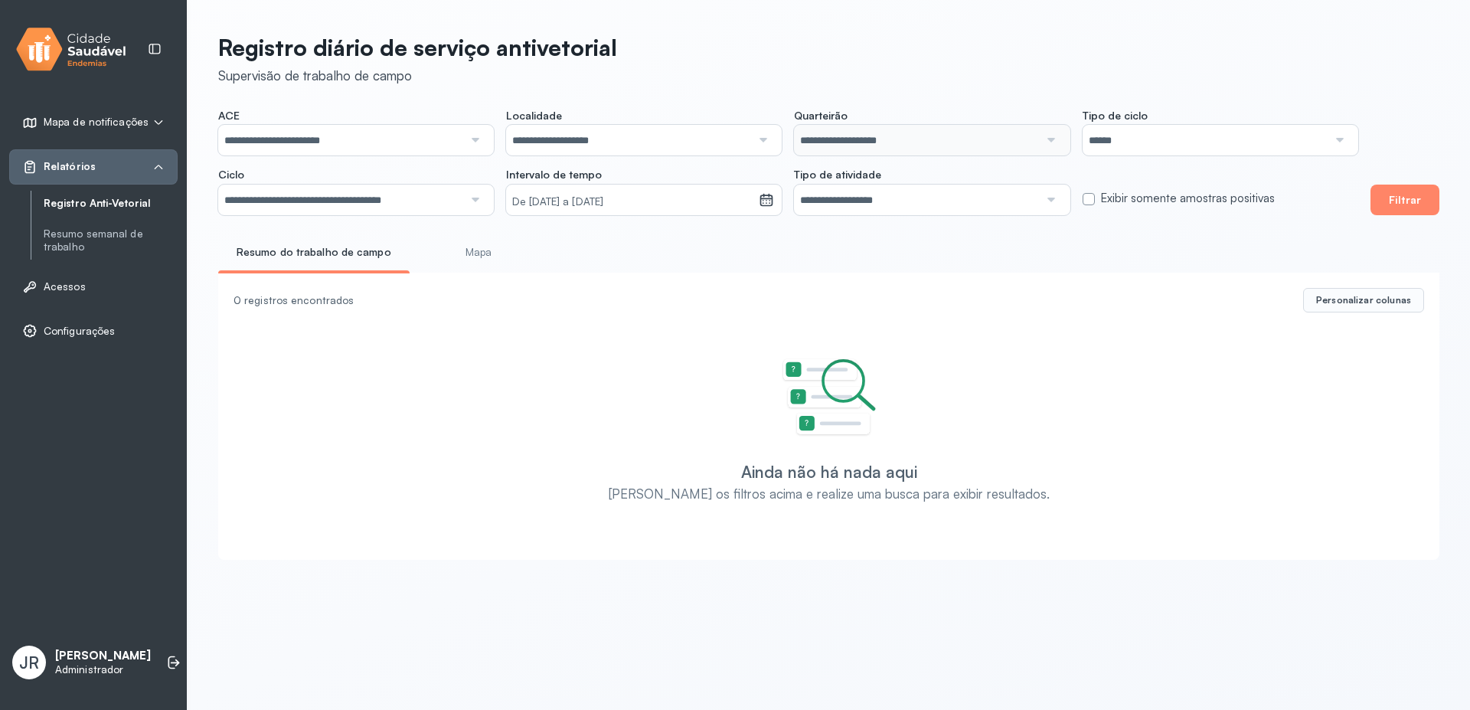
click at [567, 207] on small "De [DATE] a [DATE]" at bounding box center [632, 201] width 240 height 15
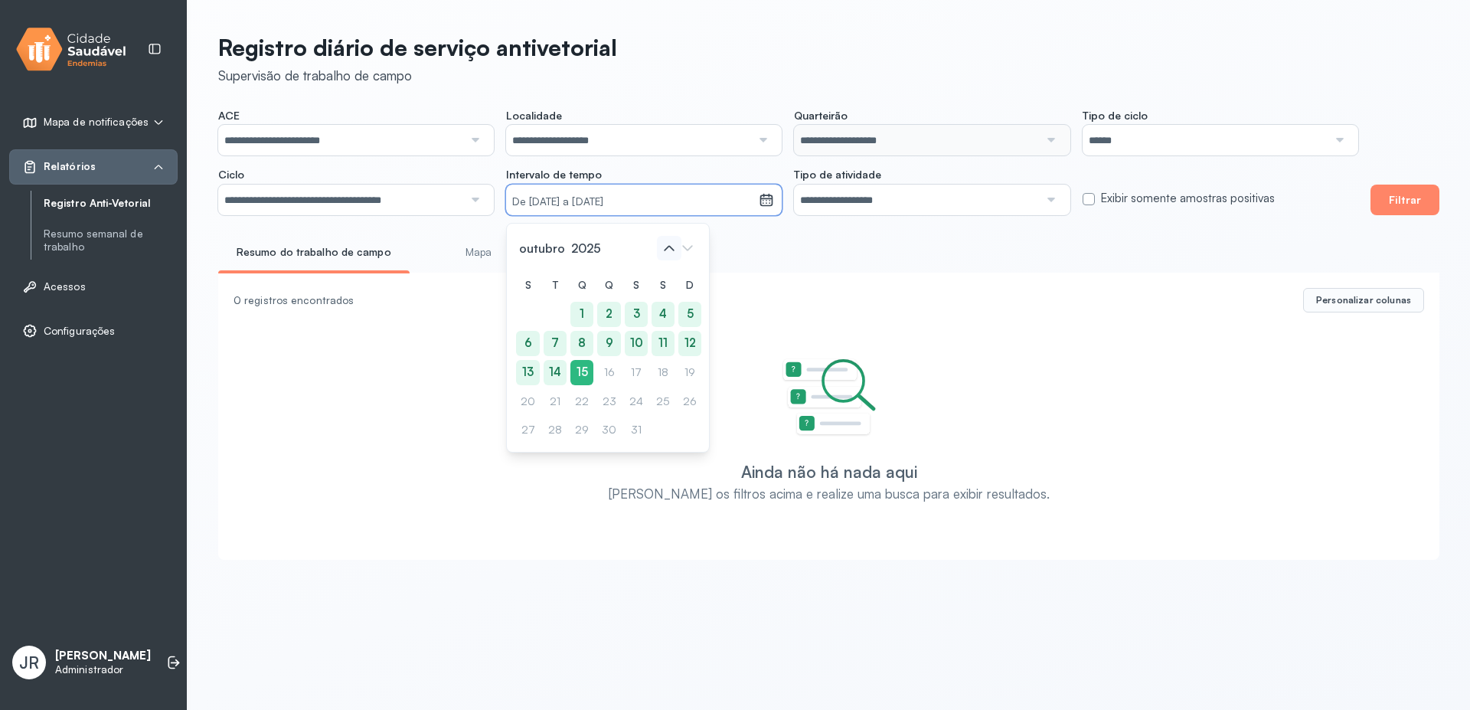
click at [674, 250] on icon at bounding box center [669, 248] width 10 height 5
click at [668, 247] on icon at bounding box center [669, 248] width 10 height 5
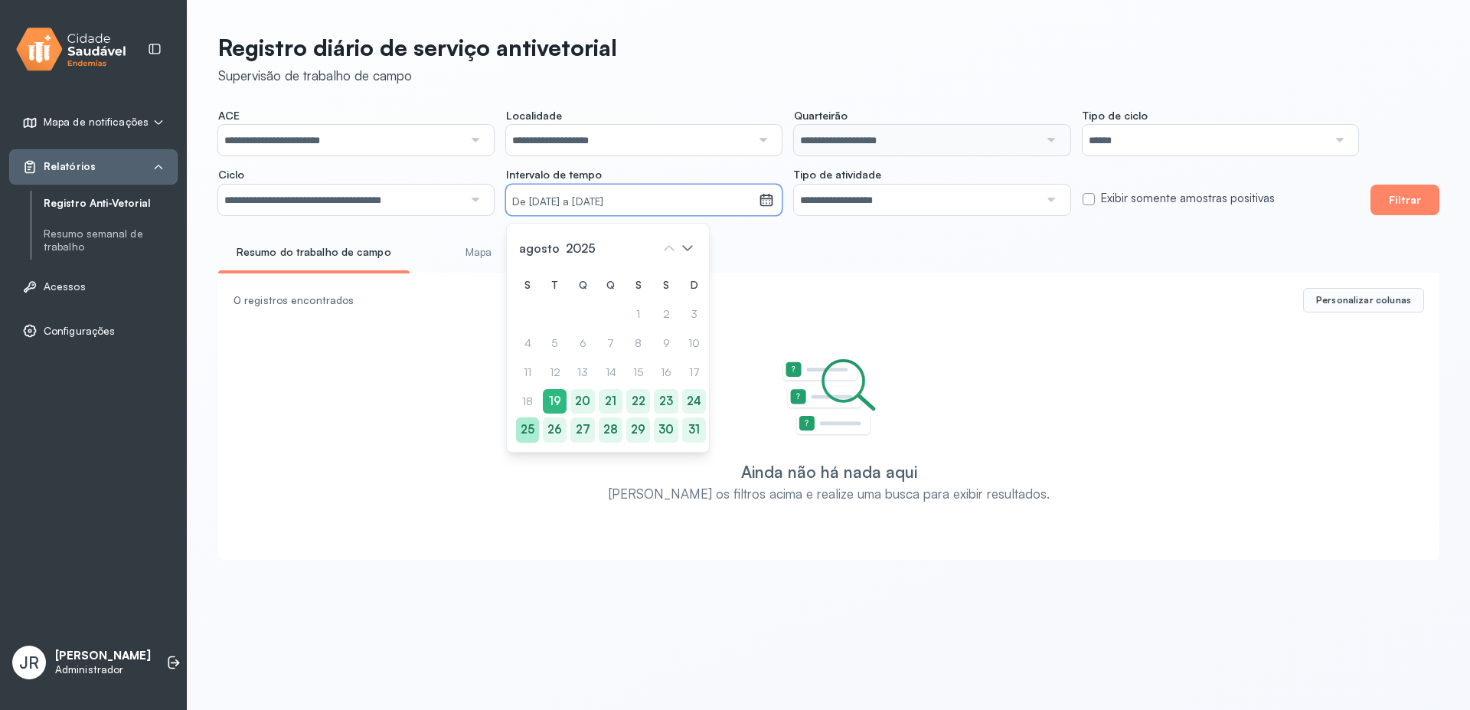
click at [682, 432] on div "25" at bounding box center [694, 429] width 24 height 25
click at [662, 425] on div "30" at bounding box center [665, 429] width 24 height 25
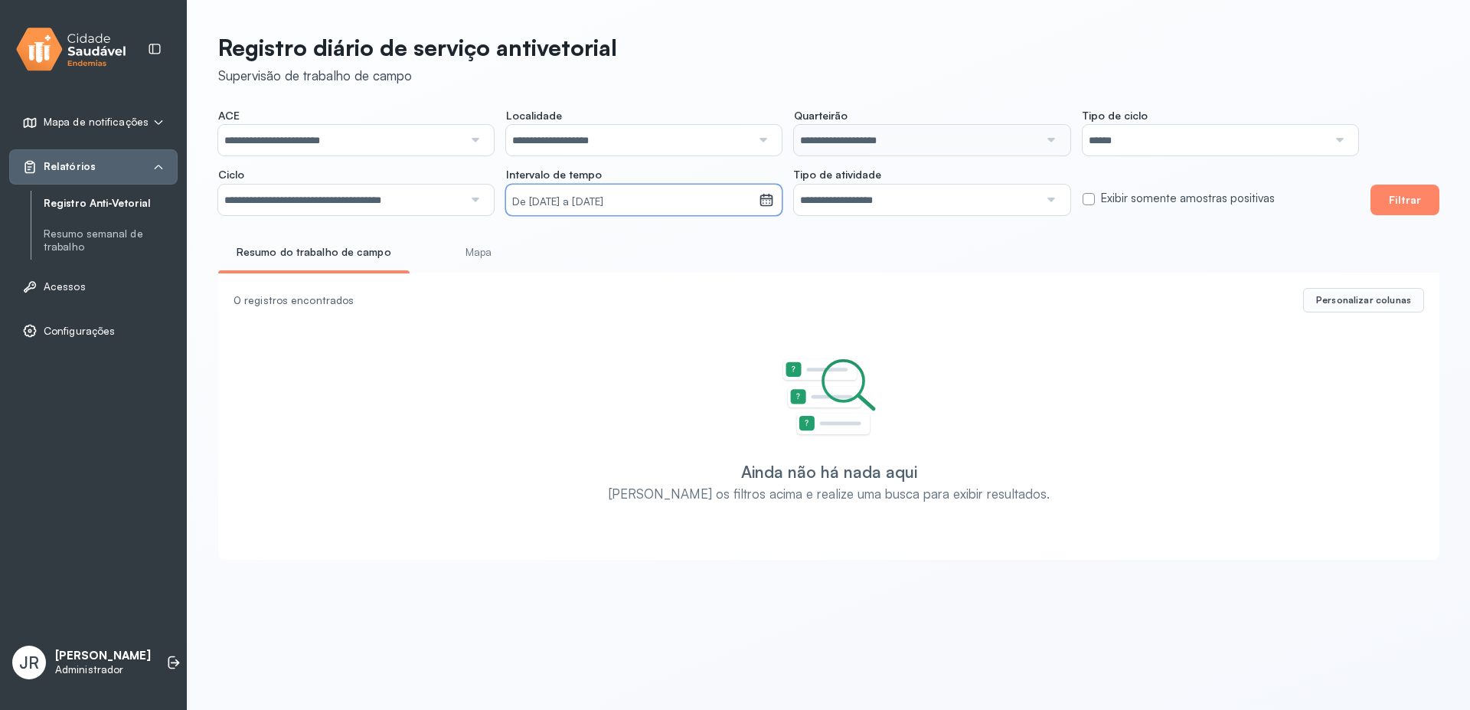
click at [697, 198] on small "De [DATE] a [DATE]" at bounding box center [632, 201] width 240 height 15
click at [637, 433] on div "29" at bounding box center [637, 429] width 24 height 25
click at [631, 429] on div "29" at bounding box center [636, 429] width 24 height 25
click at [1410, 204] on button "Filtrar" at bounding box center [1404, 199] width 69 height 31
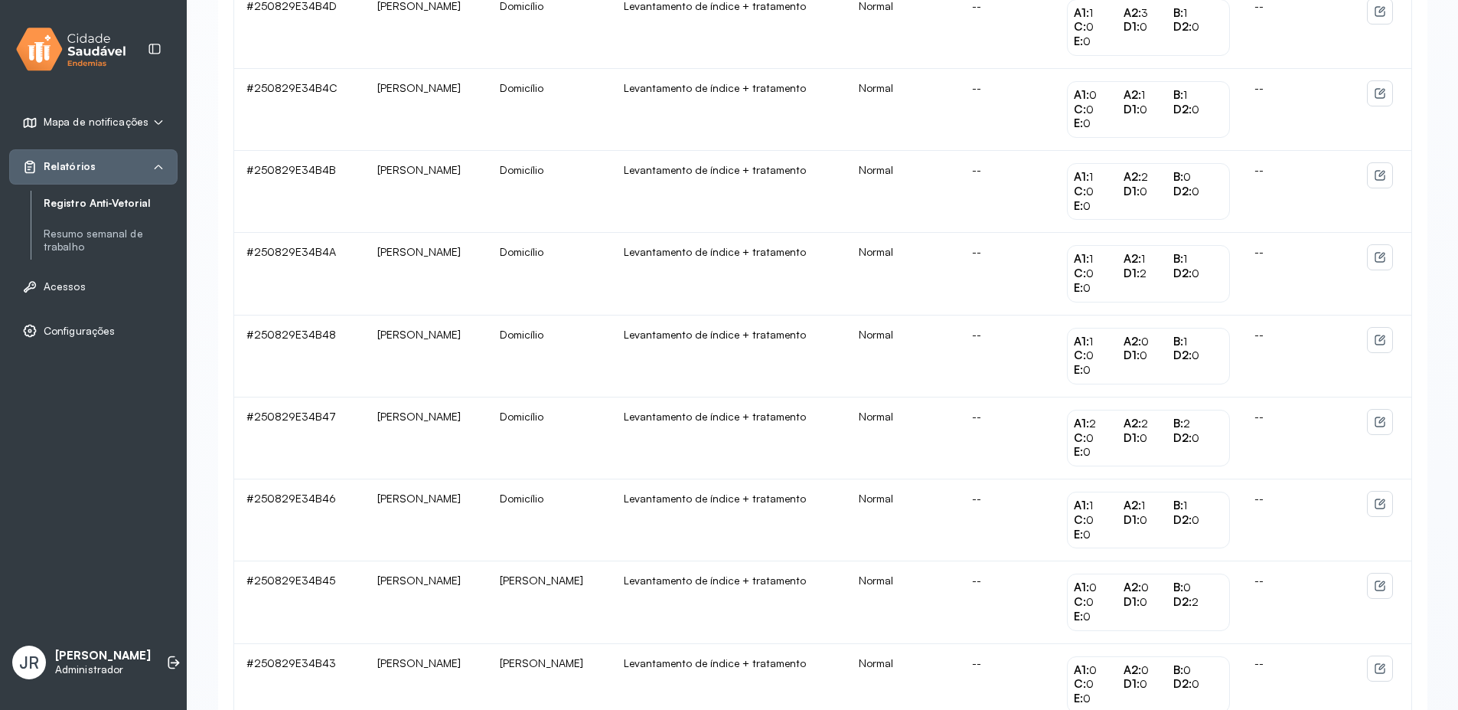
scroll to position [0, 0]
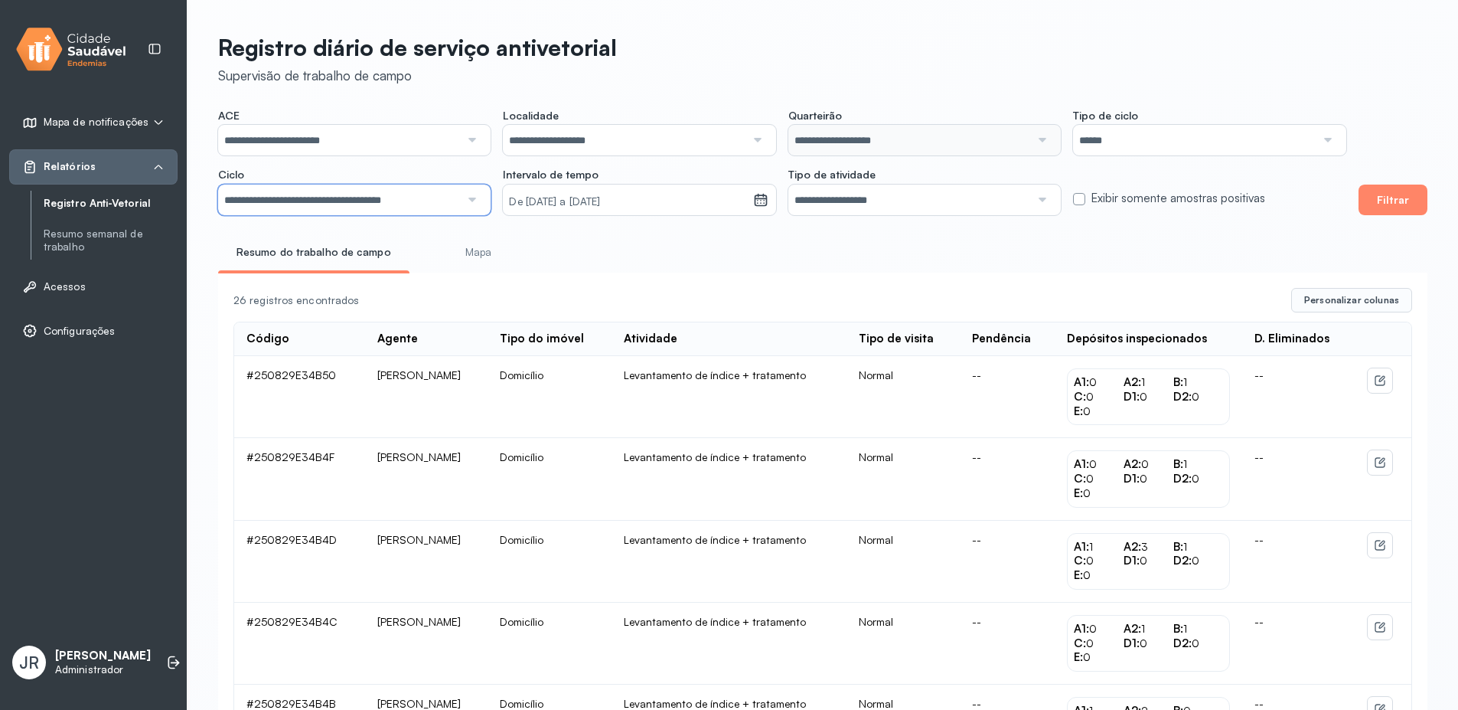
click at [436, 204] on input "**********" at bounding box center [339, 199] width 242 height 31
click at [597, 210] on div "De [DATE] a [DATE]" at bounding box center [628, 199] width 250 height 31
click at [676, 432] on div "25" at bounding box center [687, 429] width 23 height 25
click at [685, 248] on icon at bounding box center [684, 248] width 24 height 24
click at [664, 315] on div "6" at bounding box center [660, 314] width 24 height 25
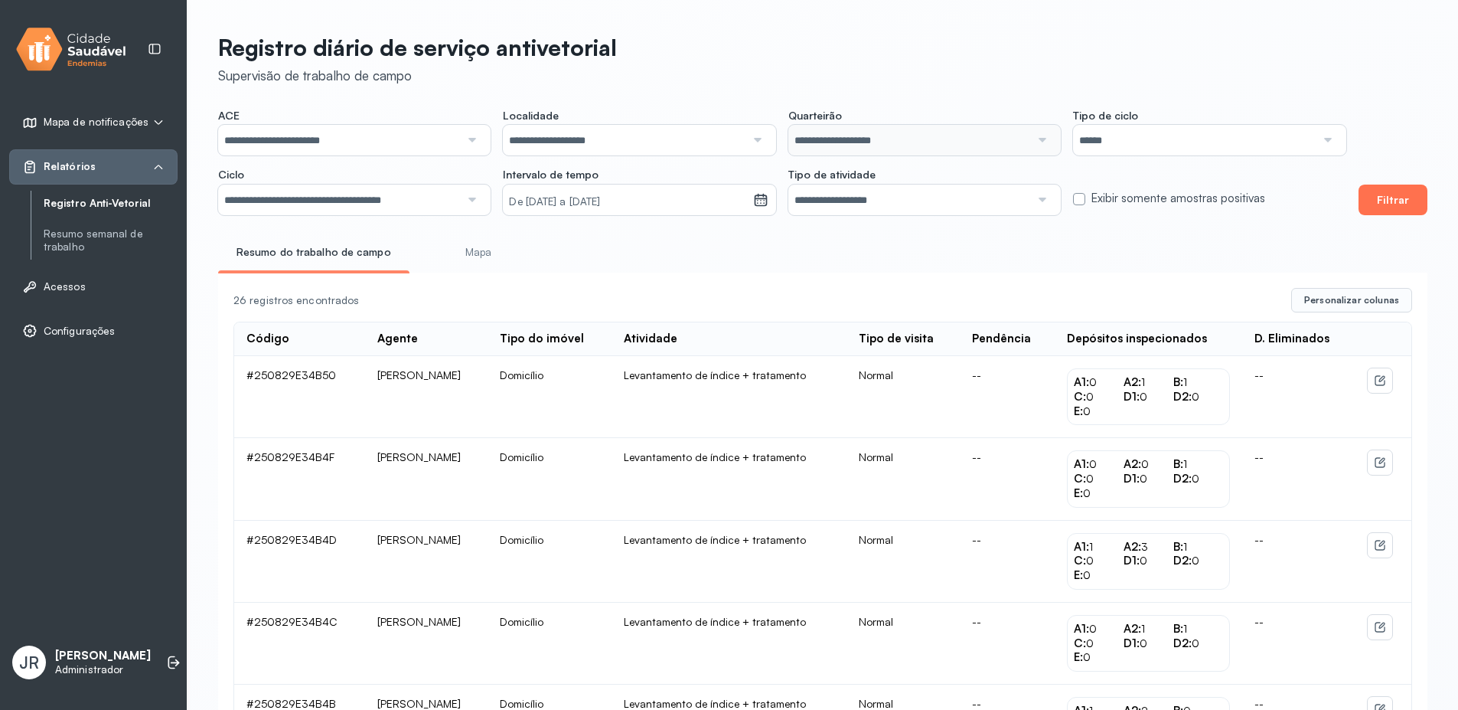
click at [1379, 192] on button "Filtrar" at bounding box center [1393, 199] width 69 height 31
click at [457, 139] on input "**********" at bounding box center [339, 140] width 242 height 31
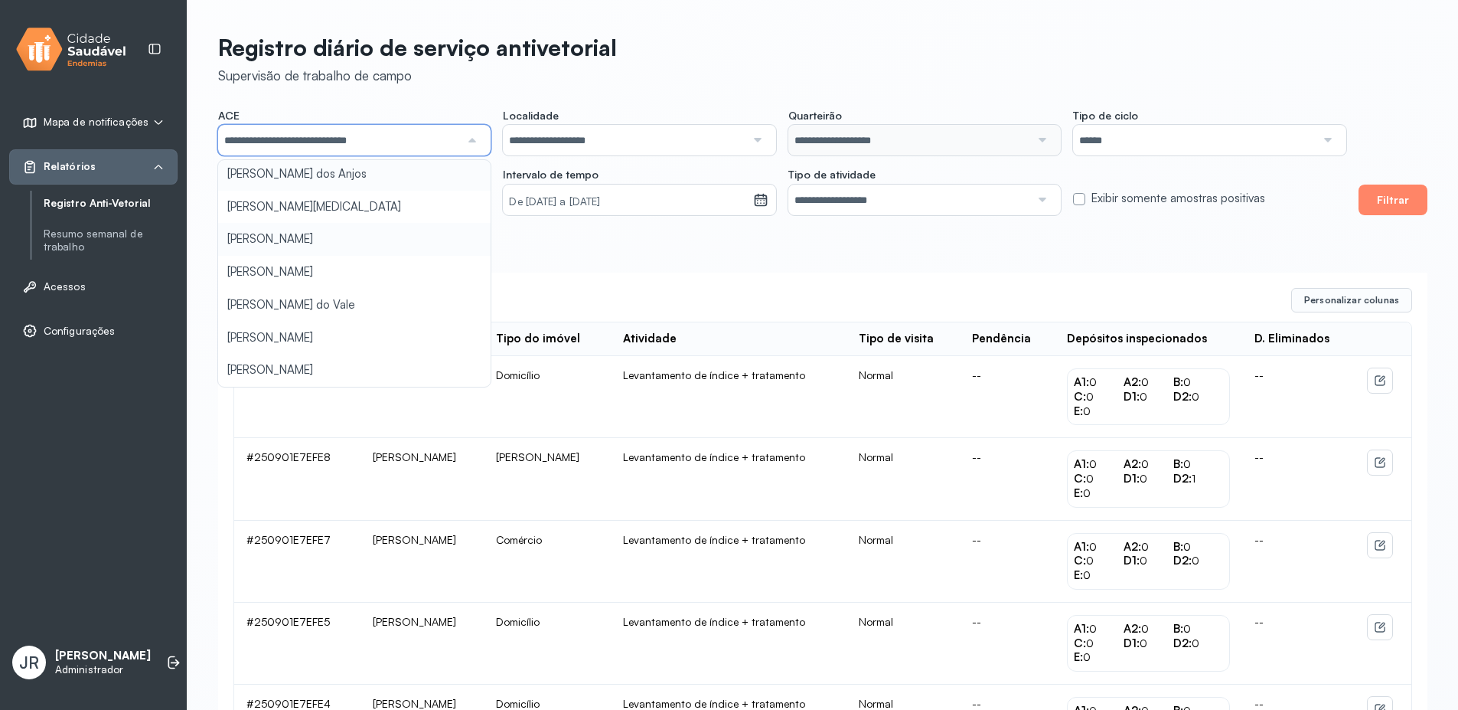
click at [406, 180] on div "**********" at bounding box center [782, 162] width 1128 height 106
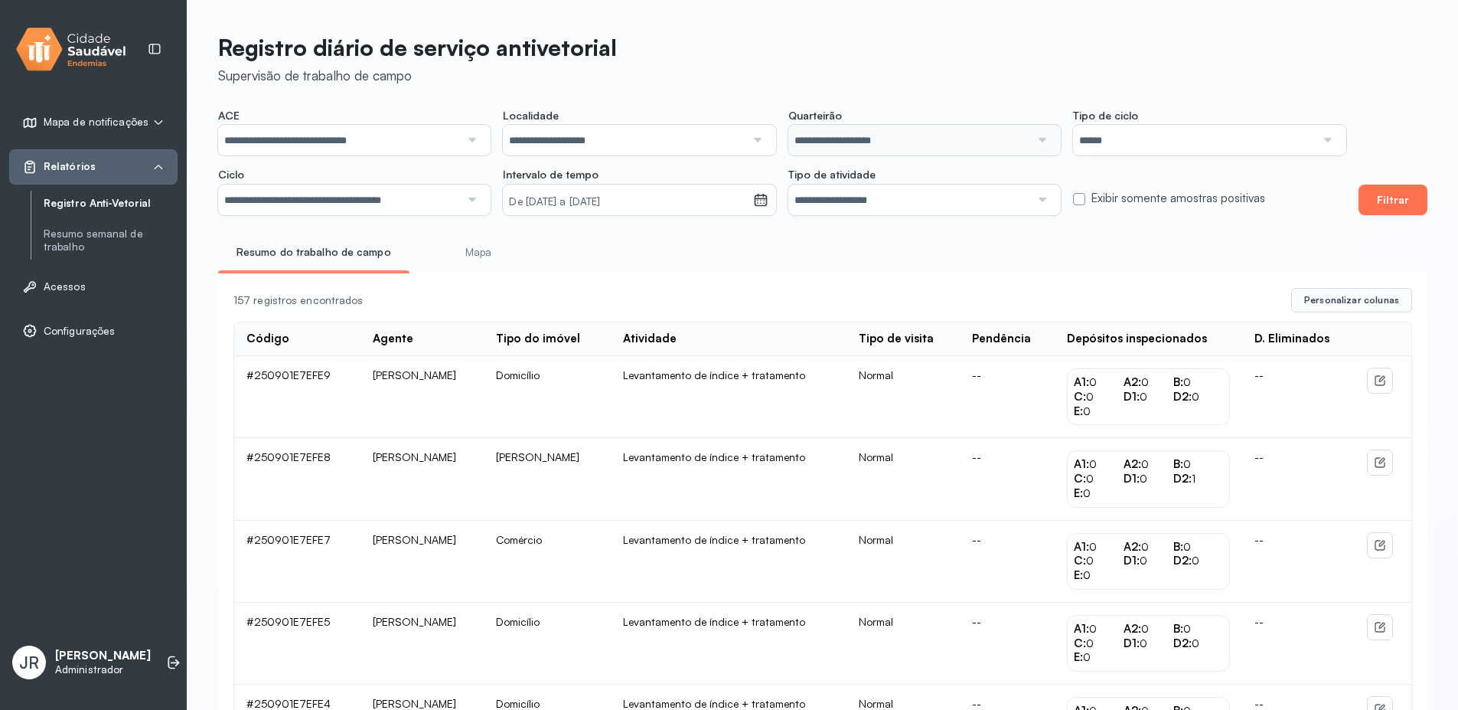
click at [1388, 205] on button "Filtrar" at bounding box center [1393, 199] width 69 height 31
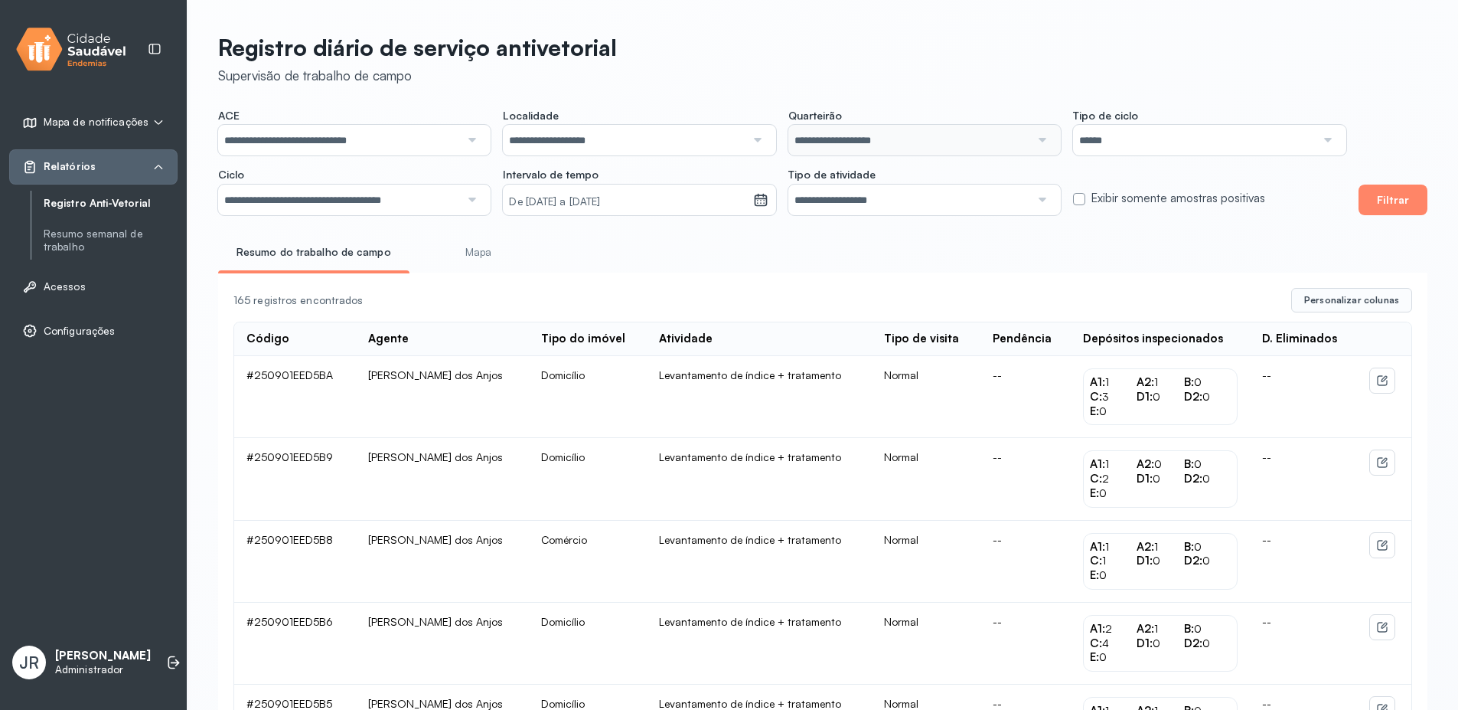
click at [410, 135] on input "**********" at bounding box center [339, 140] width 242 height 31
click at [1385, 203] on button "Filtrar" at bounding box center [1393, 199] width 69 height 31
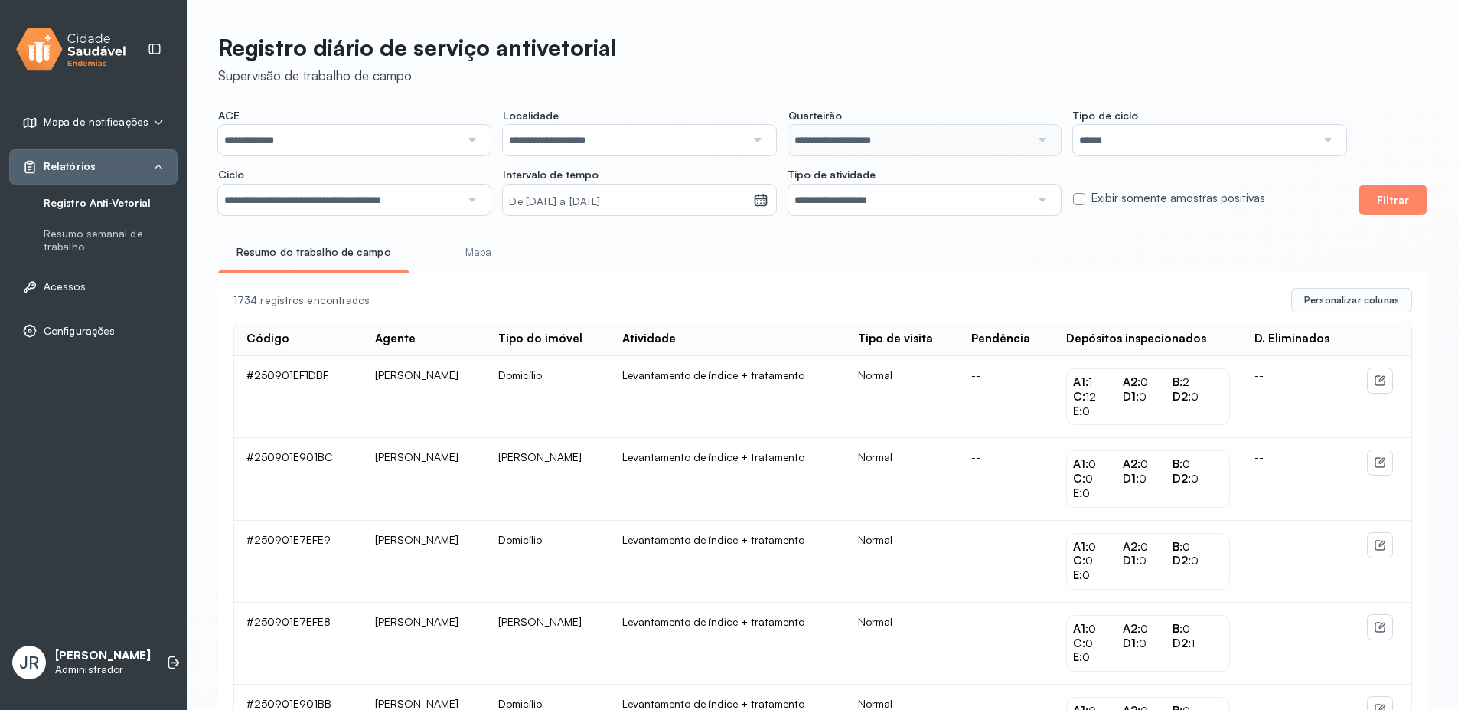
click at [1151, 75] on header "Registro diário de serviço antivetorial Supervisão de trabalho de campo" at bounding box center [822, 59] width 1209 height 51
click at [386, 140] on input "**********" at bounding box center [339, 140] width 242 height 31
click at [586, 146] on input "**********" at bounding box center [624, 140] width 242 height 31
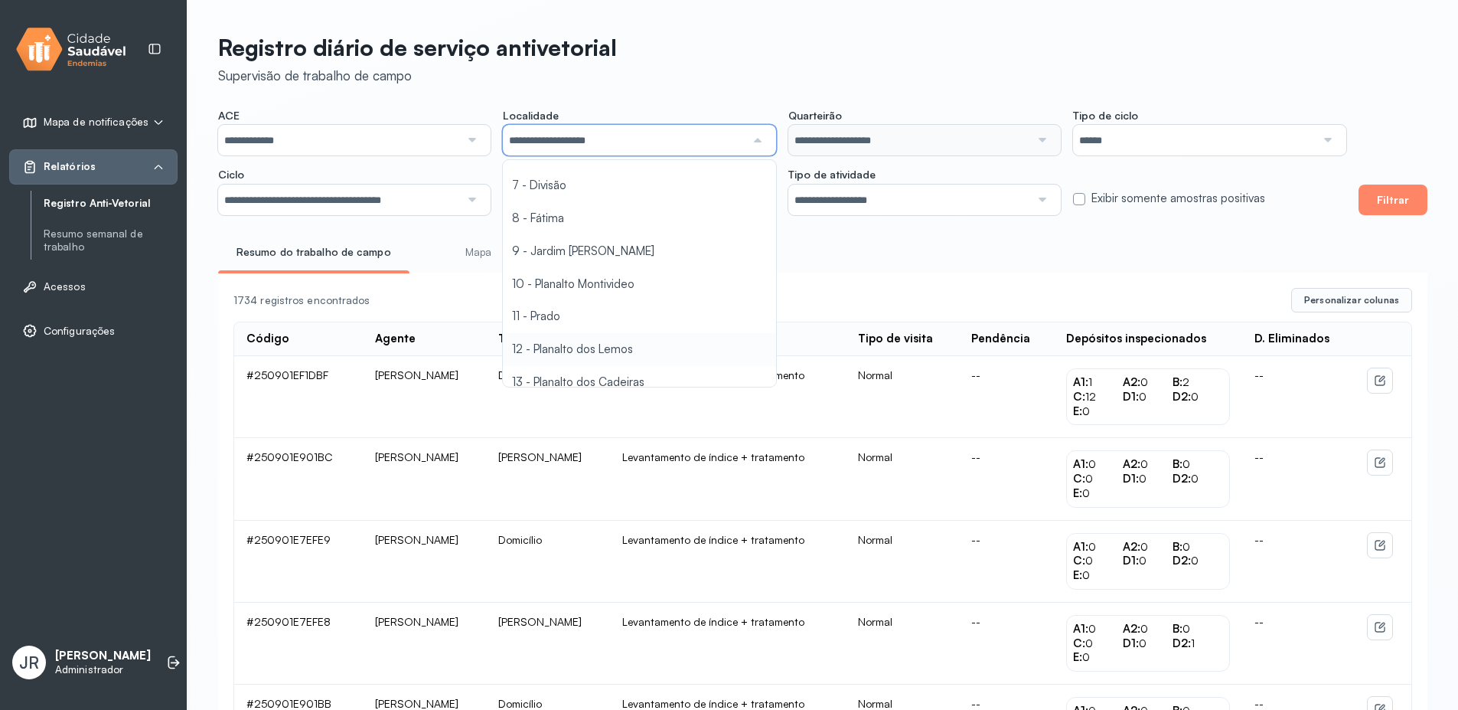
scroll to position [276, 0]
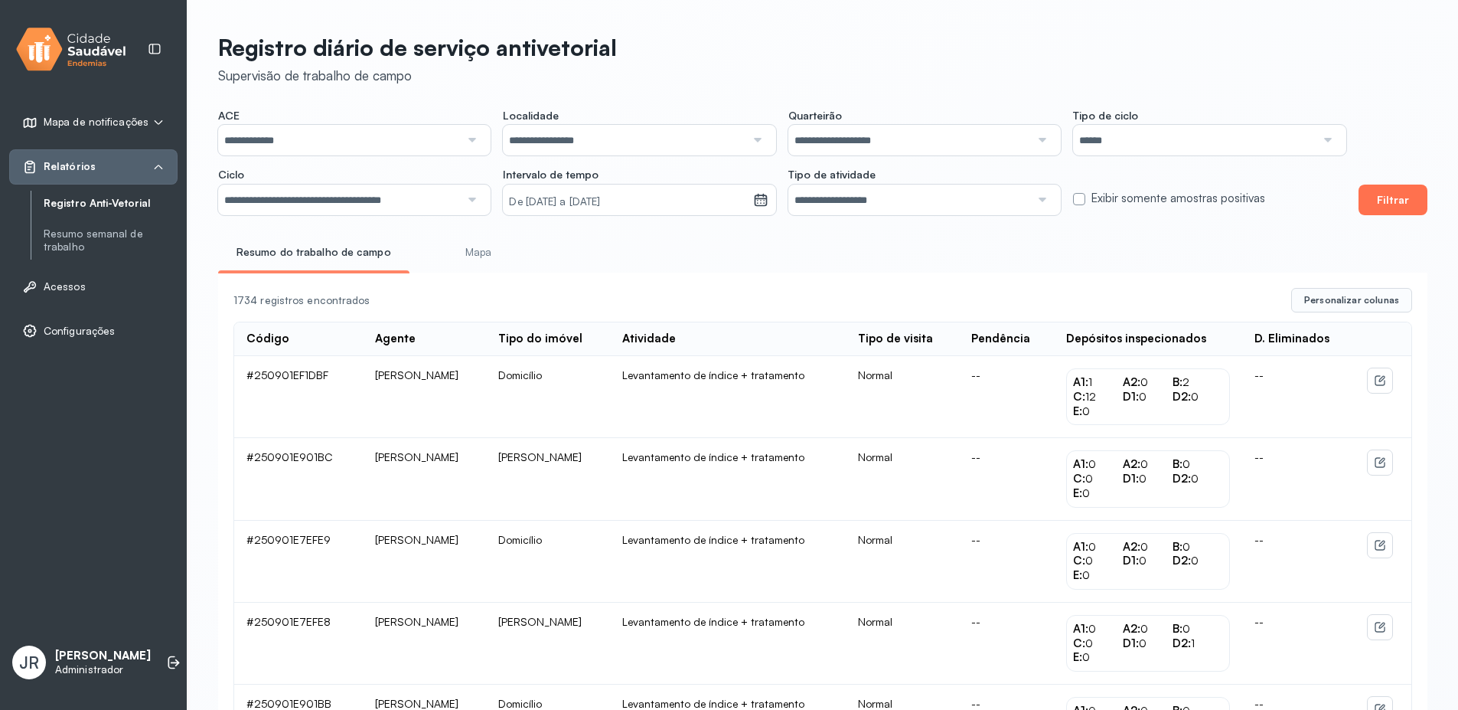
click at [1408, 204] on button "Filtrar" at bounding box center [1393, 199] width 69 height 31
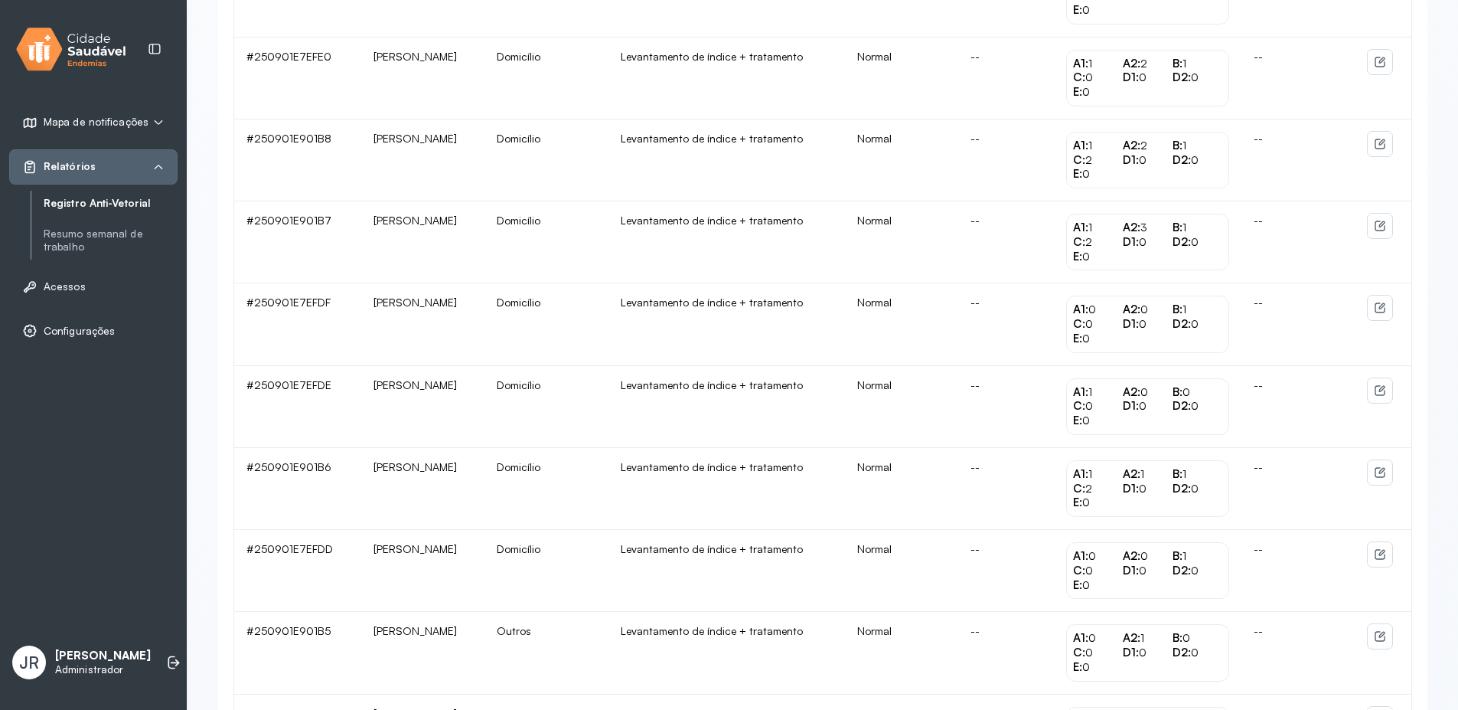
scroll to position [1370, 0]
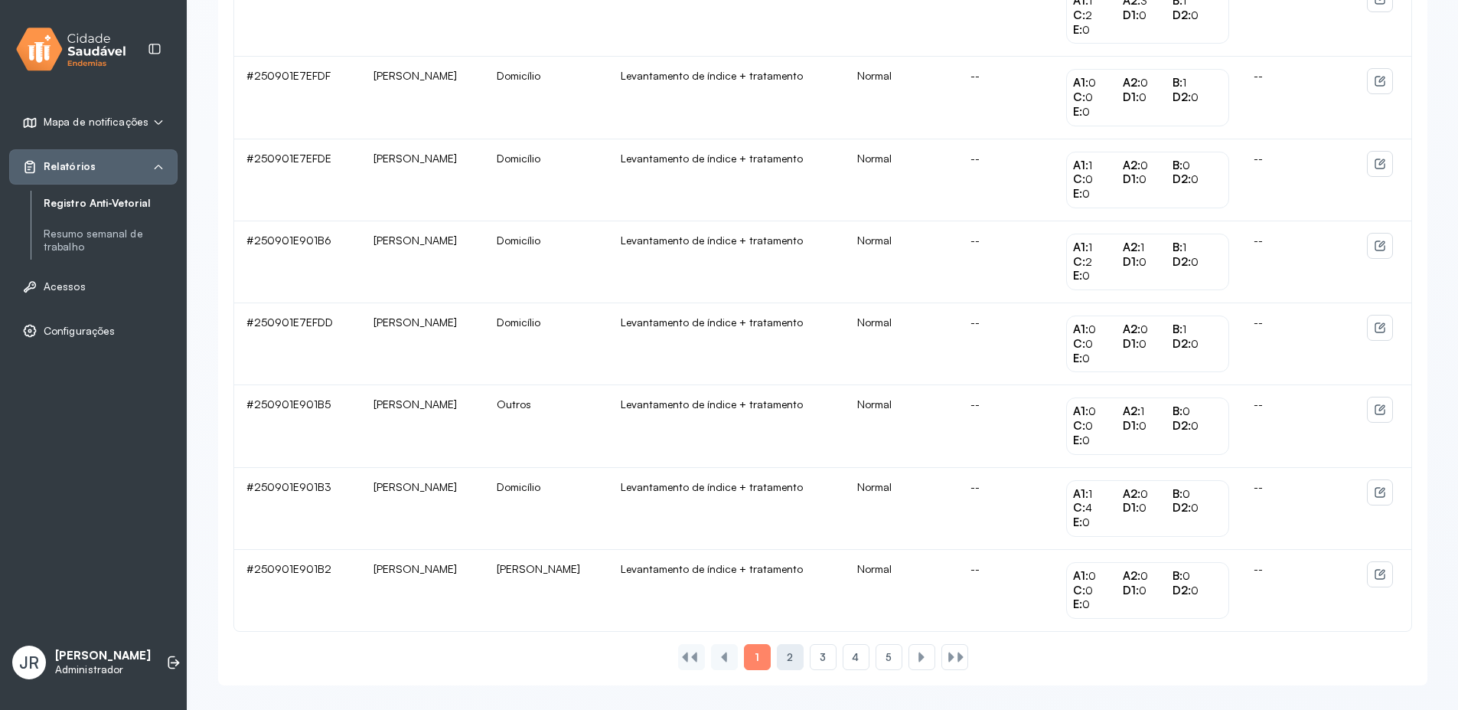
click at [810, 657] on div "2" at bounding box center [823, 657] width 27 height 26
click at [824, 659] on span "3" at bounding box center [823, 657] width 6 height 13
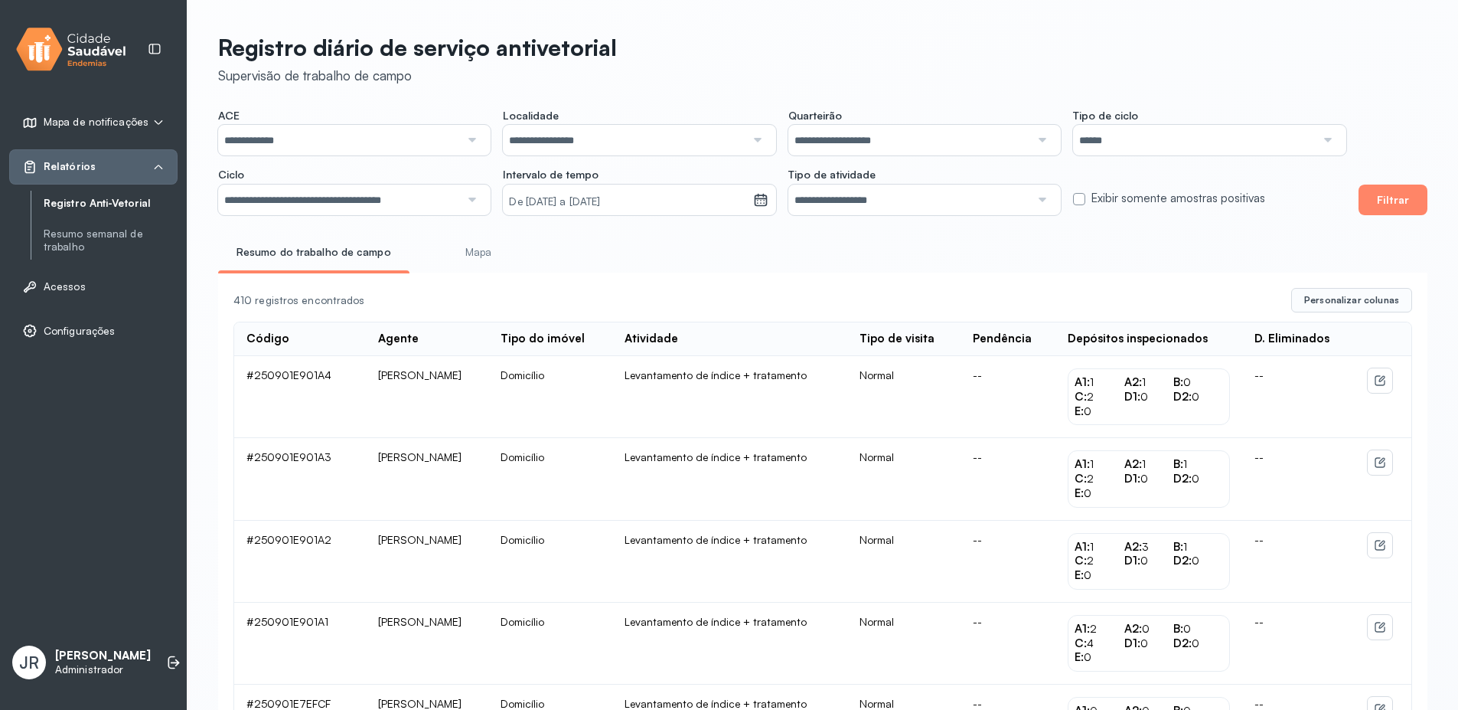
click at [582, 201] on small "De [DATE] a [DATE]" at bounding box center [627, 201] width 237 height 15
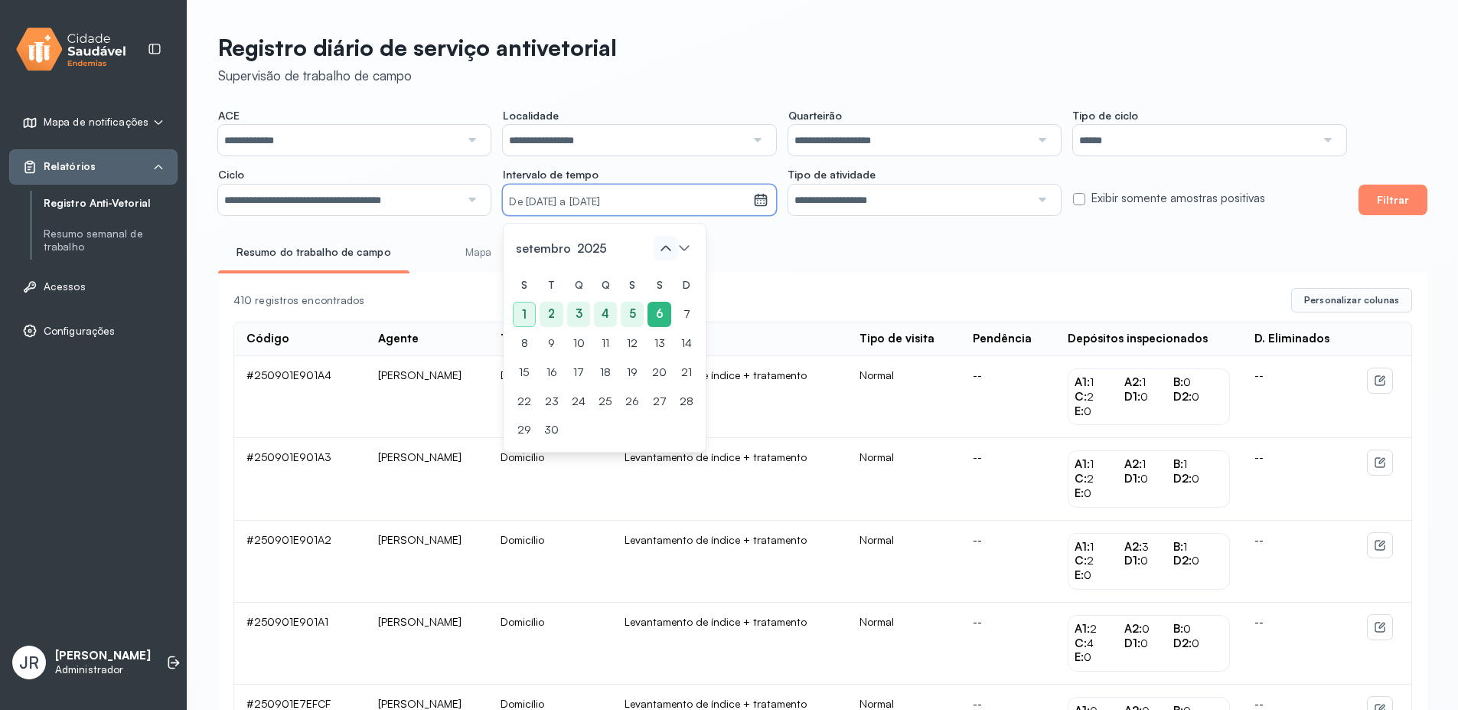
click at [671, 244] on icon at bounding box center [666, 248] width 24 height 24
click at [529, 429] on div "25" at bounding box center [524, 429] width 23 height 25
click at [689, 250] on icon at bounding box center [684, 248] width 24 height 24
click at [530, 307] on div "1" at bounding box center [524, 314] width 23 height 25
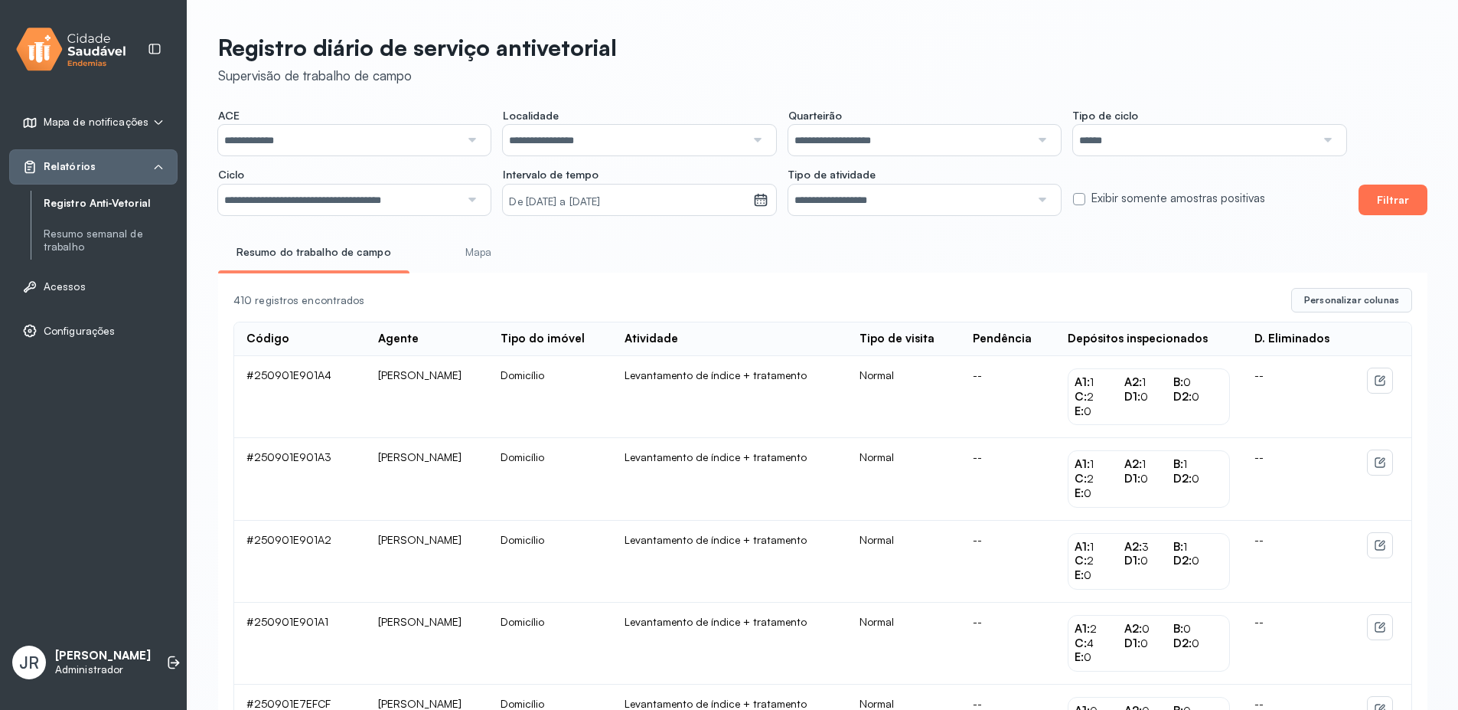
click at [1384, 202] on button "Filtrar" at bounding box center [1393, 199] width 69 height 31
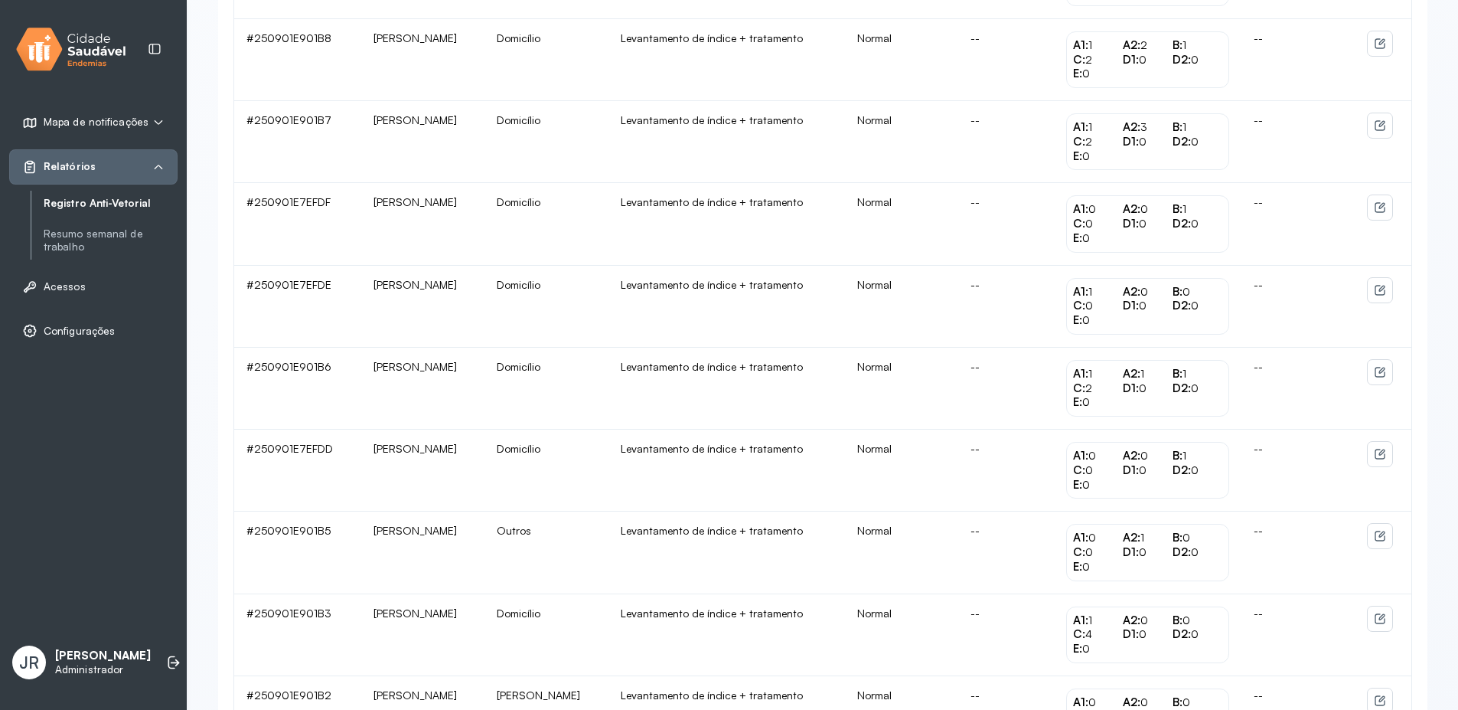
scroll to position [1370, 0]
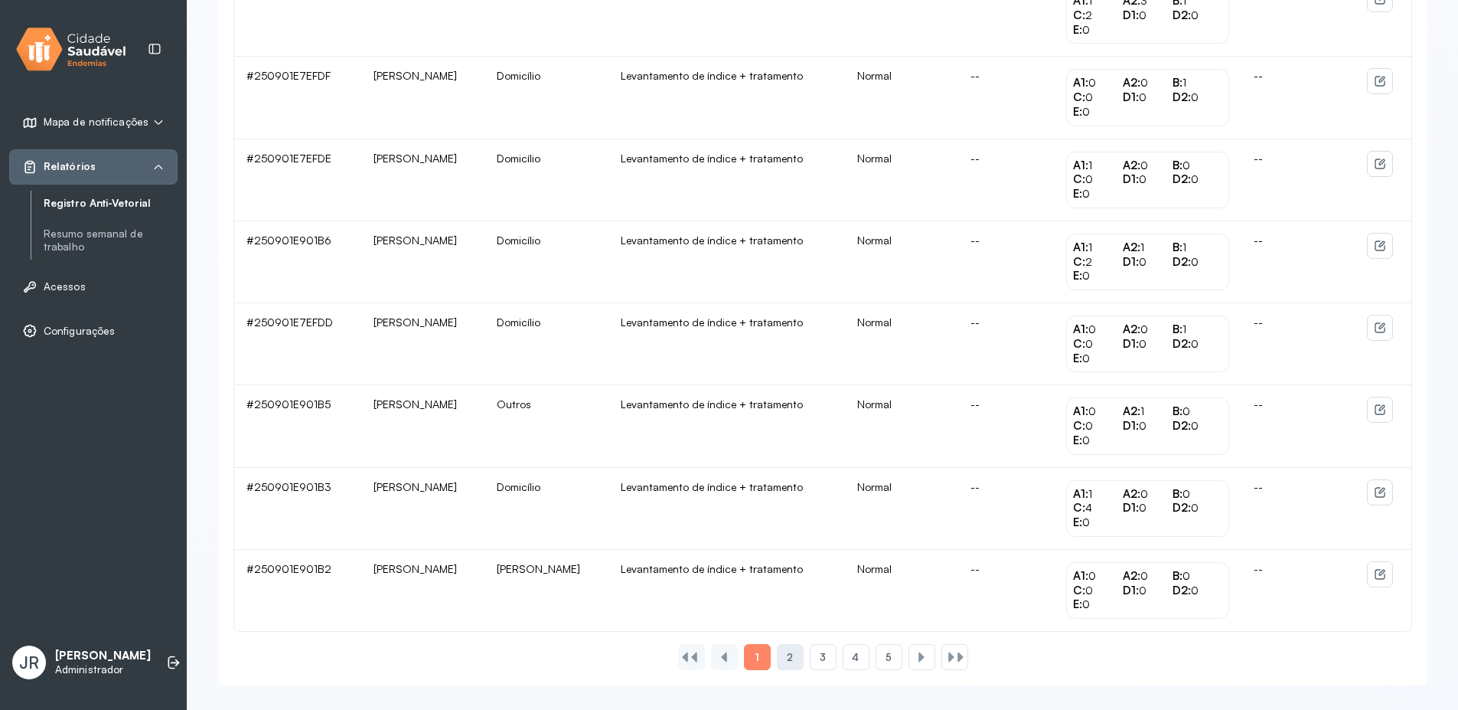
click at [810, 662] on div "2" at bounding box center [823, 657] width 27 height 26
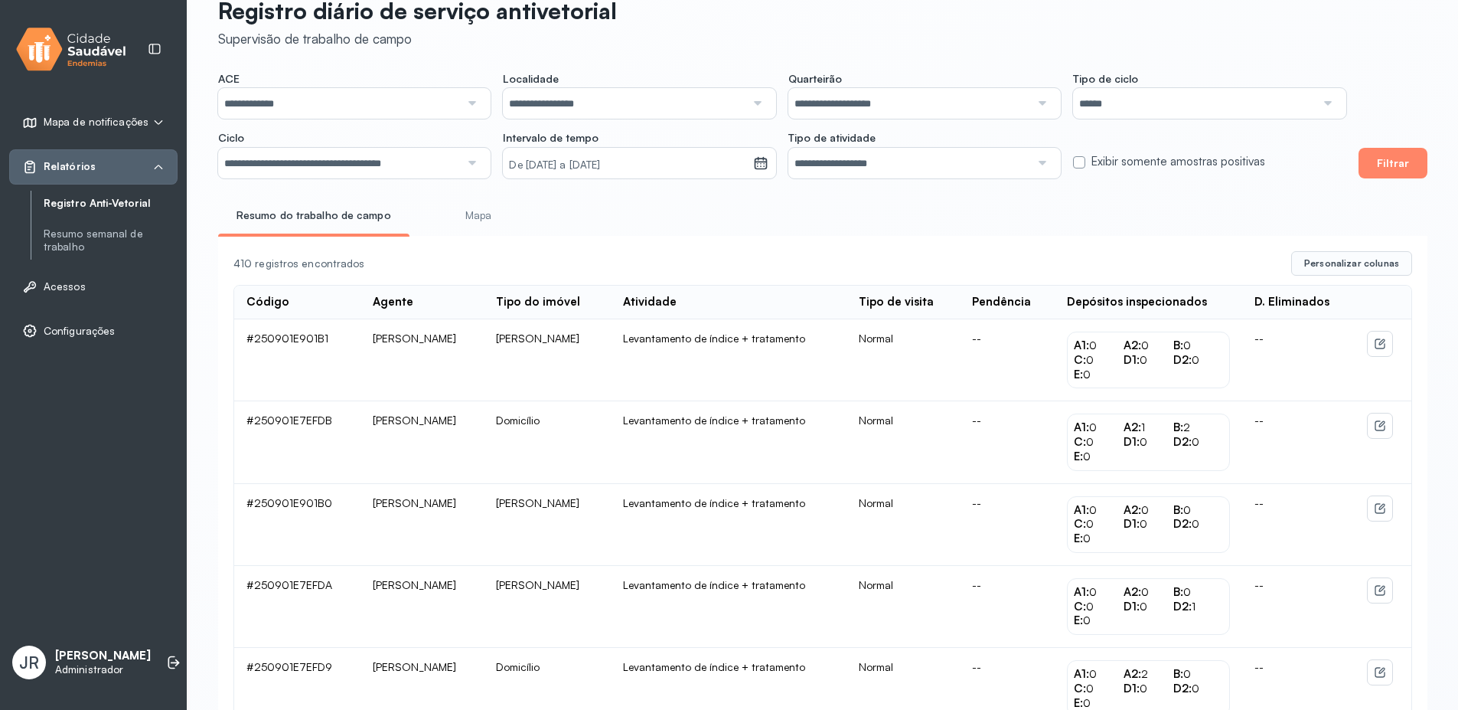
scroll to position [0, 0]
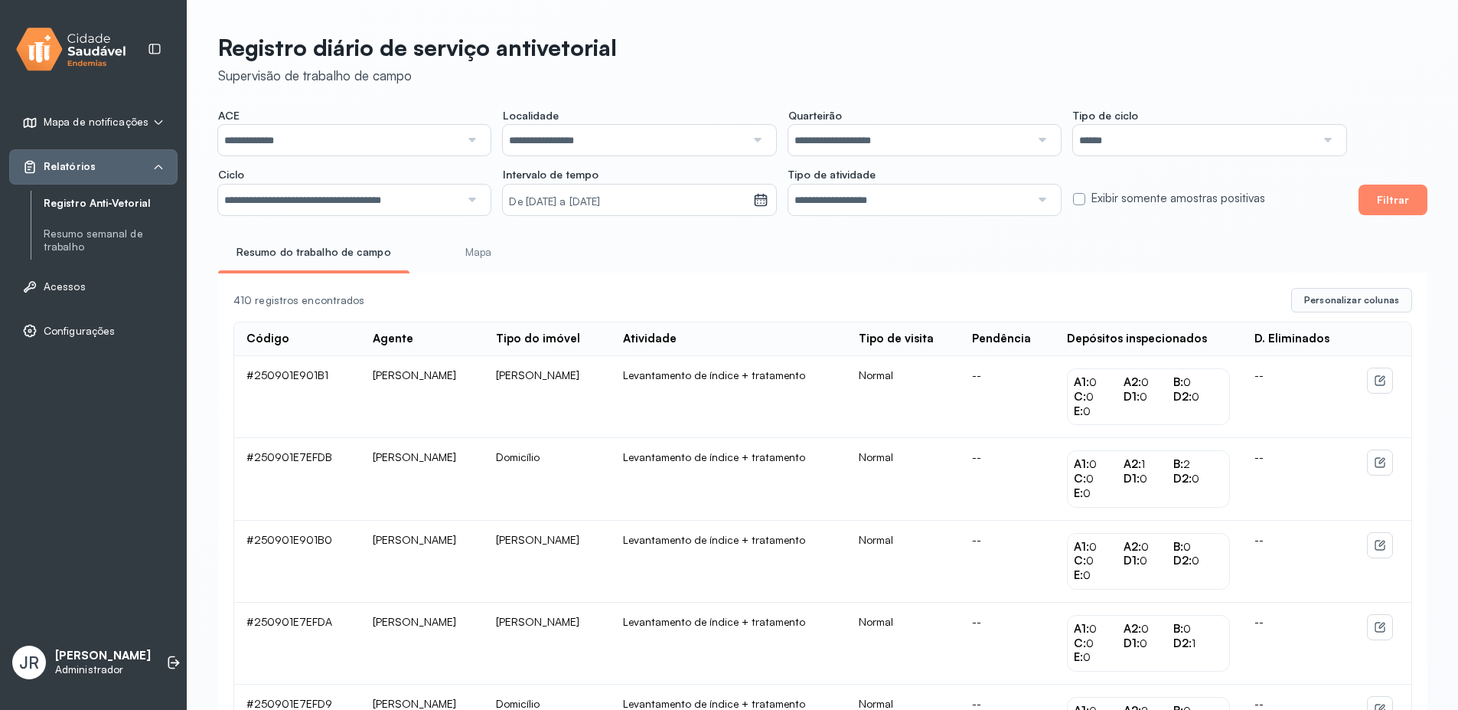
click at [563, 142] on input "**********" at bounding box center [624, 140] width 242 height 31
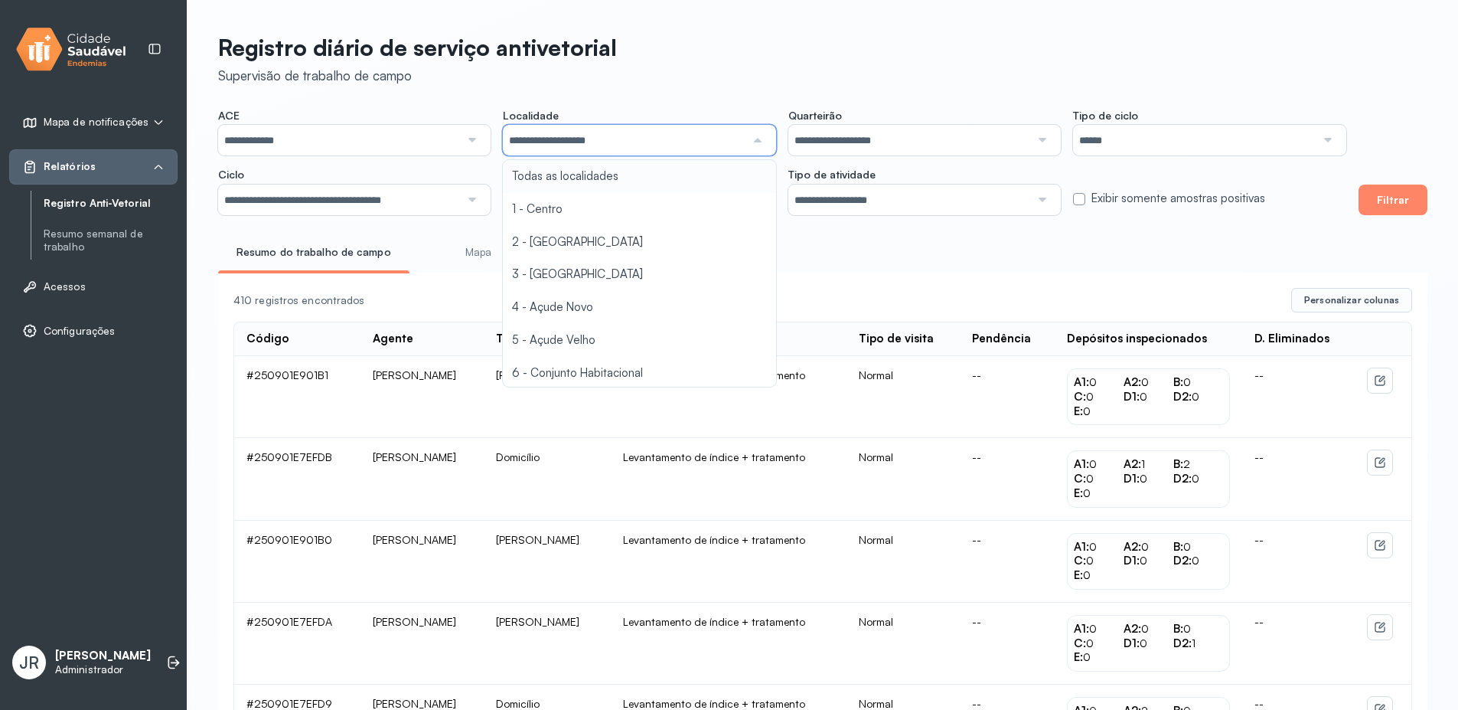
click at [588, 180] on div "**********" at bounding box center [782, 162] width 1128 height 106
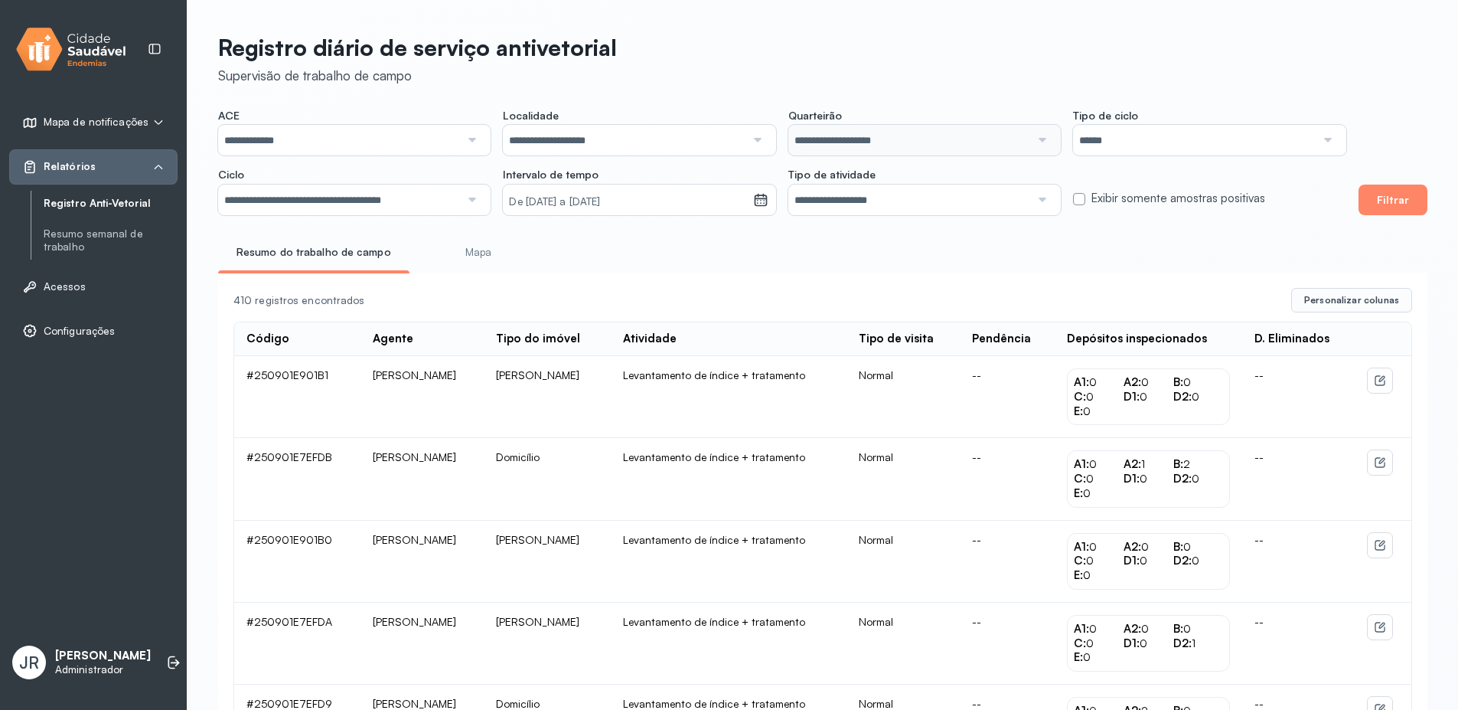
click at [315, 135] on input "**********" at bounding box center [339, 140] width 242 height 31
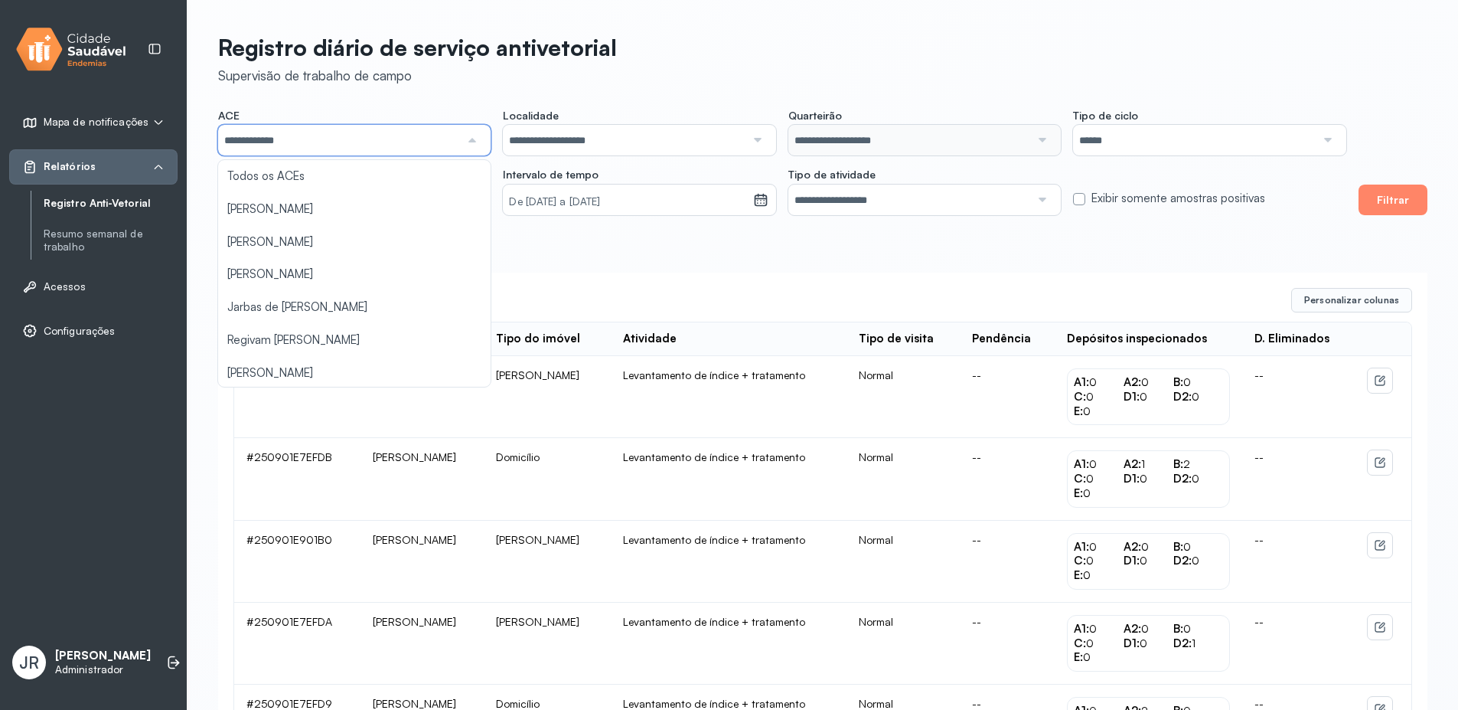
click at [353, 145] on input "**********" at bounding box center [339, 140] width 242 height 31
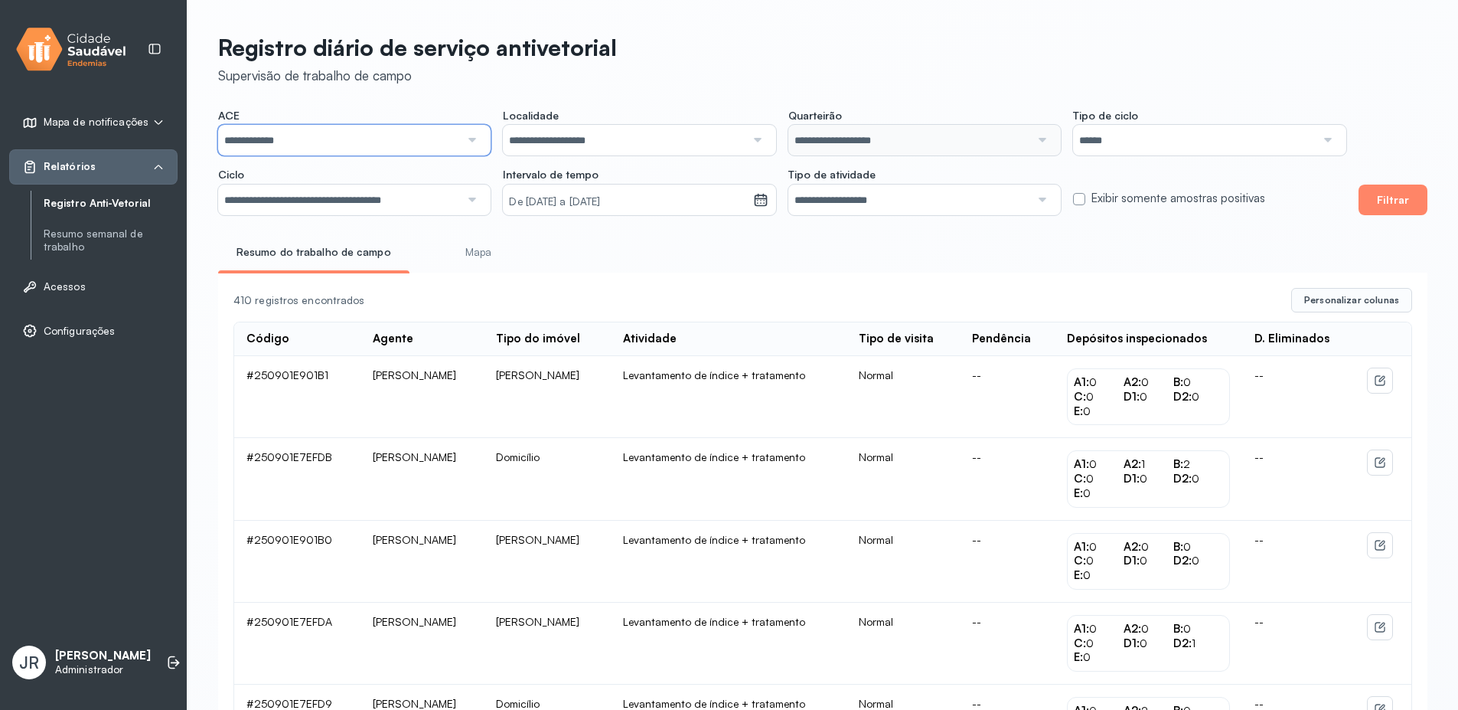
click at [364, 152] on input "**********" at bounding box center [339, 140] width 242 height 31
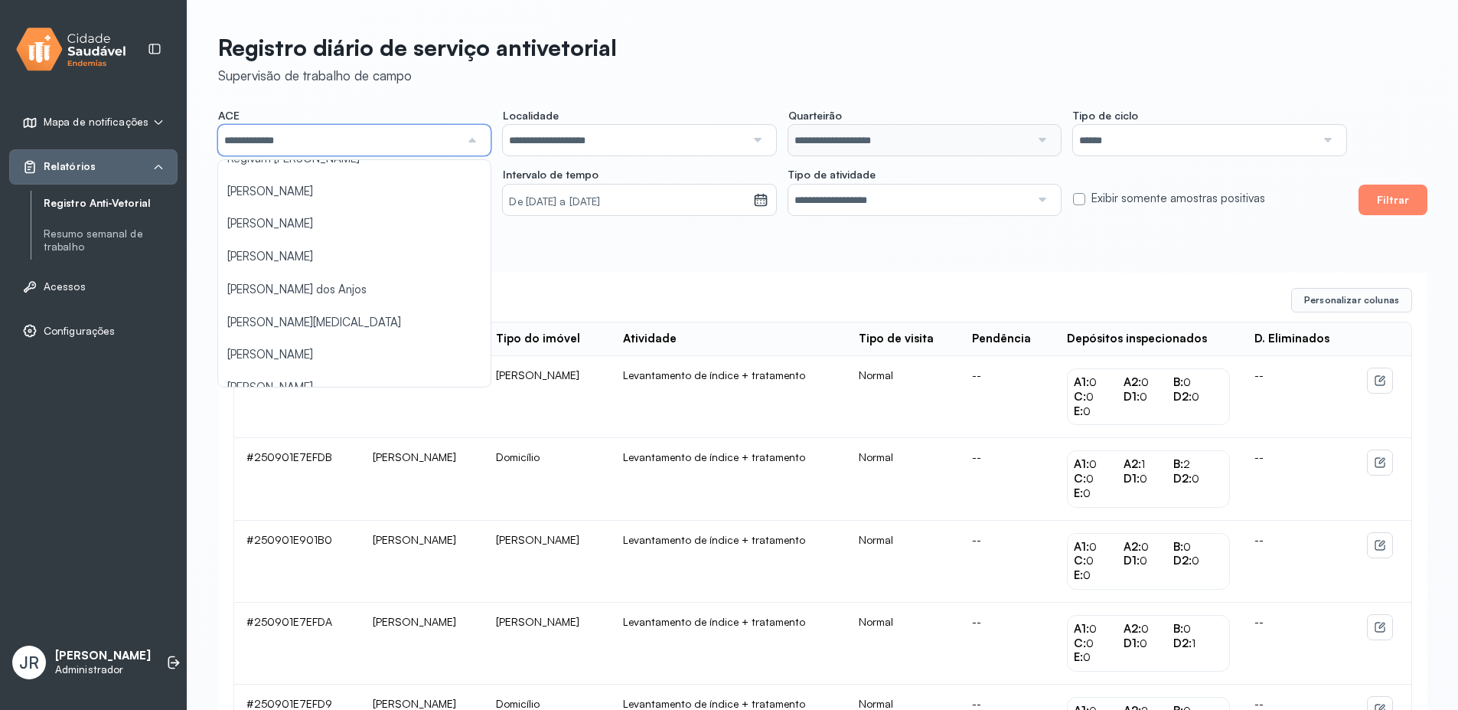
scroll to position [297, 0]
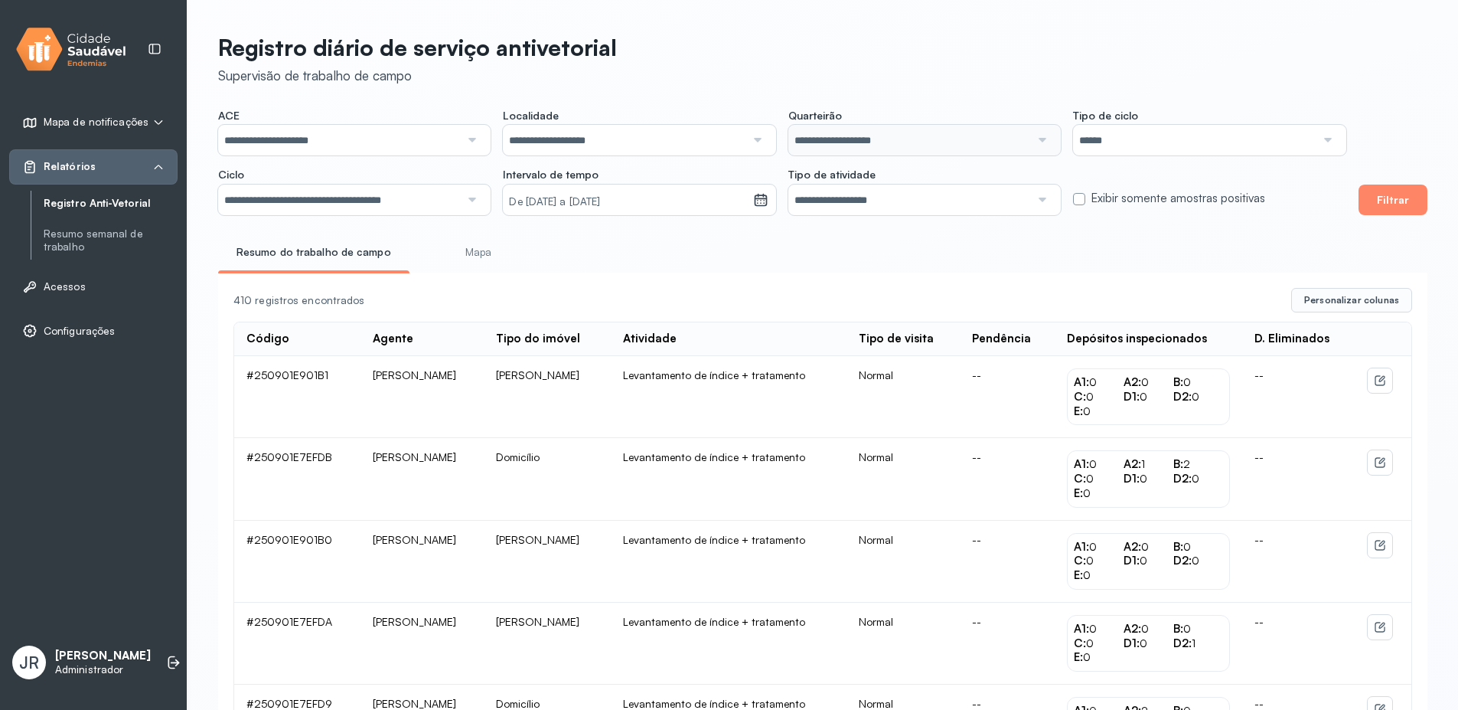
click at [1416, 190] on button "Filtrar" at bounding box center [1393, 199] width 69 height 31
click at [1381, 382] on icon at bounding box center [1382, 379] width 6 height 6
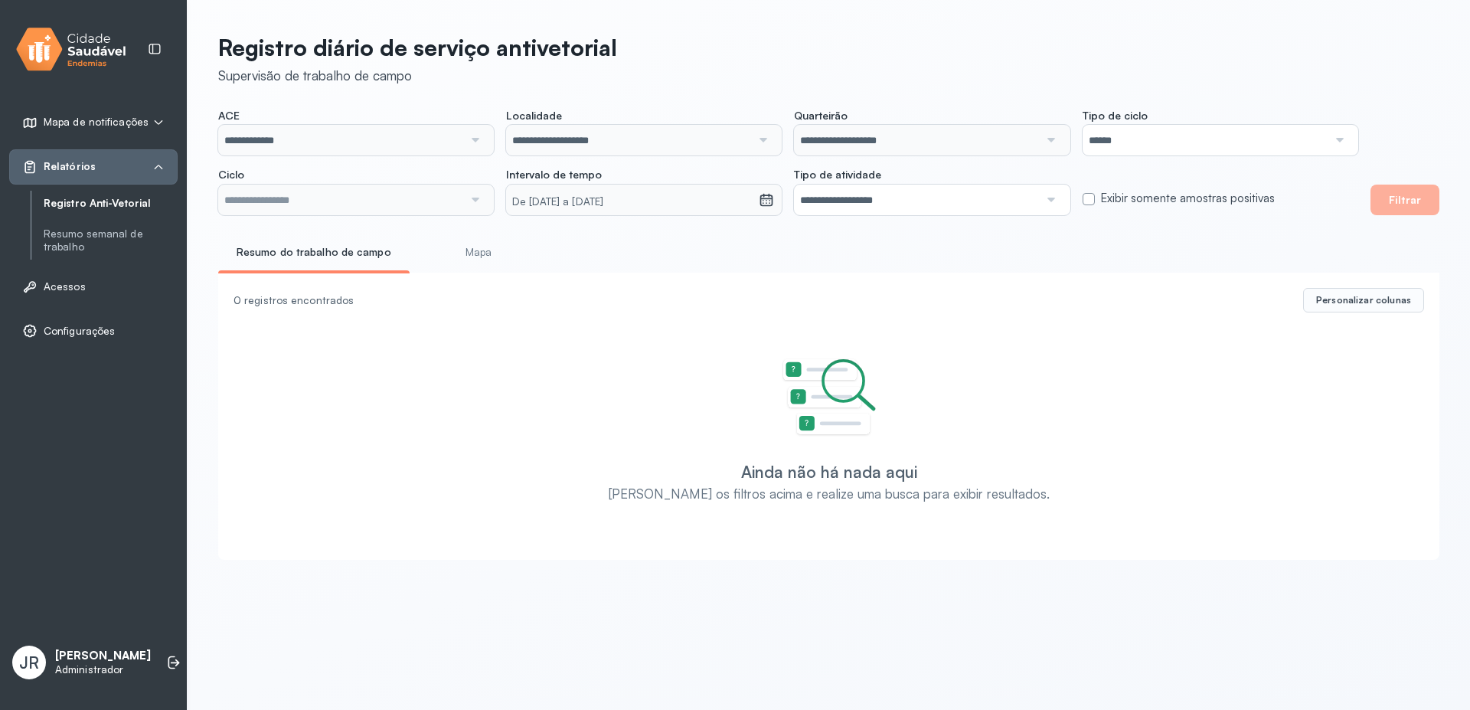
type input "**********"
click at [456, 136] on input "**********" at bounding box center [340, 140] width 245 height 31
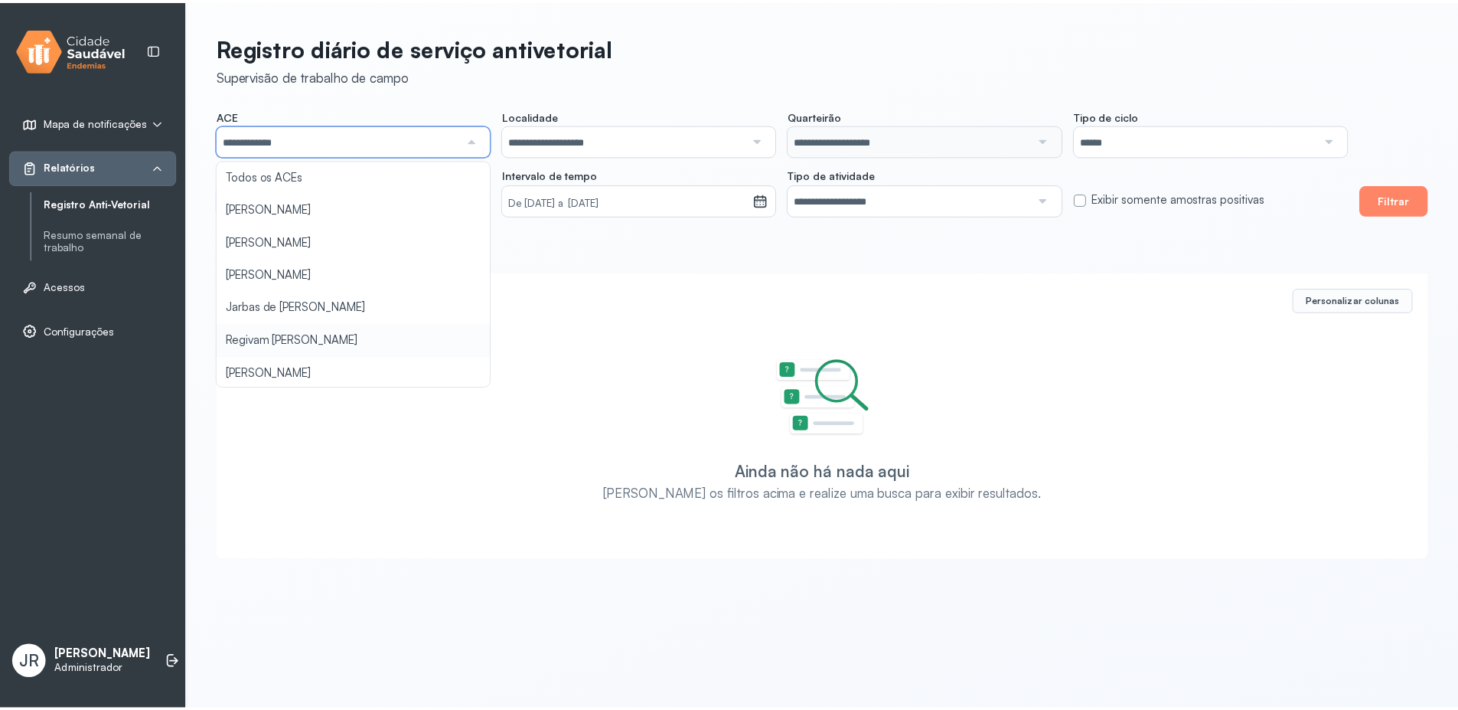
scroll to position [297, 0]
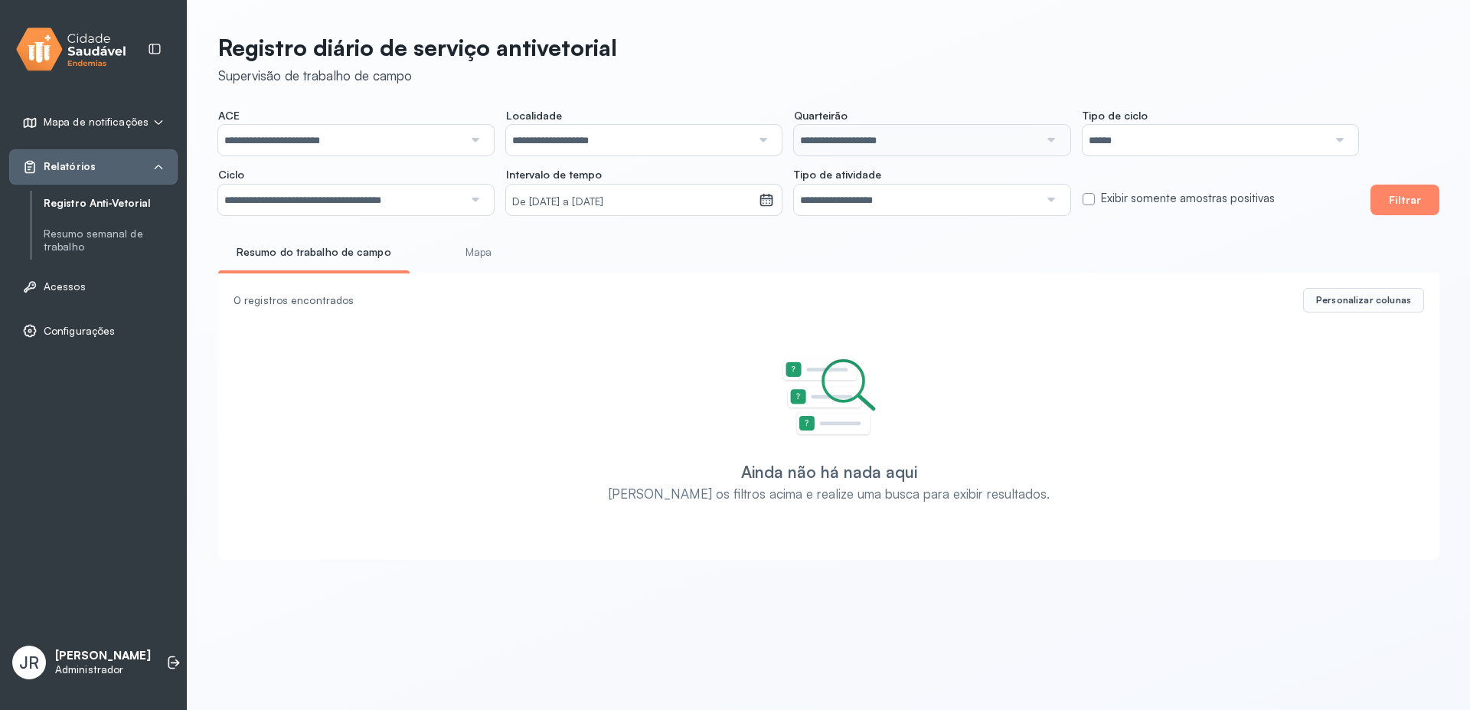
click at [334, 239] on div "**********" at bounding box center [829, 292] width 1282 height 584
click at [1392, 203] on button "Filtrar" at bounding box center [1404, 199] width 69 height 31
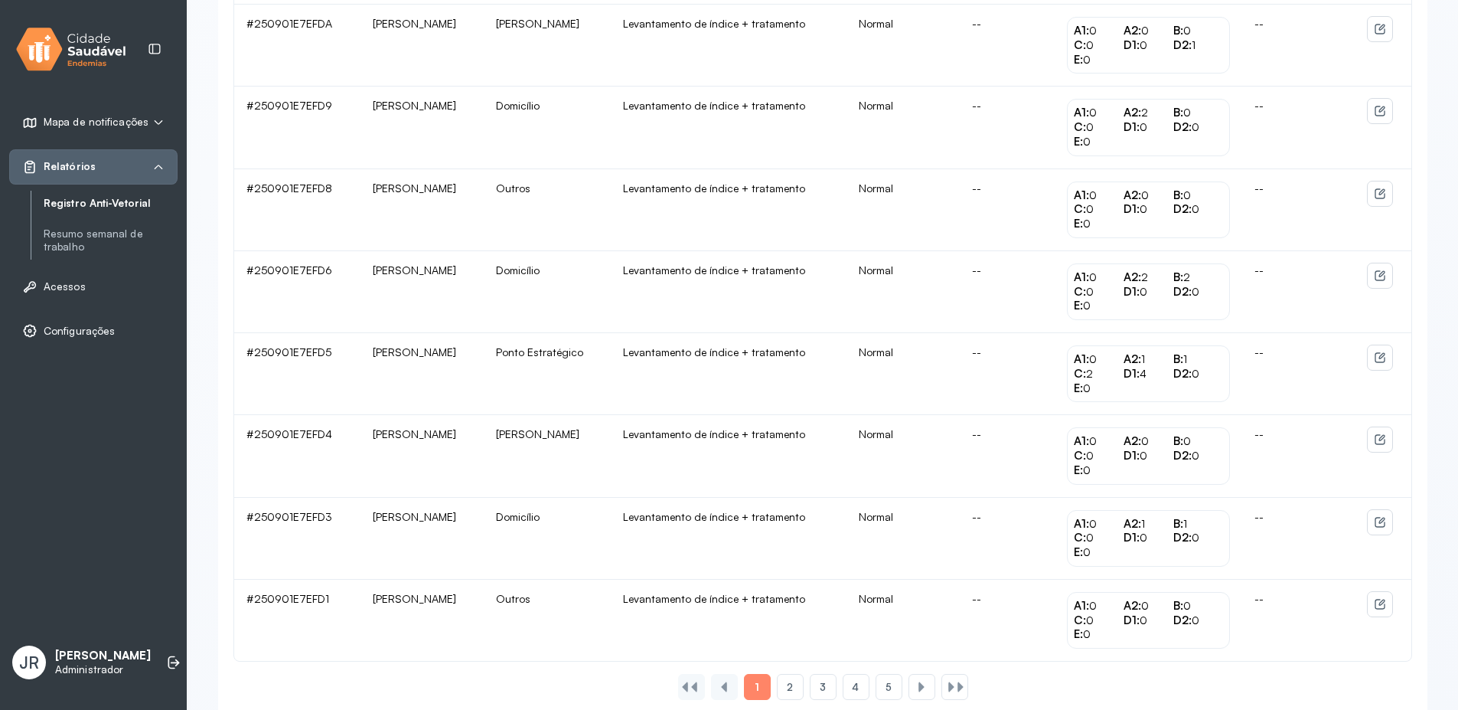
scroll to position [1370, 0]
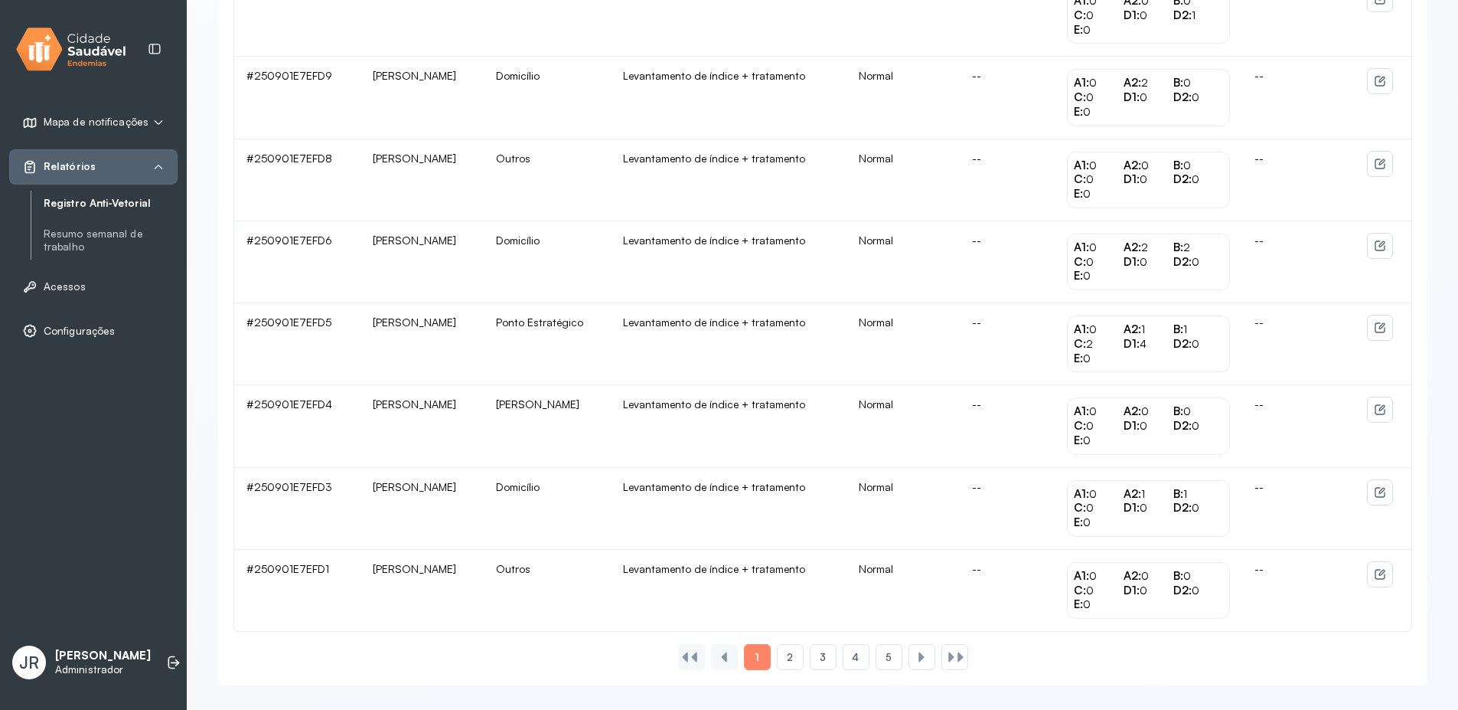
click at [810, 659] on div "2" at bounding box center [823, 657] width 27 height 26
drag, startPoint x: 459, startPoint y: 381, endPoint x: 566, endPoint y: 393, distance: 107.1
click at [954, 661] on div at bounding box center [960, 657] width 12 height 12
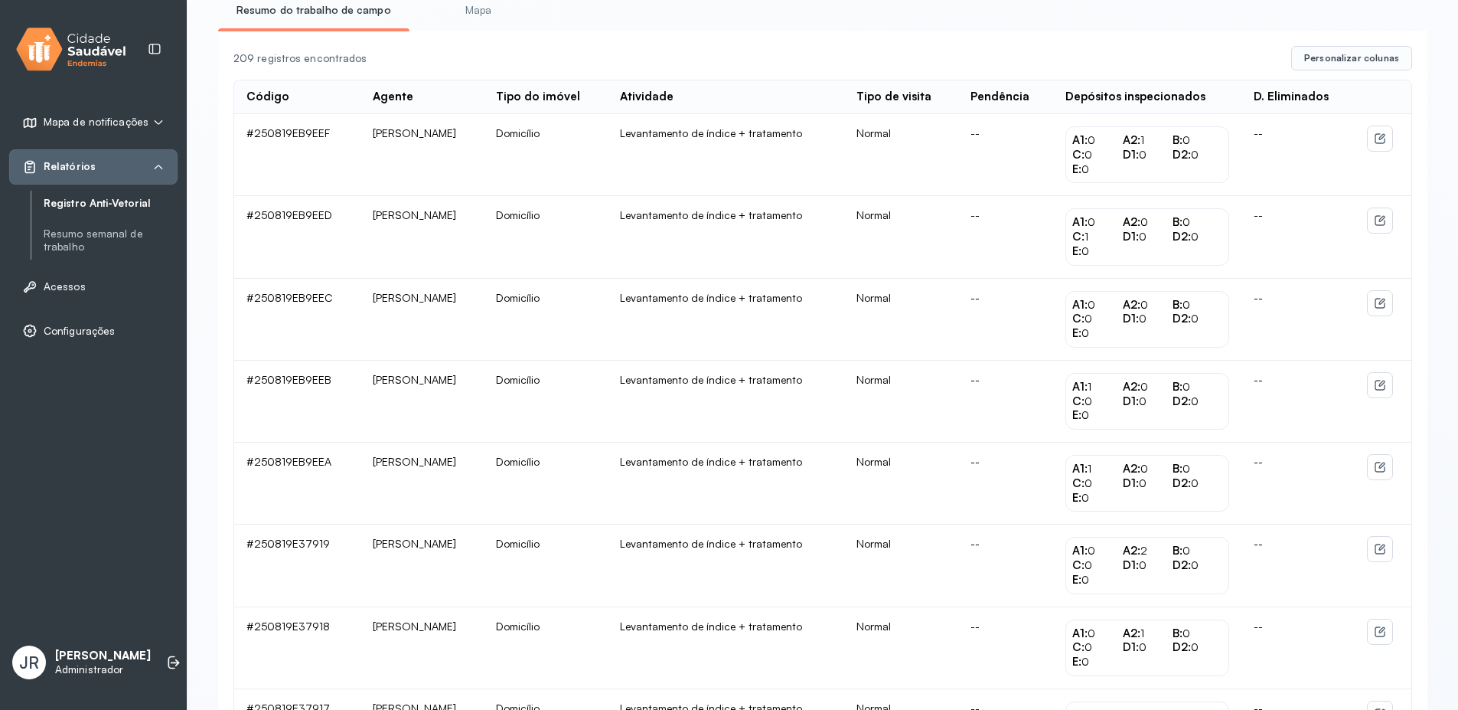
scroll to position [467, 0]
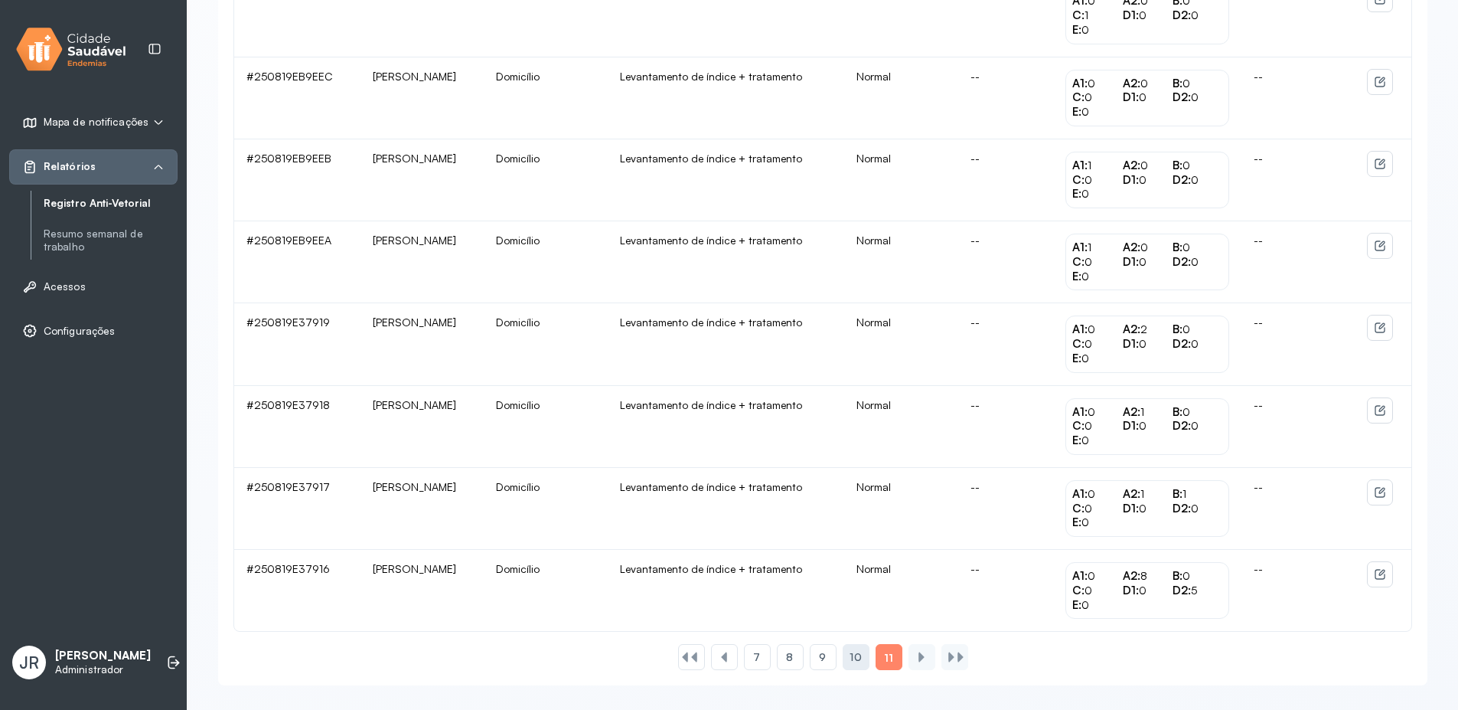
click at [859, 656] on span "10" at bounding box center [855, 657] width 11 height 13
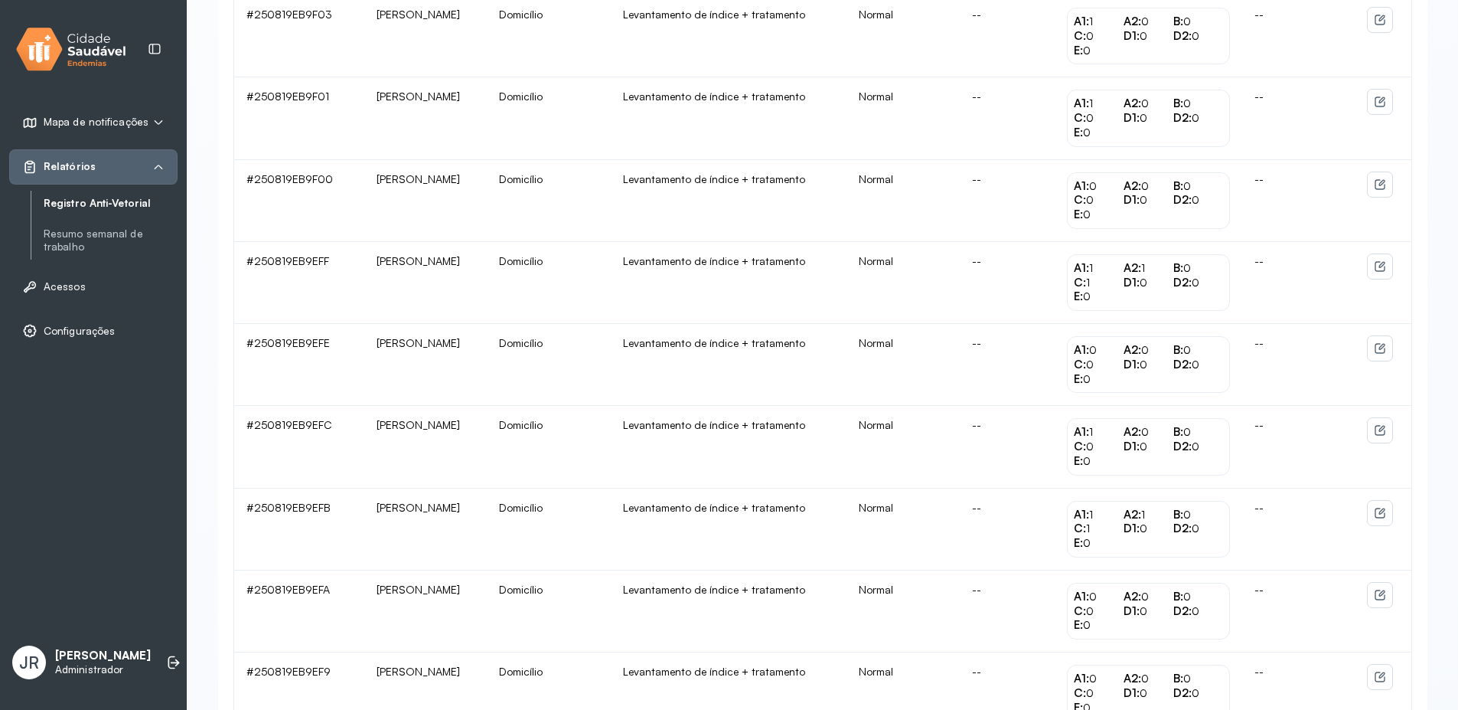
scroll to position [1370, 0]
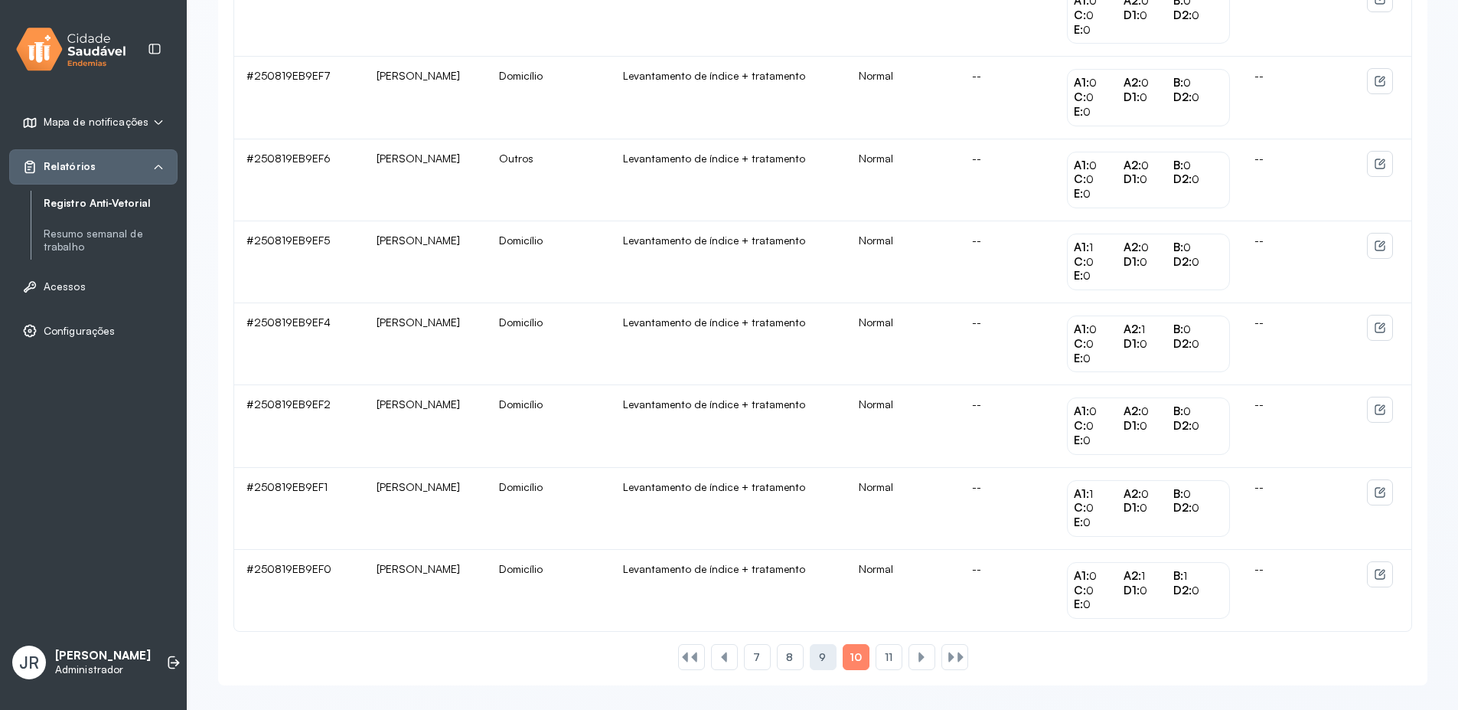
click at [815, 661] on div "9" at bounding box center [823, 657] width 27 height 26
click at [790, 657] on span "8" at bounding box center [789, 657] width 7 height 13
click at [789, 658] on span "7" at bounding box center [789, 657] width 7 height 13
click at [781, 659] on div "6" at bounding box center [790, 657] width 27 height 26
click at [789, 658] on span "5" at bounding box center [790, 657] width 6 height 13
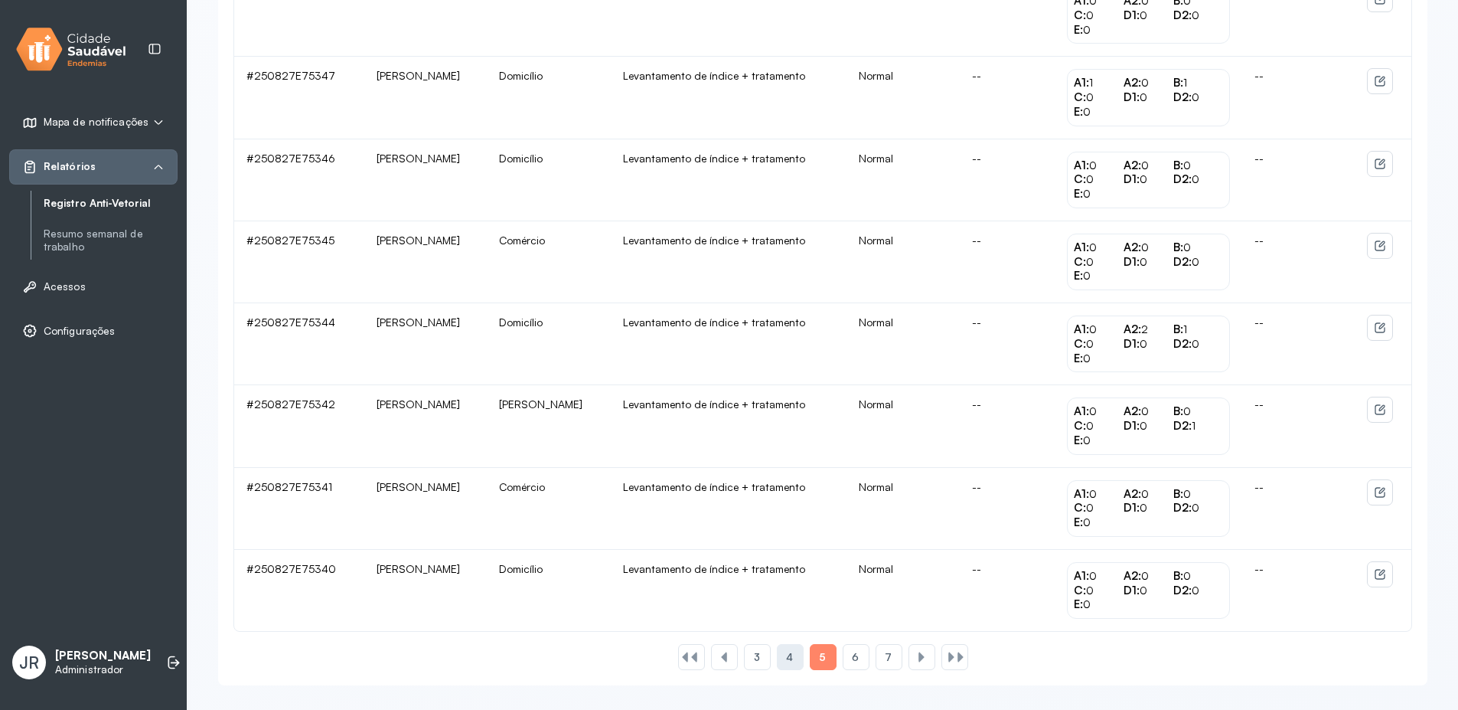
click at [791, 653] on span "4" at bounding box center [789, 657] width 7 height 13
click at [782, 660] on div "3" at bounding box center [790, 657] width 27 height 26
click at [795, 655] on div "2" at bounding box center [790, 657] width 27 height 26
click at [752, 656] on div "1" at bounding box center [757, 657] width 27 height 26
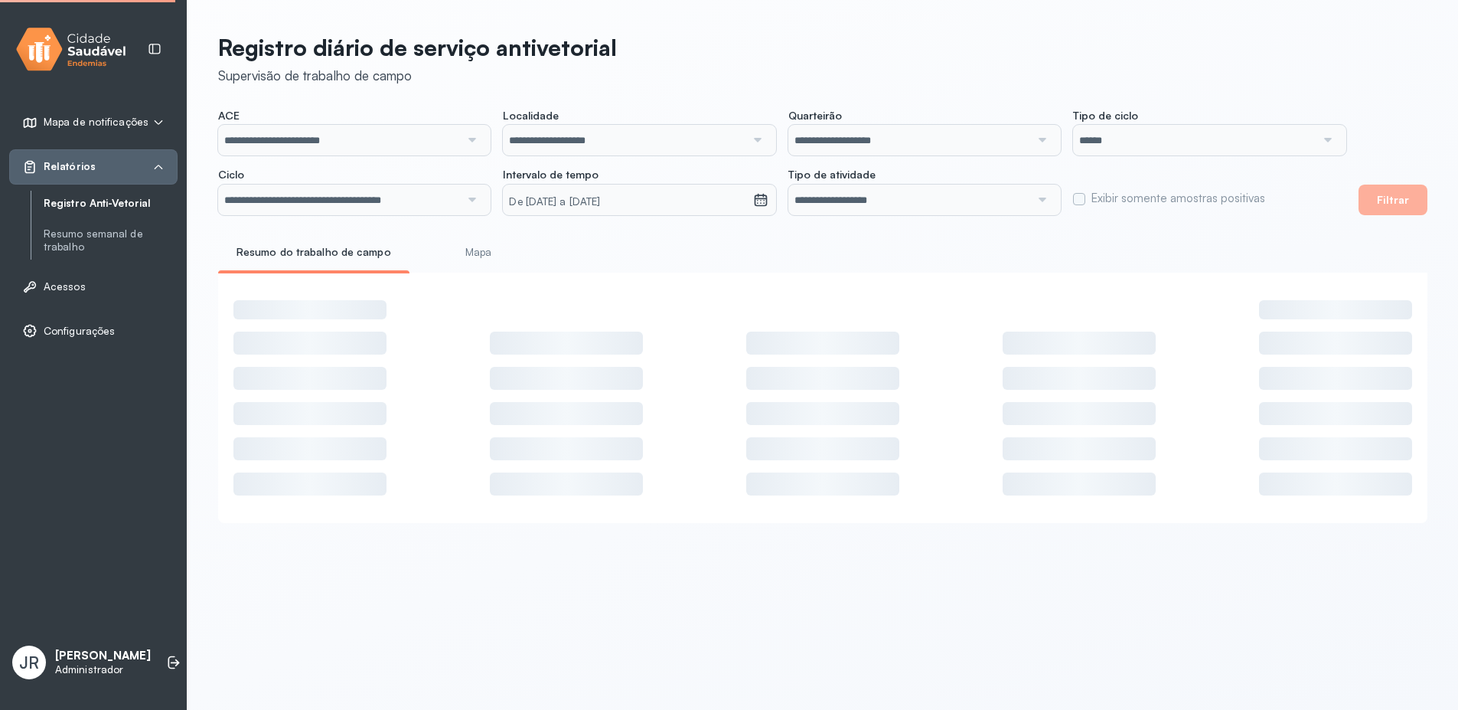
scroll to position [0, 0]
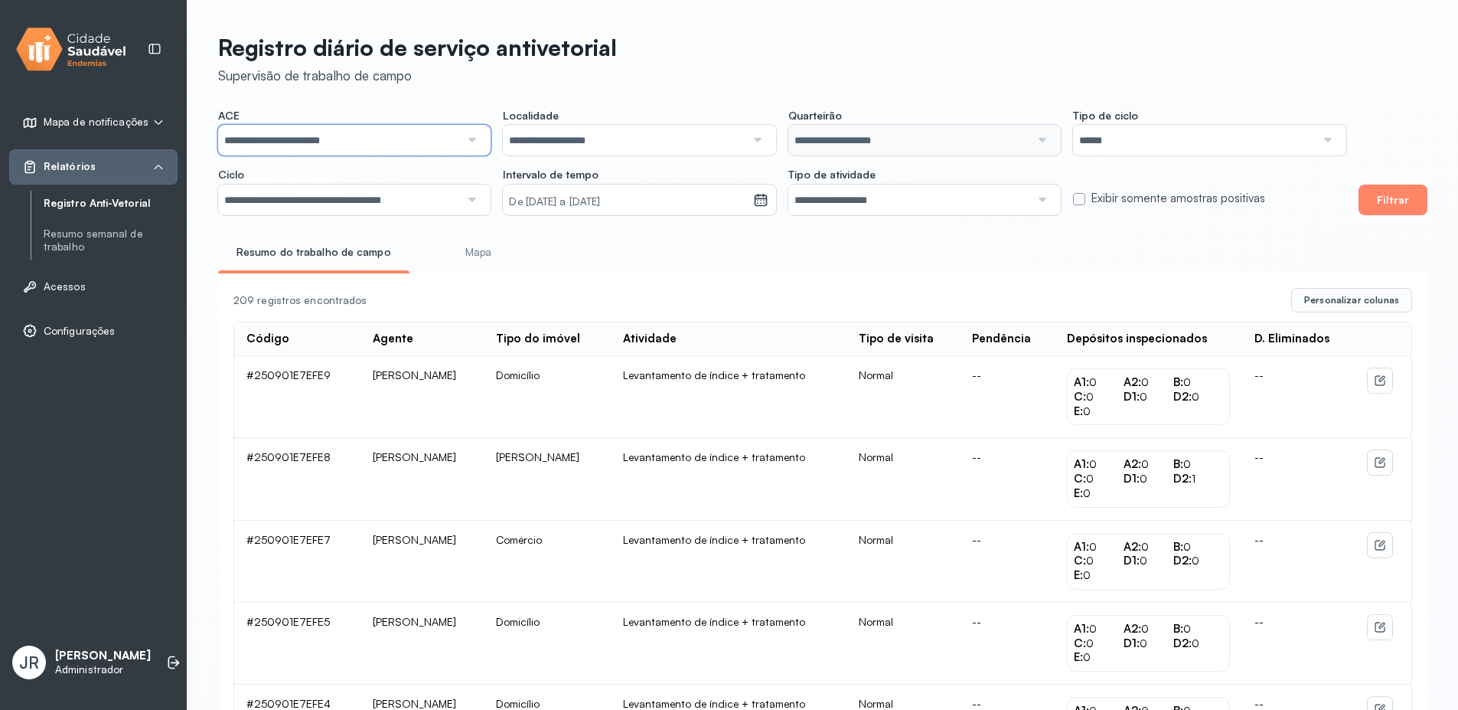
click at [439, 137] on input "**********" at bounding box center [339, 140] width 242 height 31
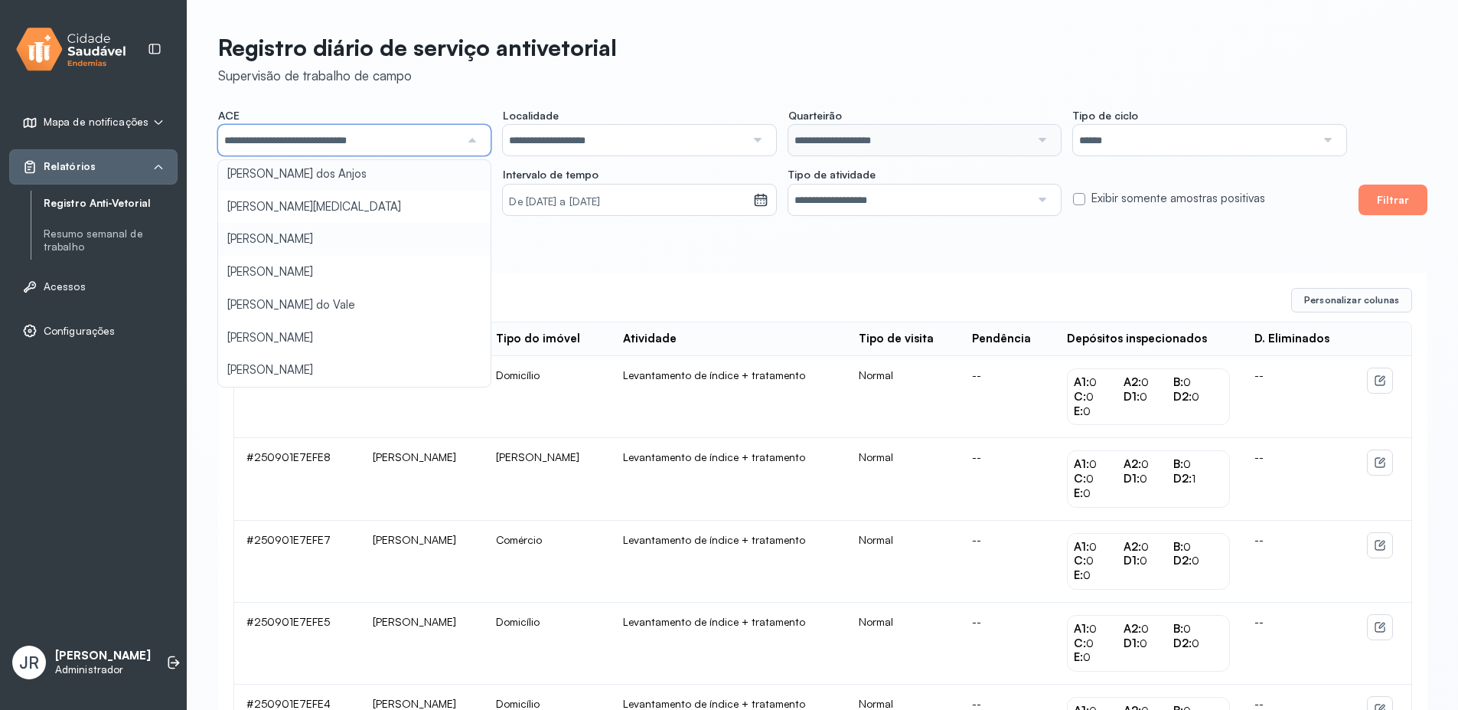
click at [370, 176] on div "**********" at bounding box center [782, 162] width 1128 height 106
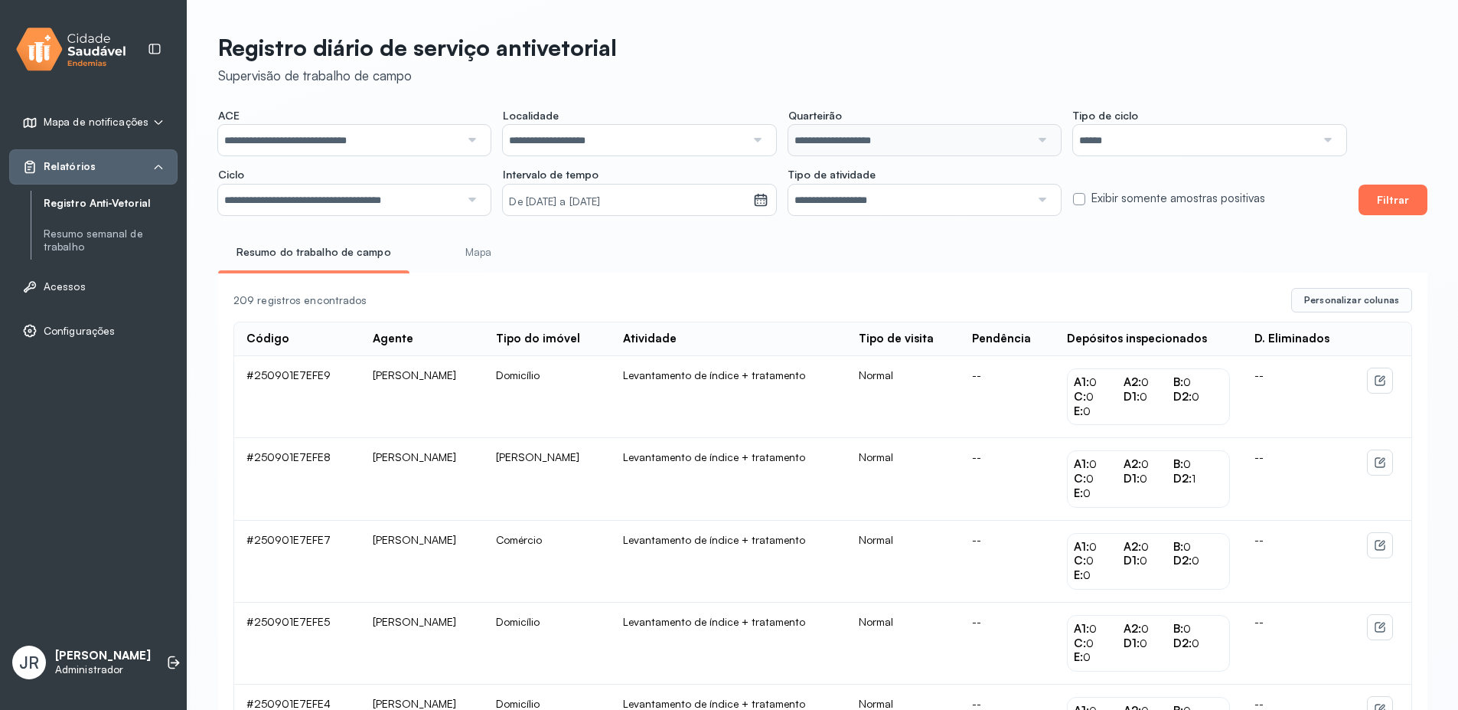
click at [1394, 194] on button "Filtrar" at bounding box center [1393, 199] width 69 height 31
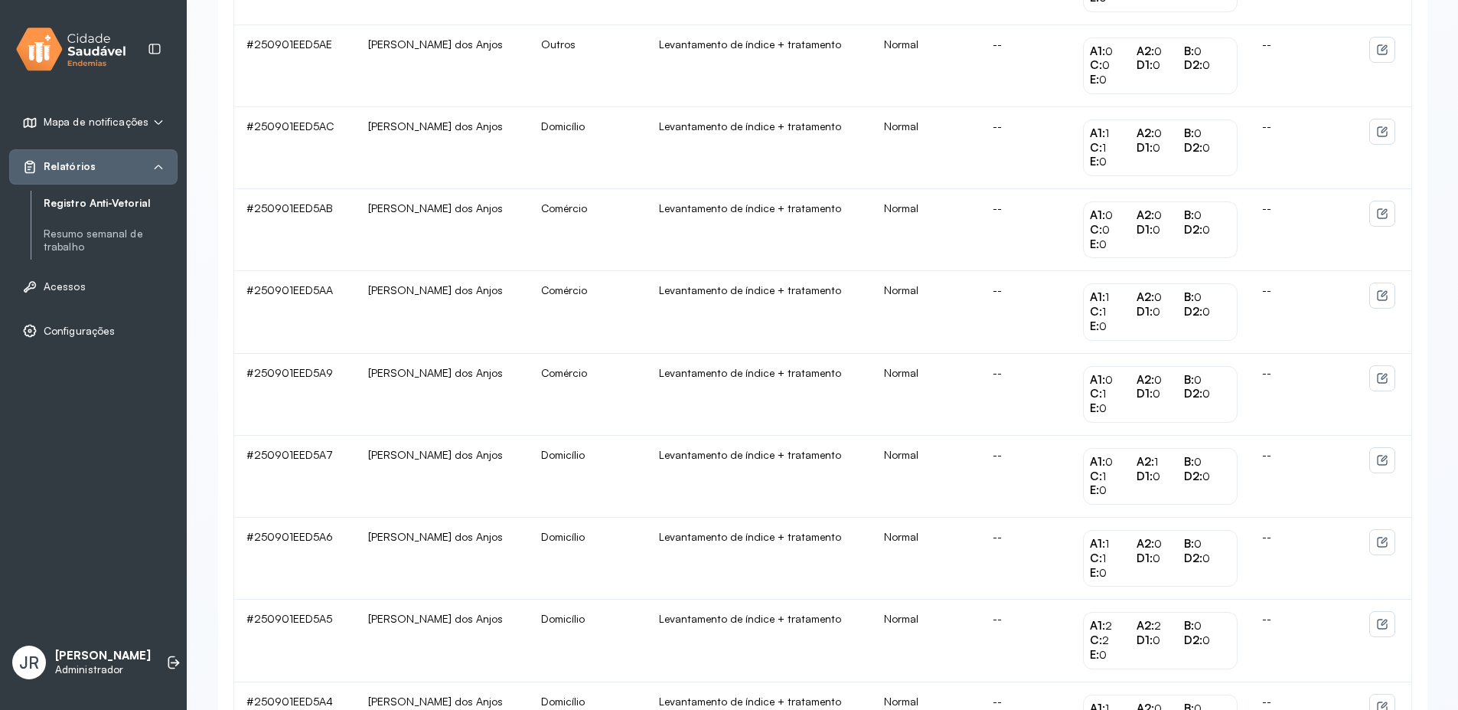
scroll to position [1370, 0]
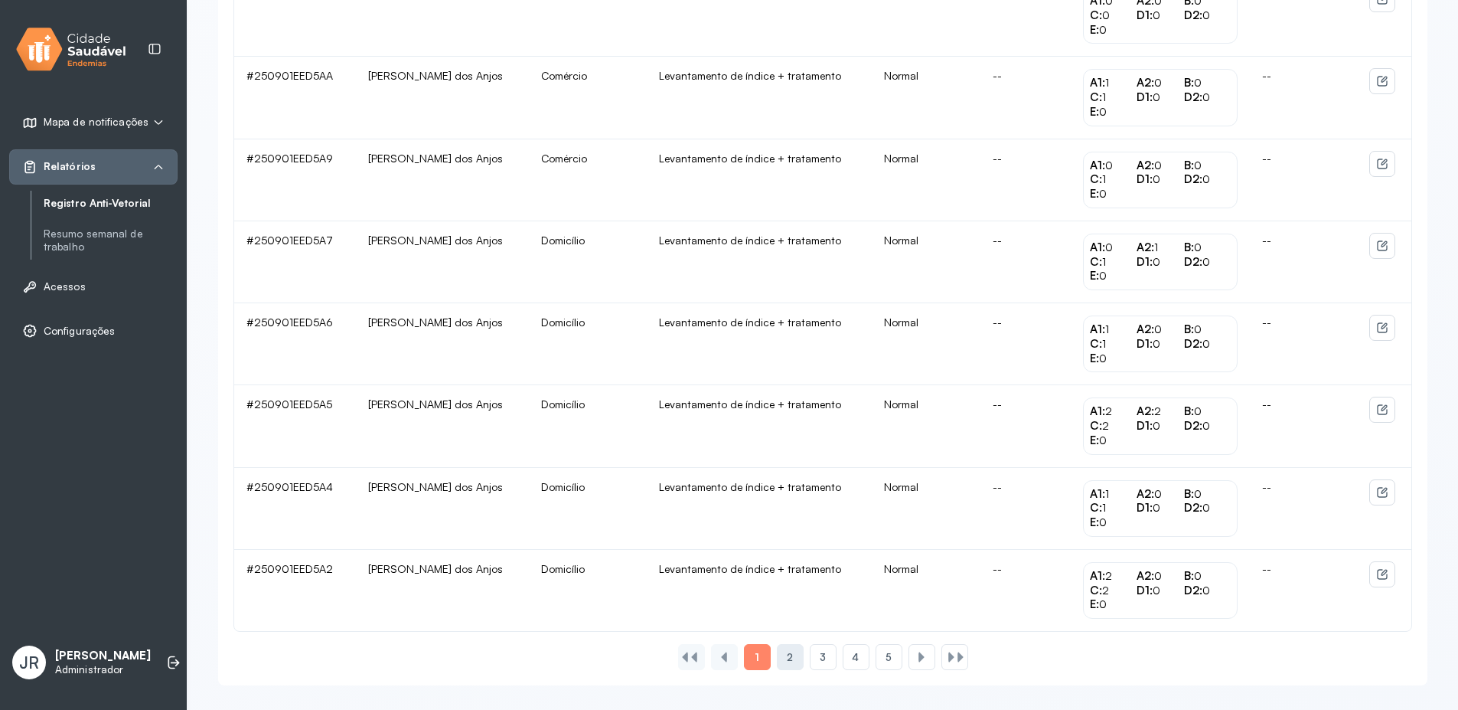
click at [787, 659] on span "2" at bounding box center [790, 657] width 6 height 13
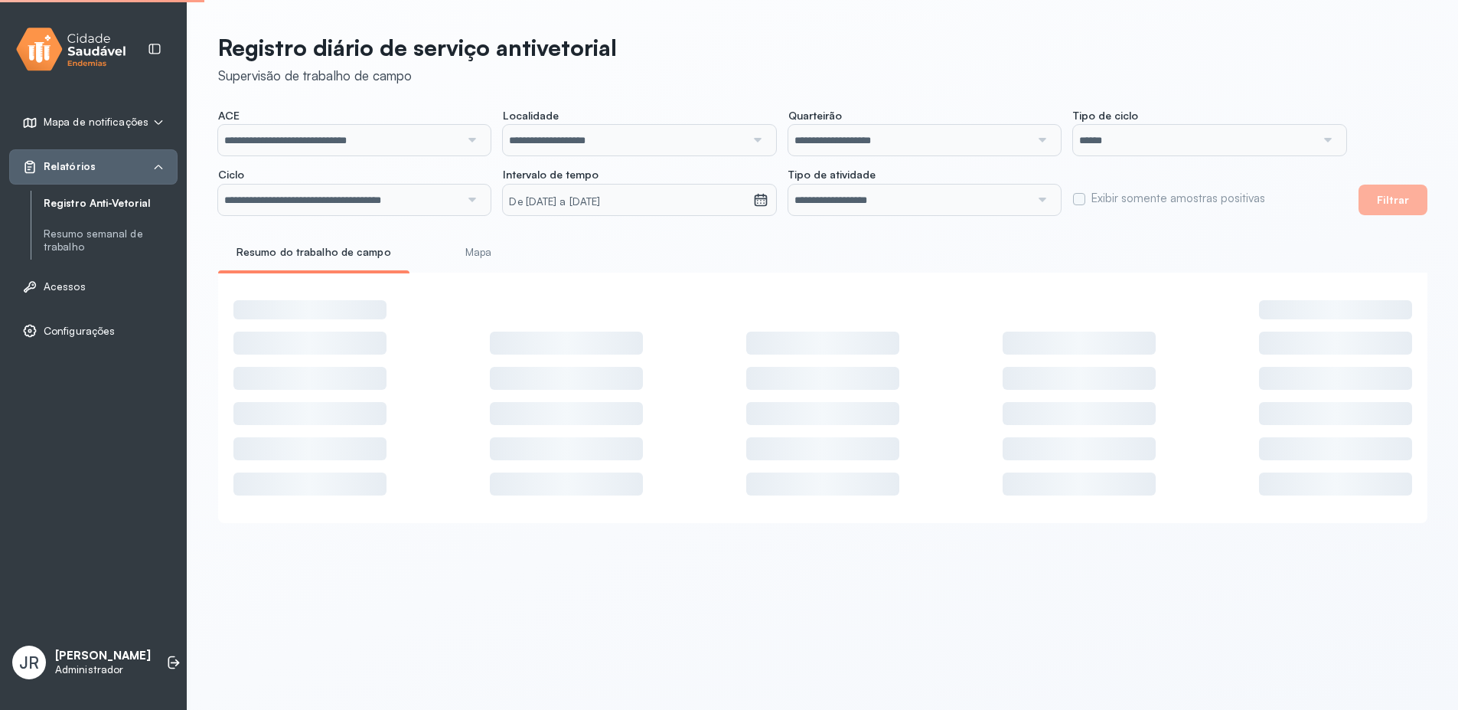
scroll to position [0, 0]
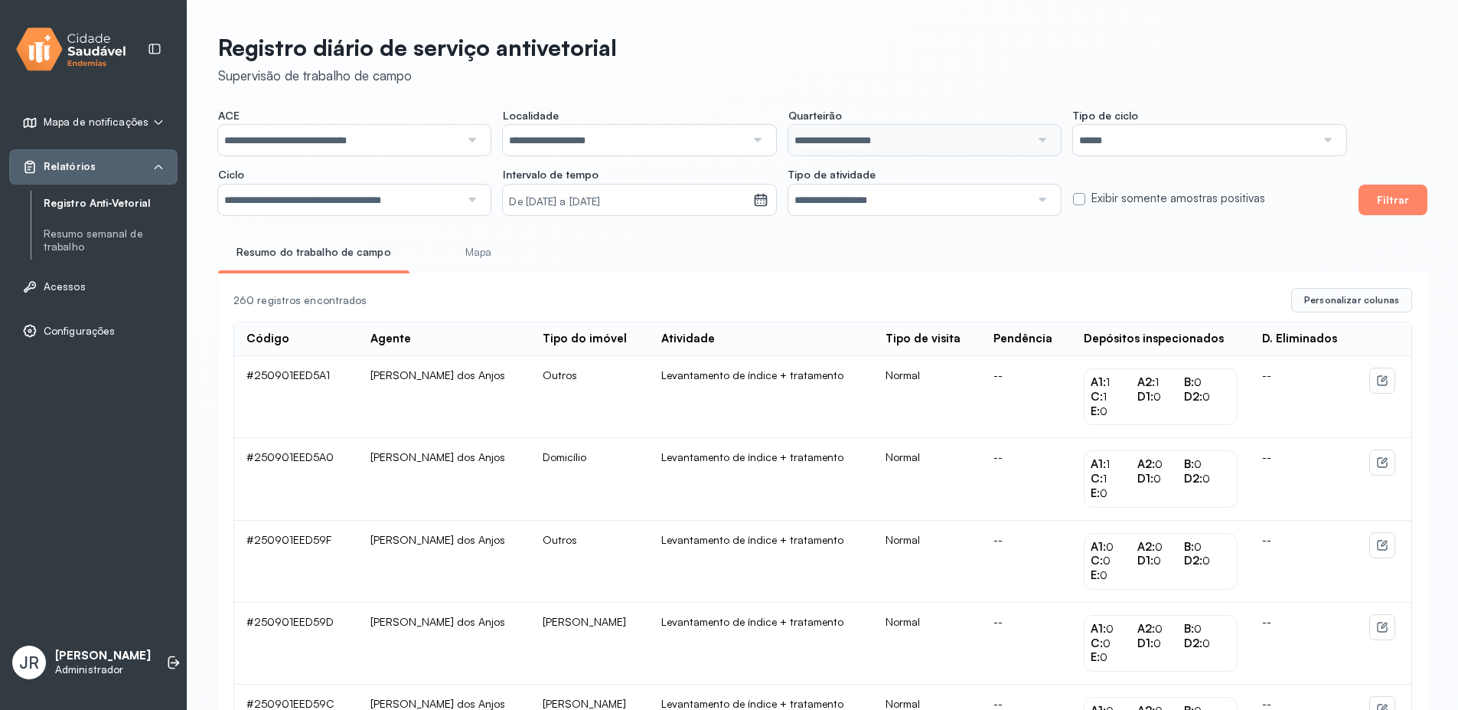
click at [866, 295] on div "260 registros encontrados Personalizar colunas" at bounding box center [822, 300] width 1179 height 24
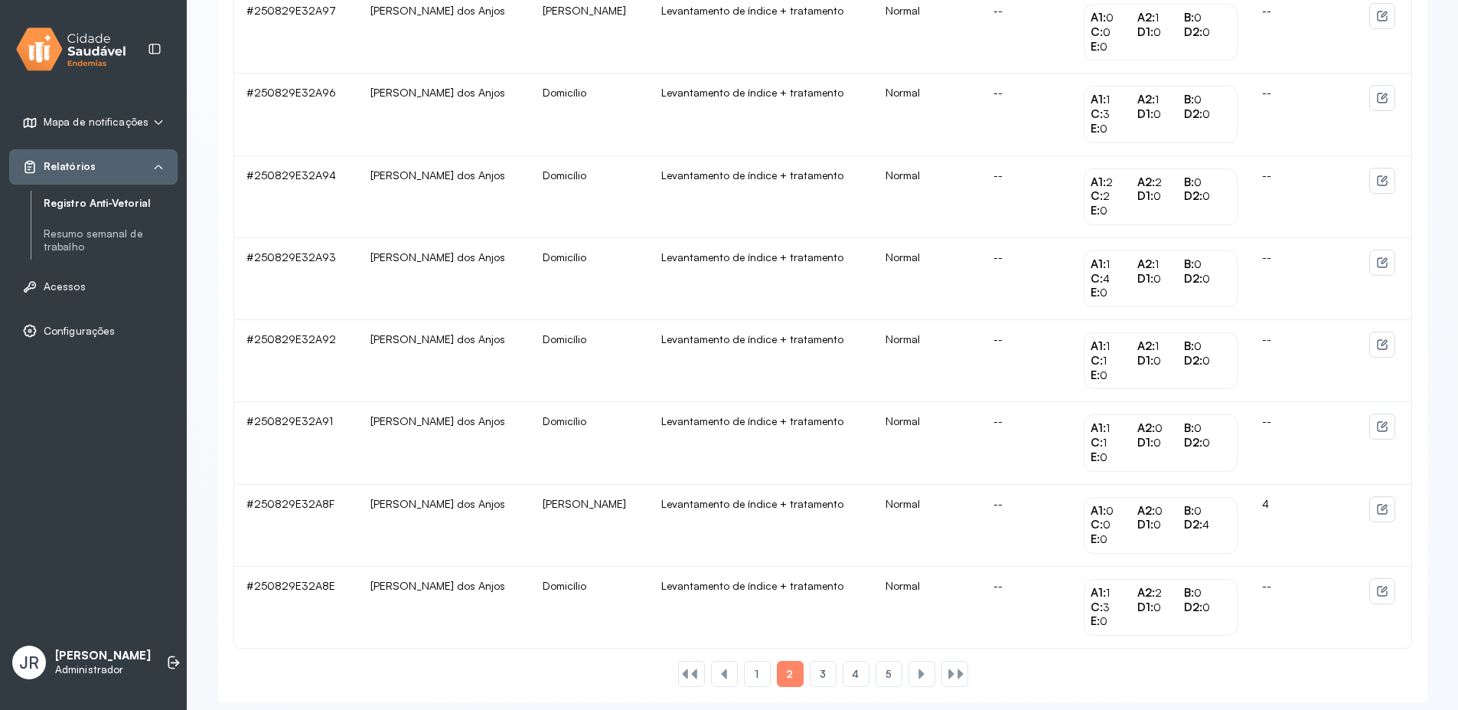
scroll to position [1370, 0]
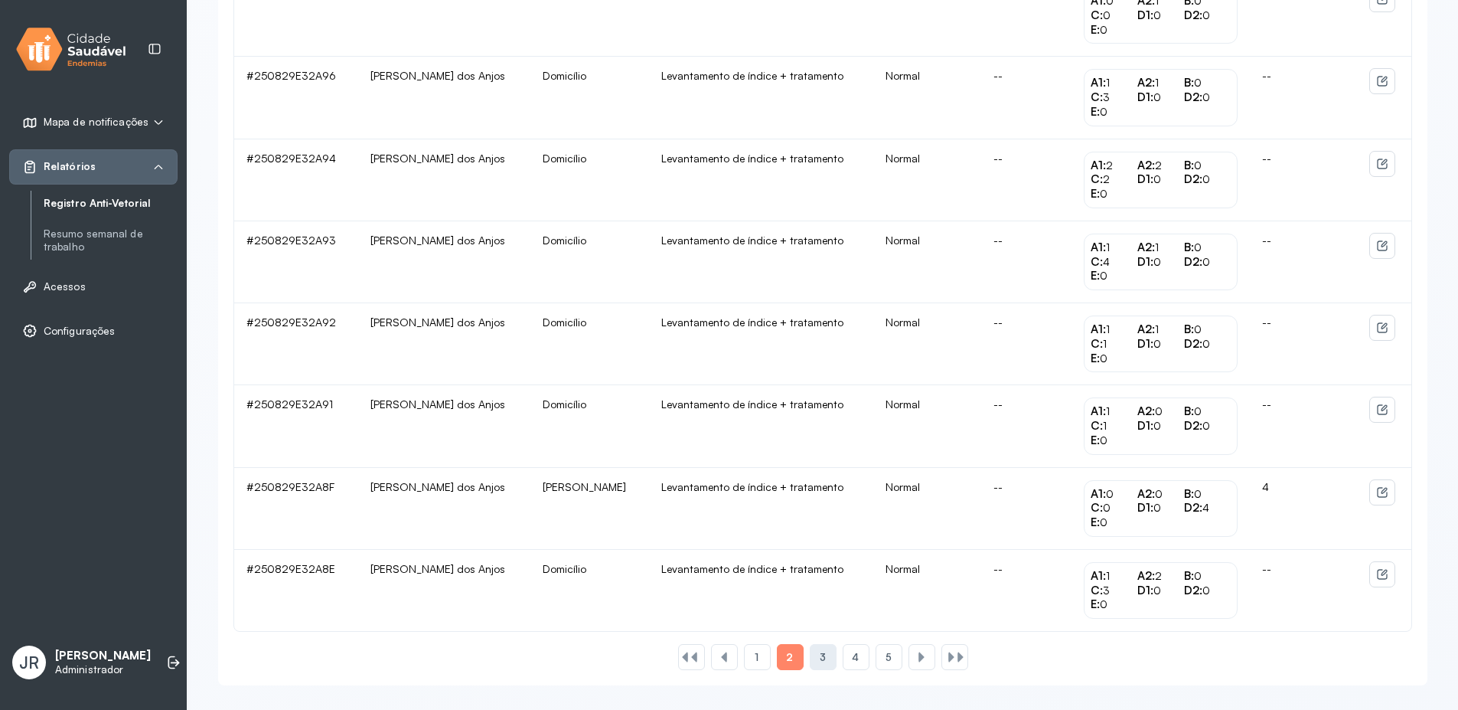
click at [843, 664] on div "3" at bounding box center [856, 657] width 27 height 26
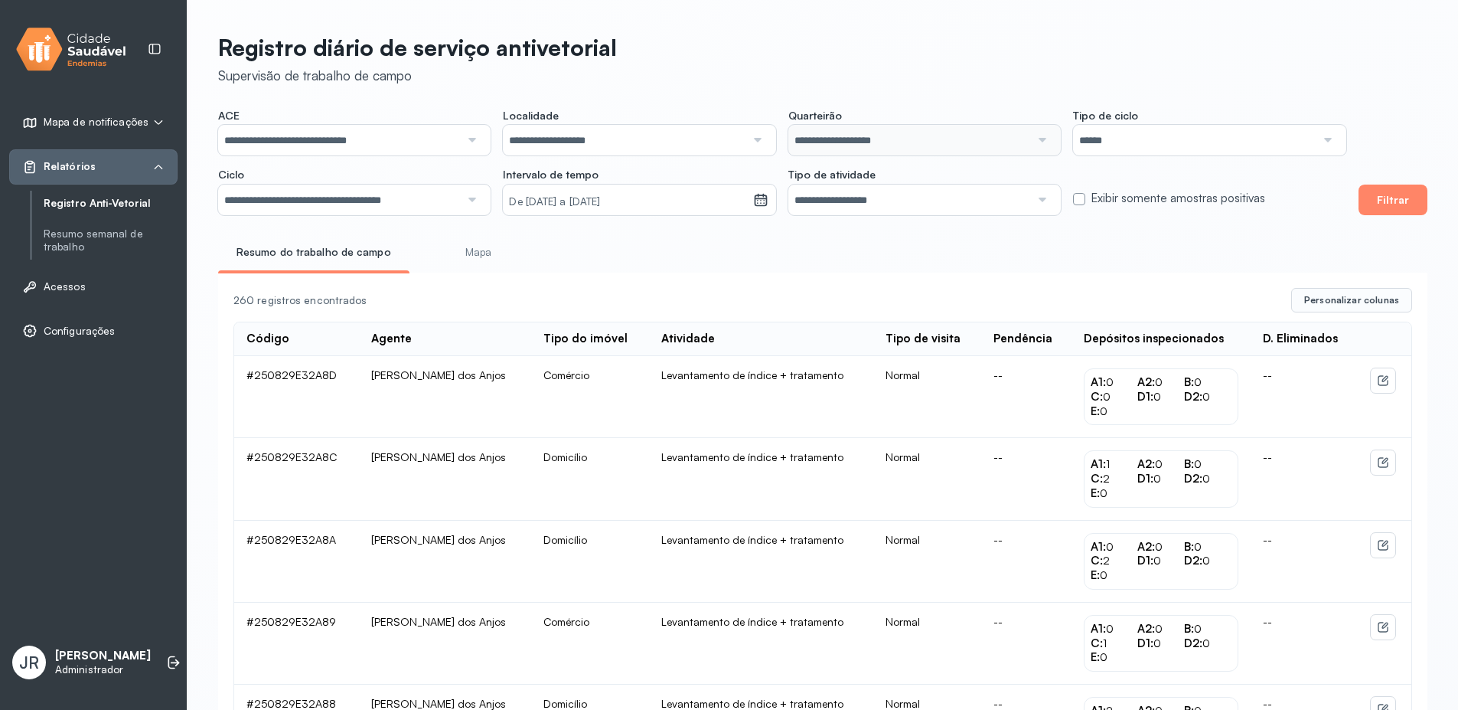
scroll to position [435, 0]
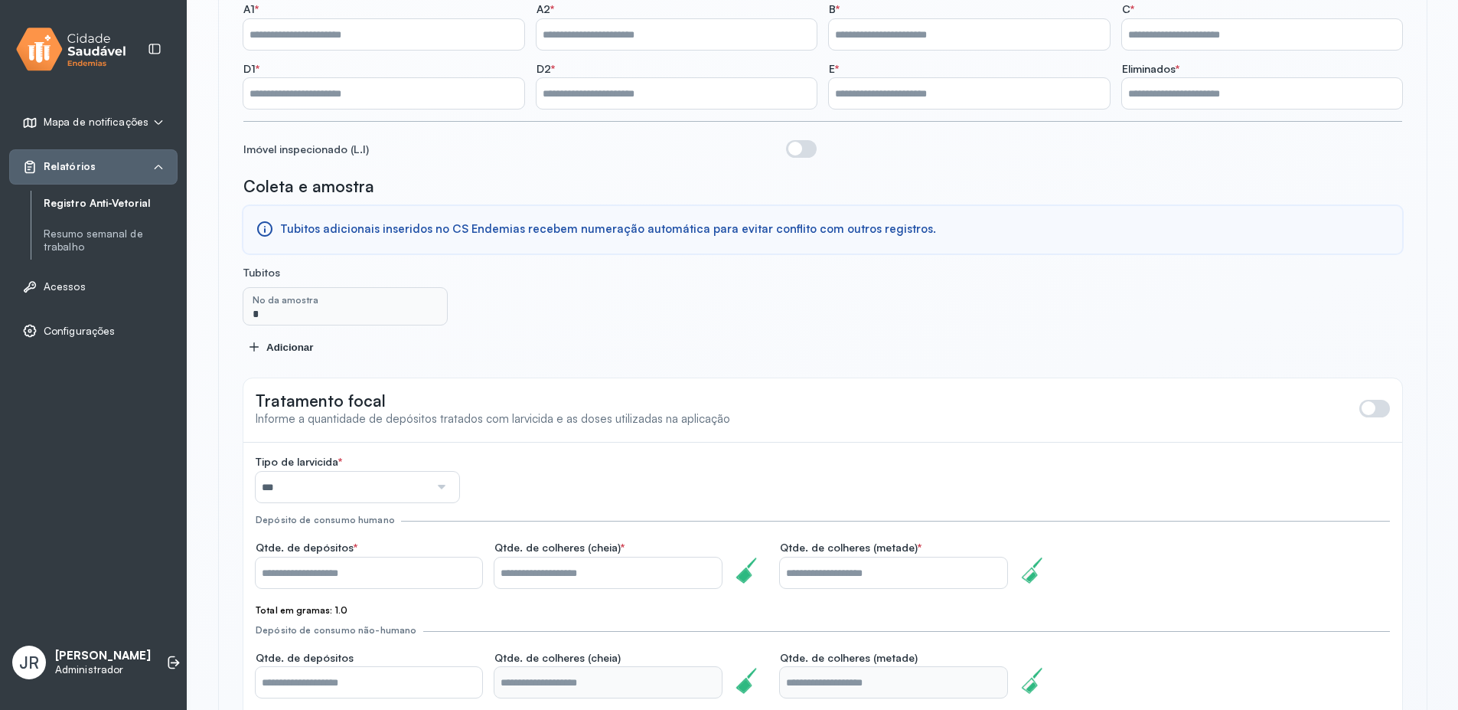
scroll to position [435, 0]
click at [548, 295] on div "No da amostra *" at bounding box center [822, 304] width 1159 height 37
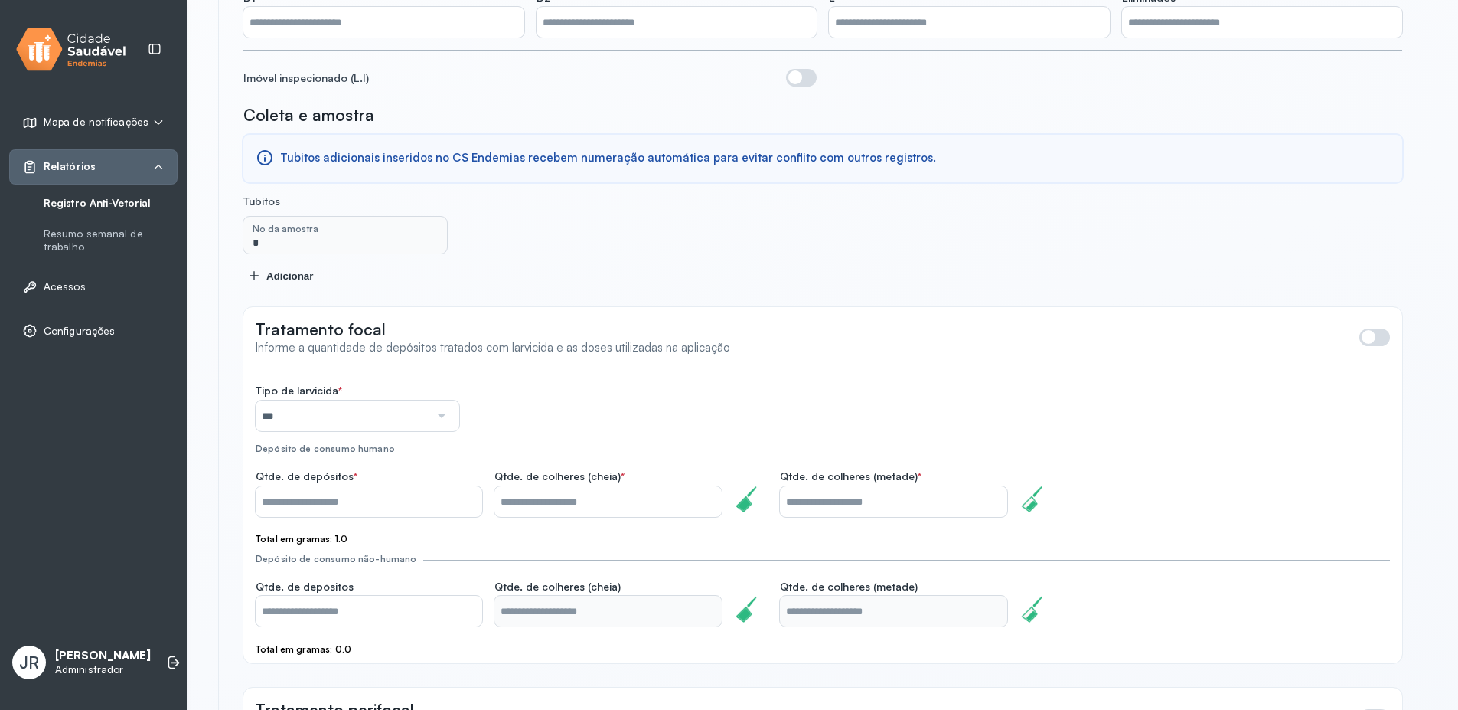
scroll to position [551, 0]
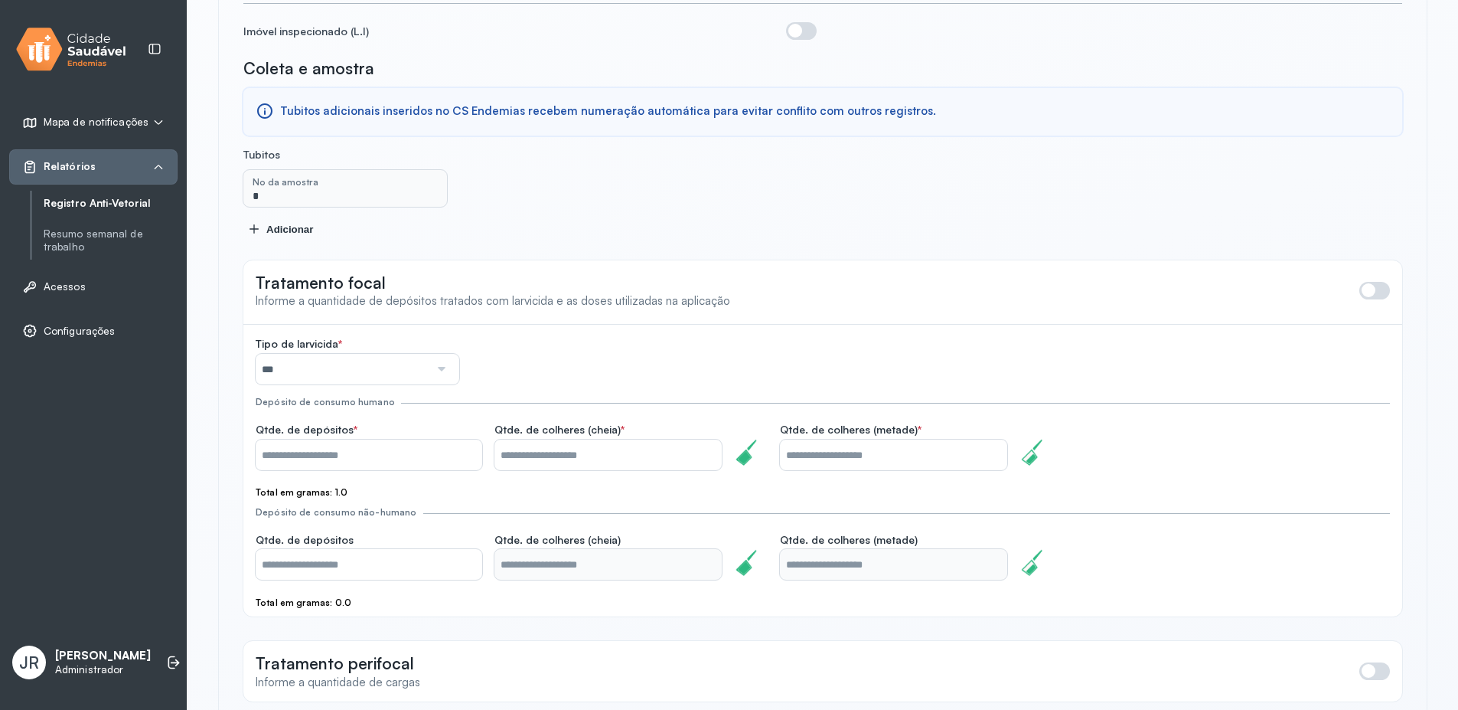
click at [528, 445] on input "*" at bounding box center [607, 454] width 227 height 31
type input "*"
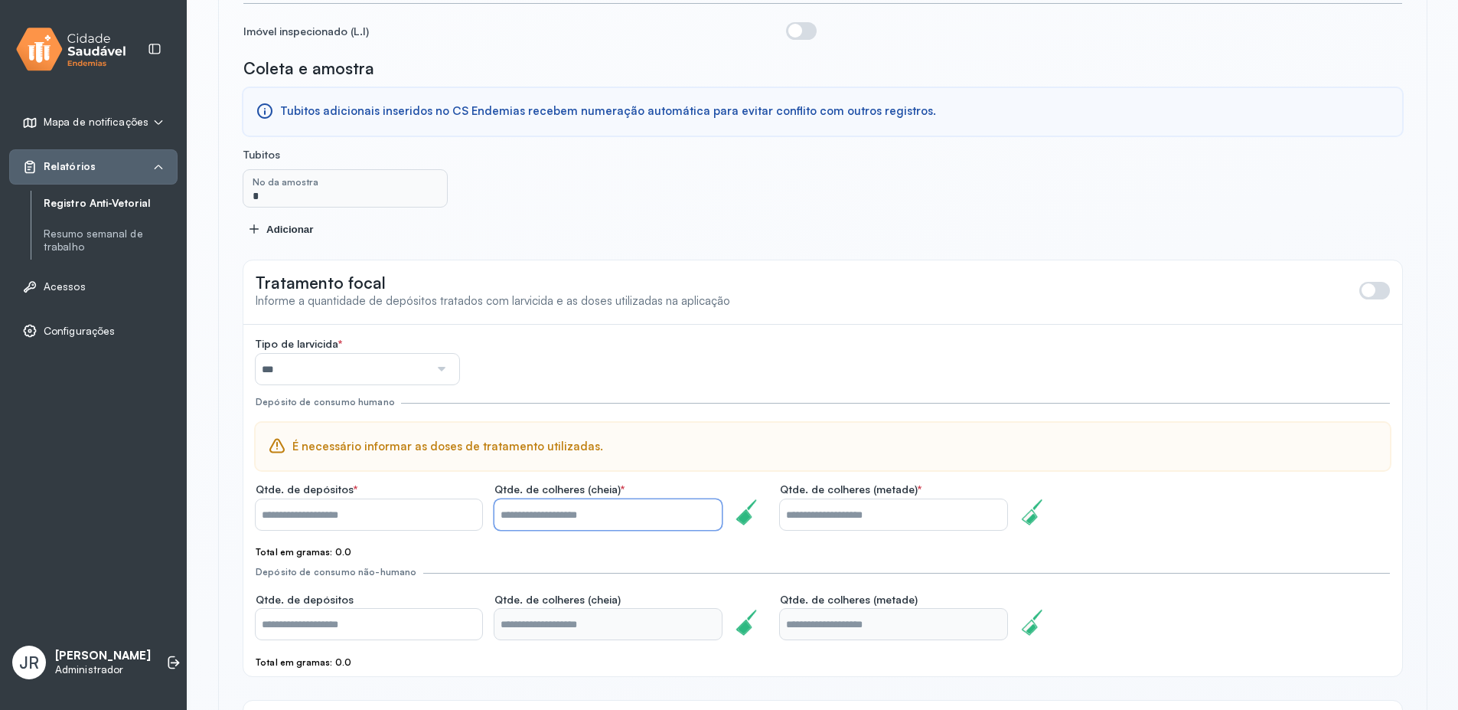
type input "*"
click at [386, 506] on input "*" at bounding box center [369, 514] width 227 height 31
type input "*"
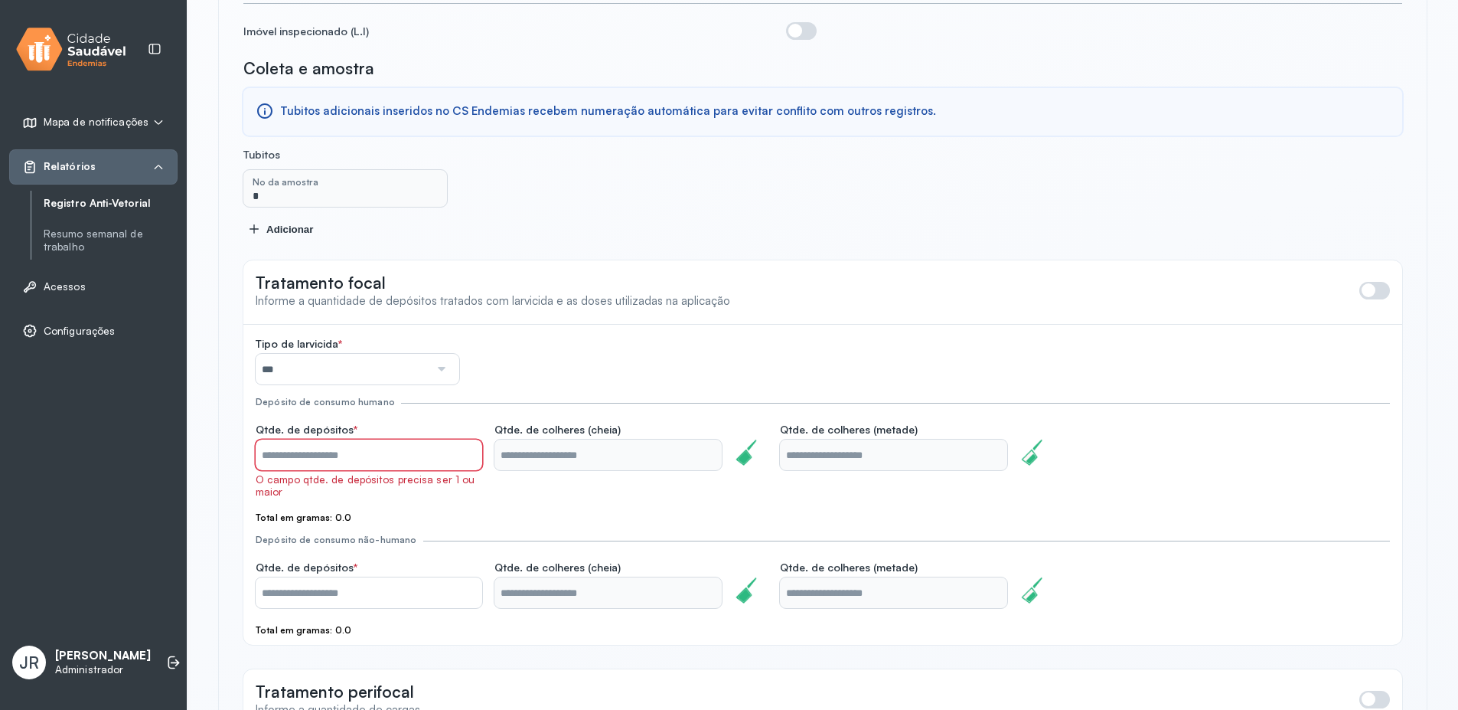
type input "*"
click at [527, 487] on div "Qtde. de colheres (cheia) *" at bounding box center [607, 461] width 227 height 77
click at [1367, 283] on span at bounding box center [1374, 291] width 31 height 18
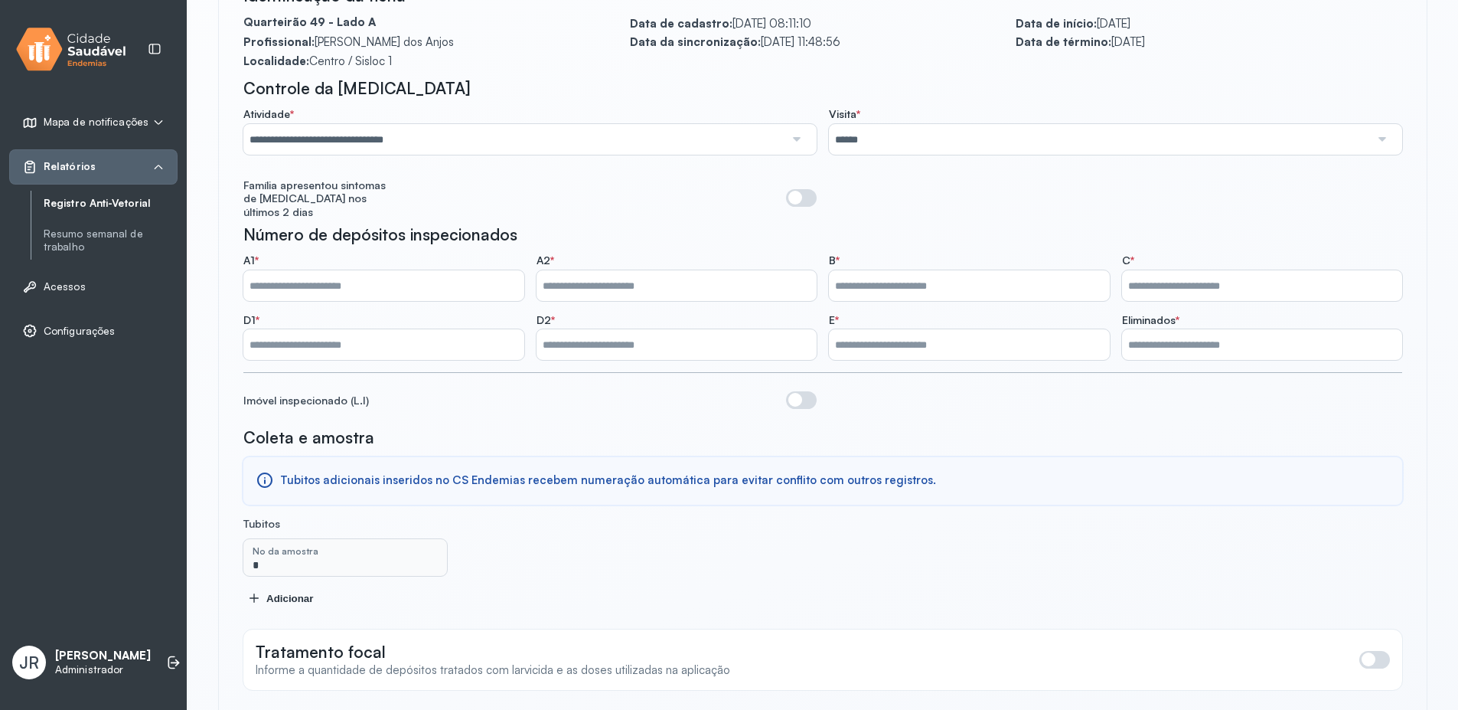
scroll to position [50, 0]
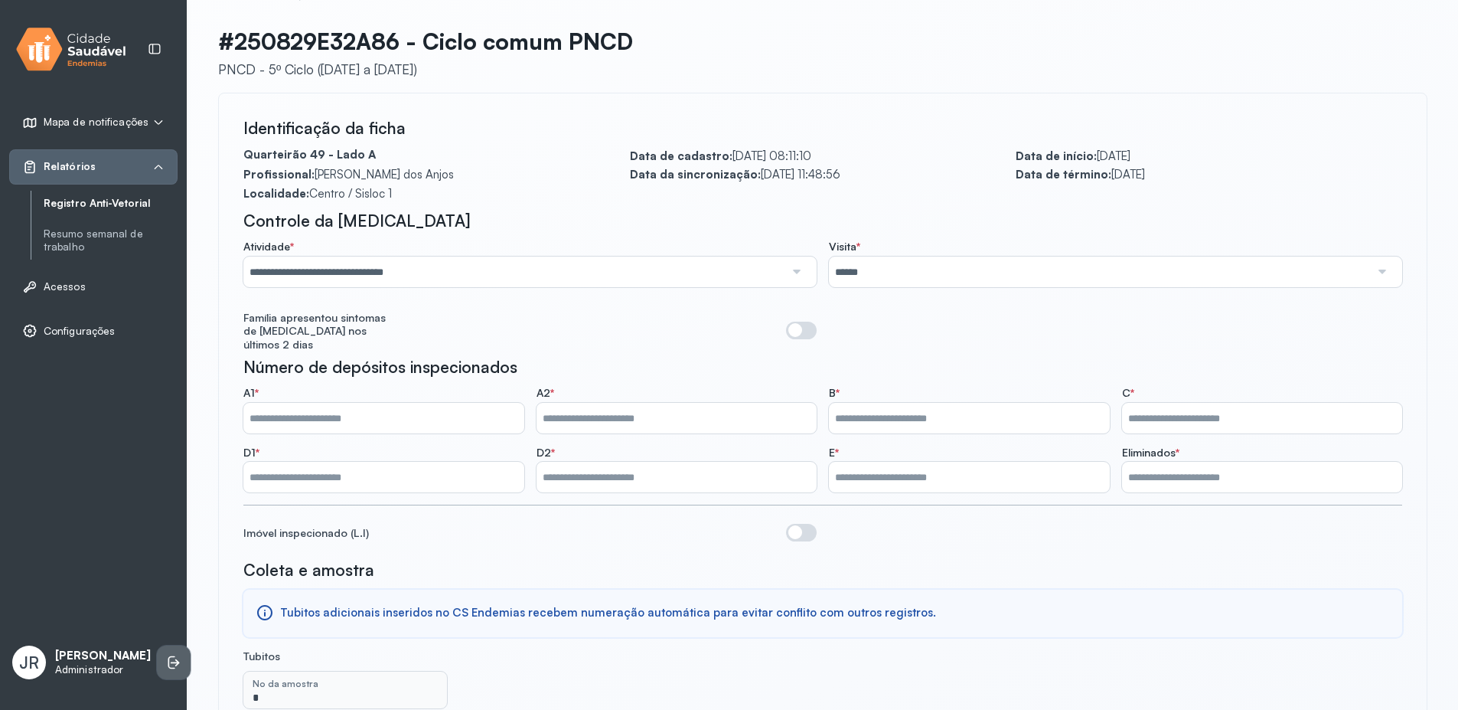
click at [166, 657] on icon at bounding box center [173, 661] width 15 height 15
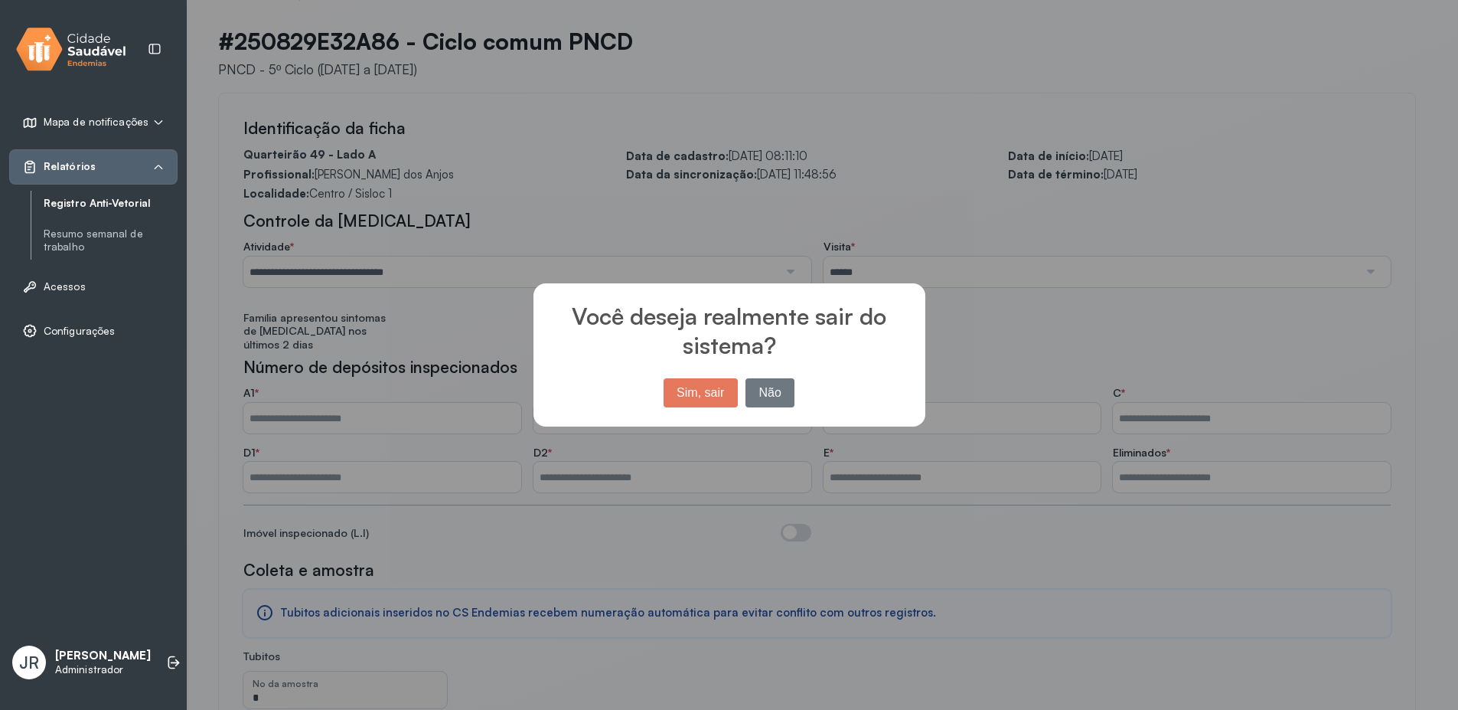
click at [698, 394] on button "Sim, sair" at bounding box center [701, 392] width 74 height 29
